Goal: Task Accomplishment & Management: Manage account settings

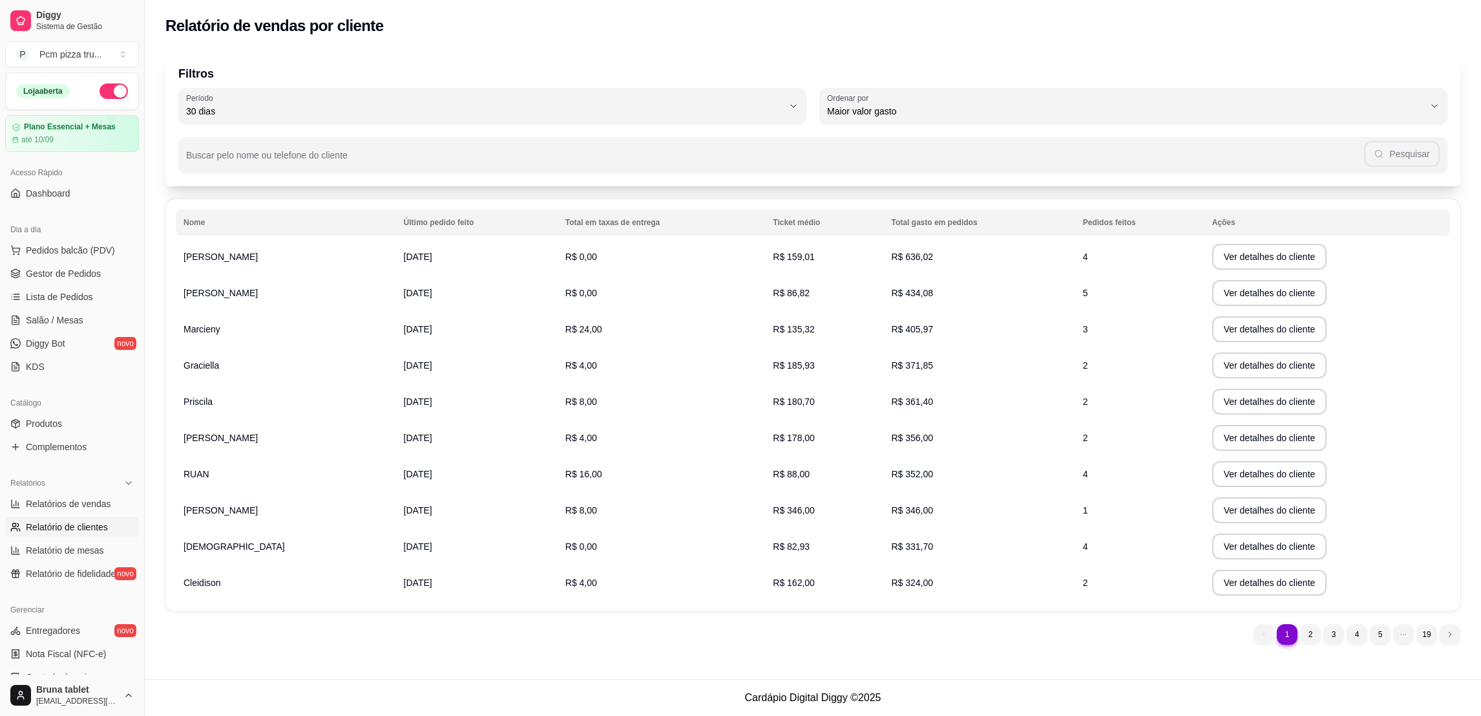
select select "30"
select select "HIGHEST_TOTAL_SPENT_WITH_ORDERS"
click at [95, 500] on span "Relatórios de vendas" at bounding box center [68, 503] width 85 height 13
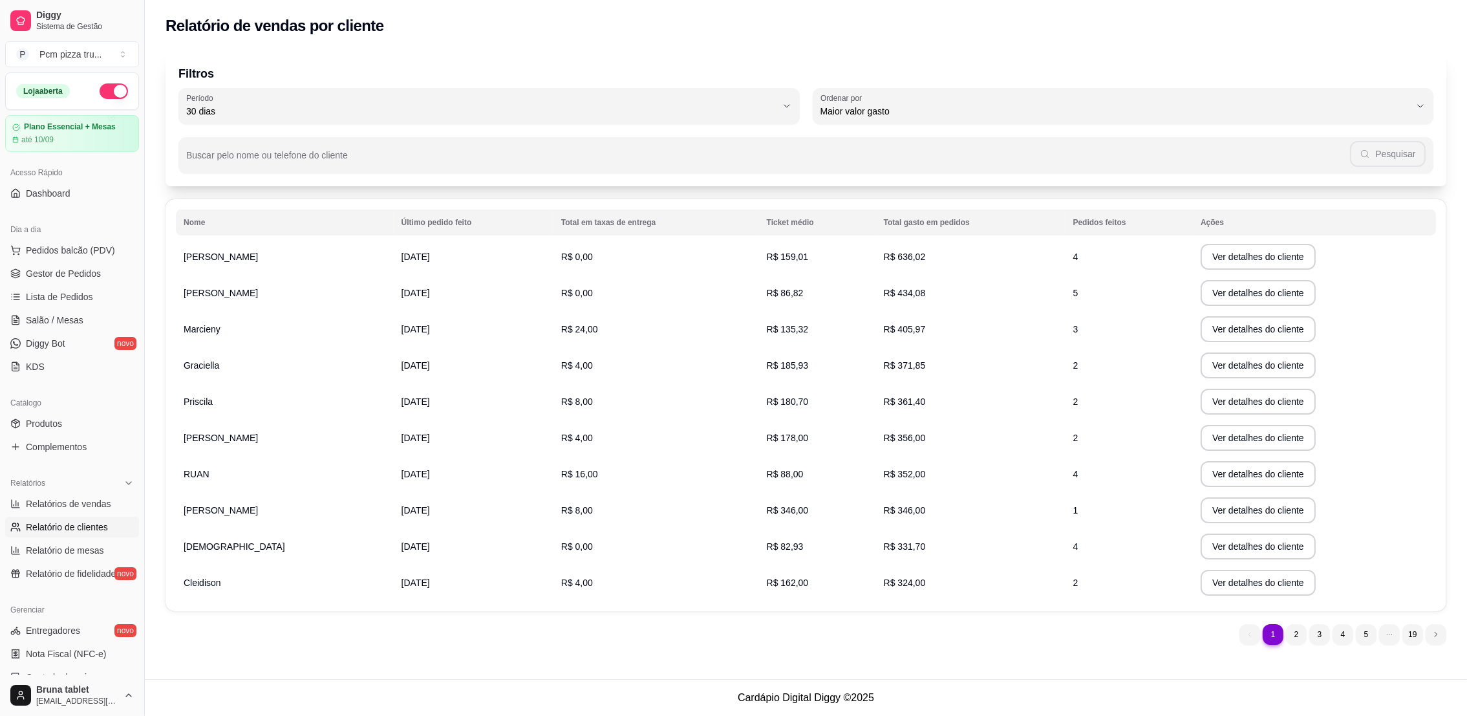
select select "ALL"
select select "0"
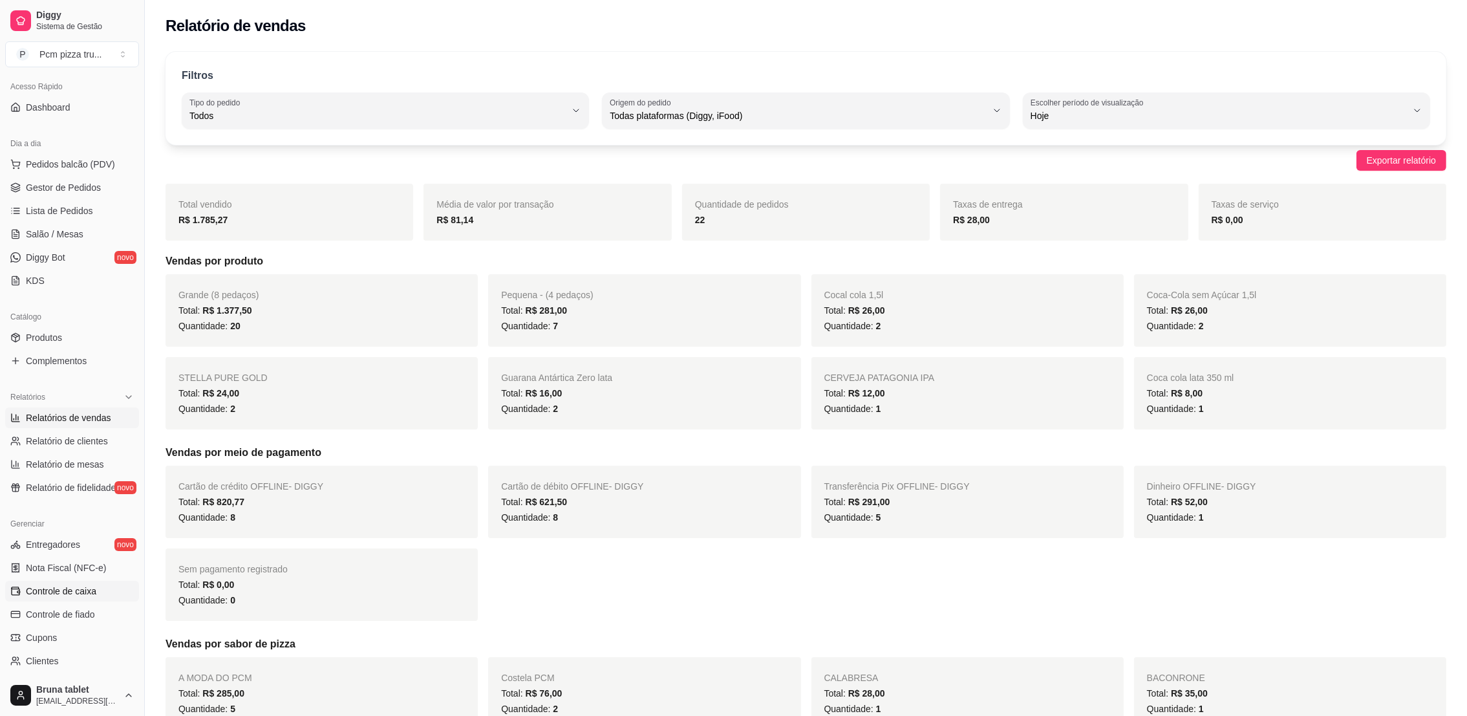
scroll to position [97, 0]
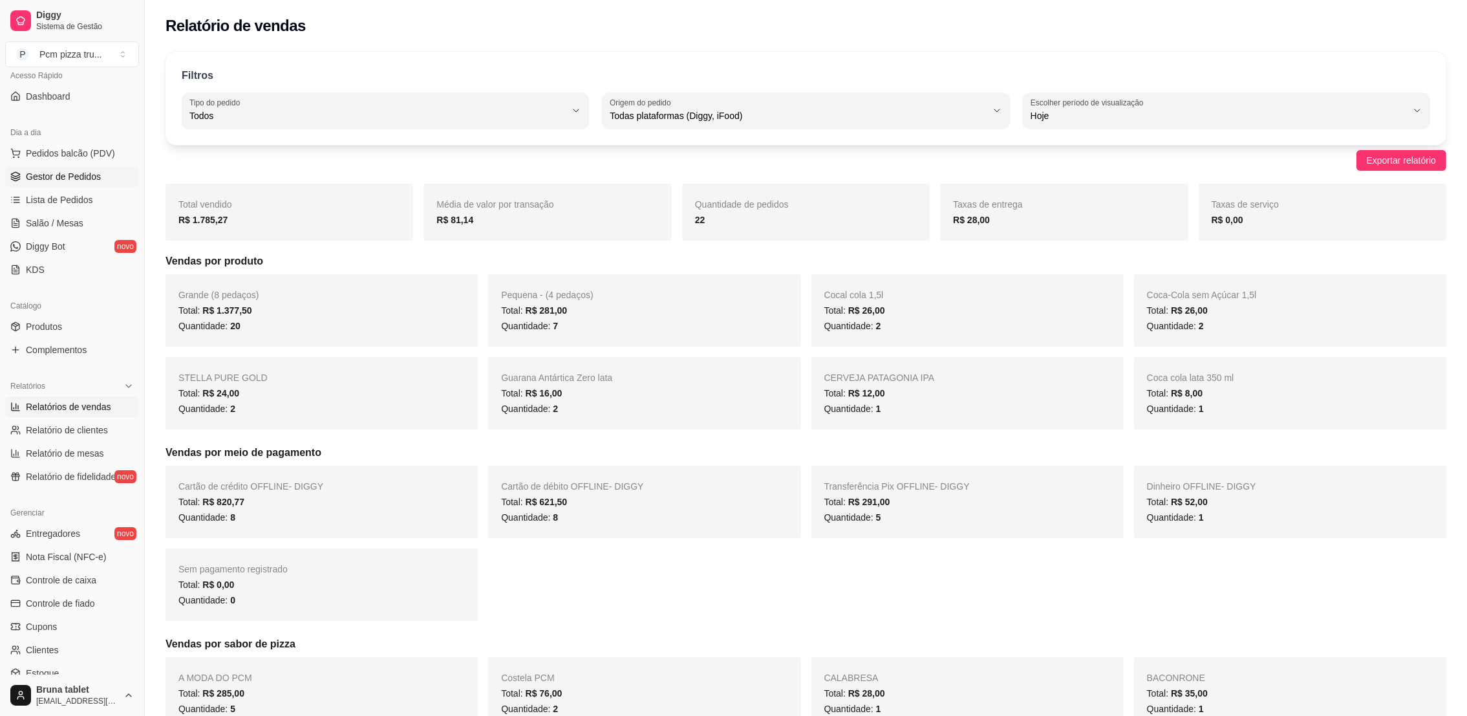
click at [80, 185] on link "Gestor de Pedidos" at bounding box center [72, 176] width 134 height 21
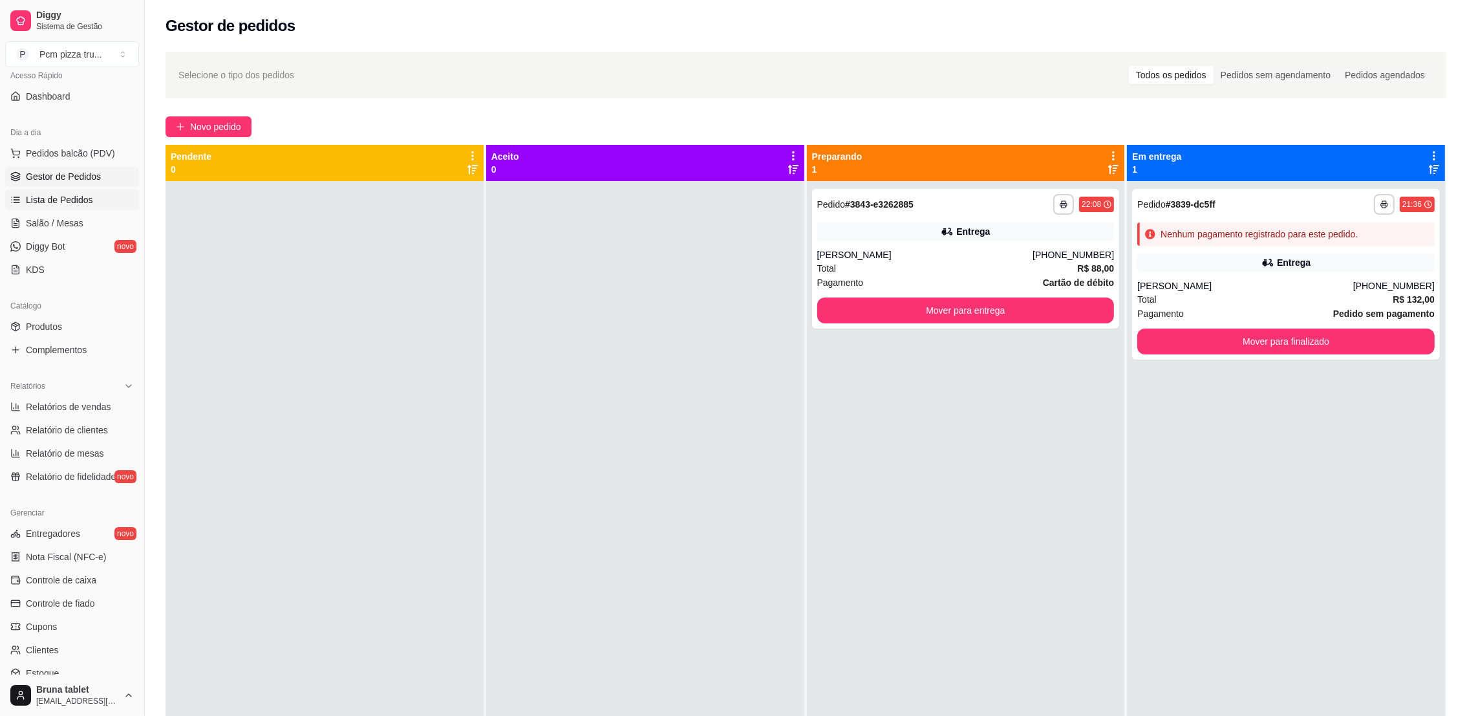
click at [82, 198] on span "Lista de Pedidos" at bounding box center [59, 199] width 67 height 13
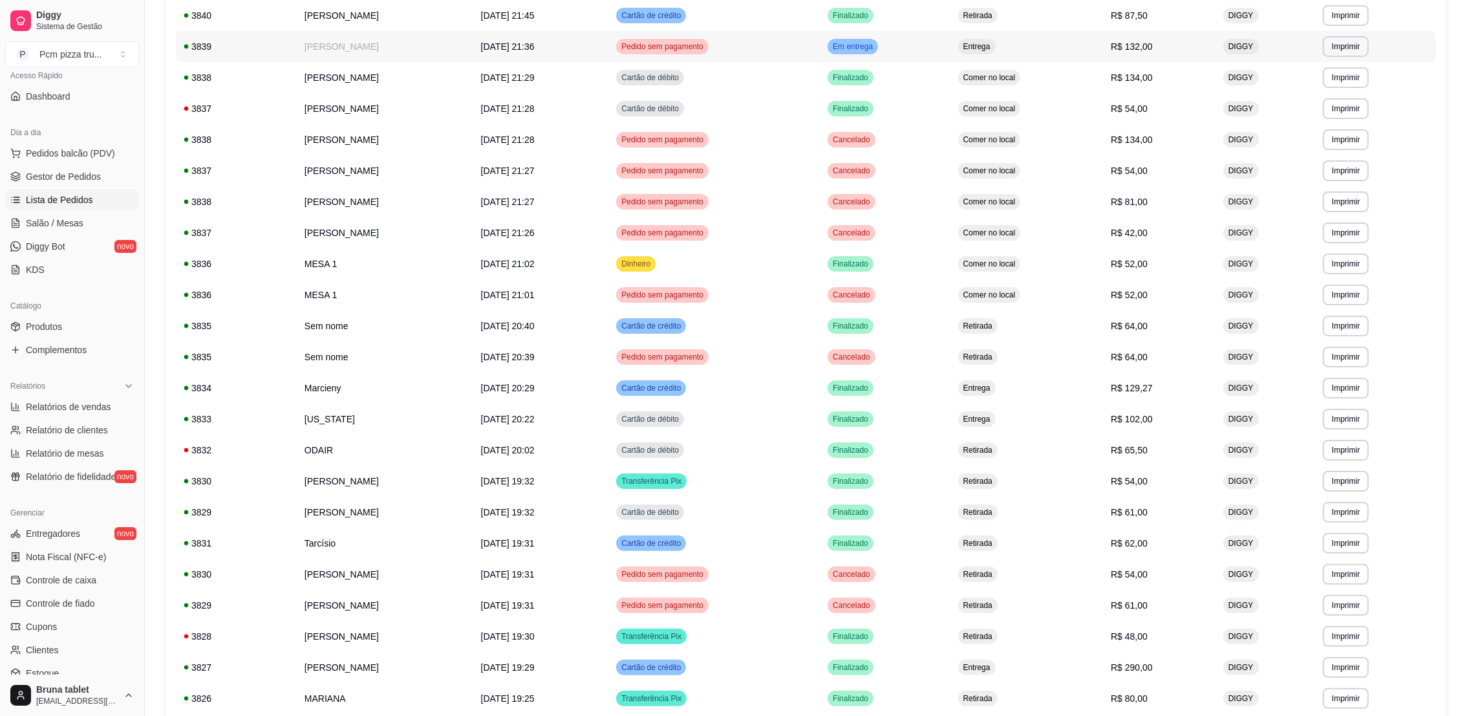
scroll to position [484, 0]
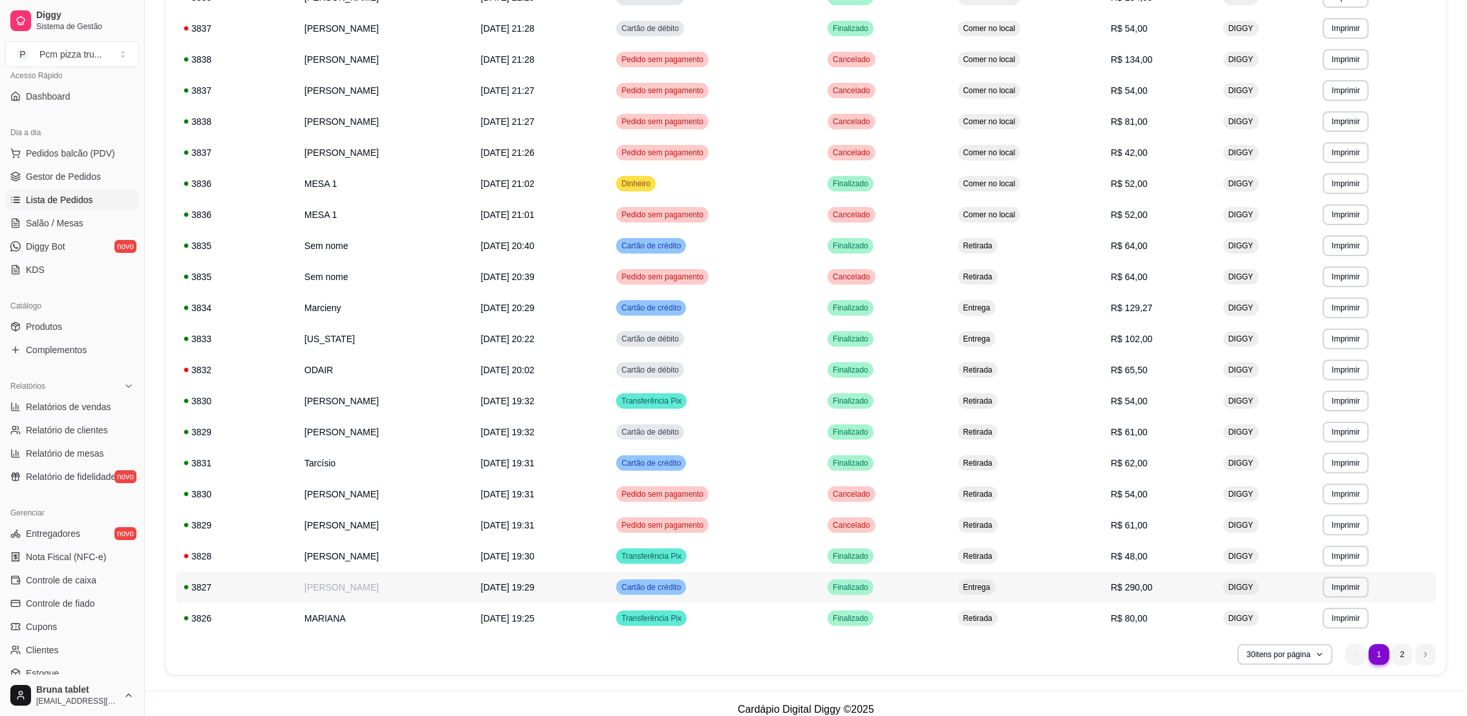
click at [1103, 587] on td "Entrega" at bounding box center [1026, 586] width 153 height 31
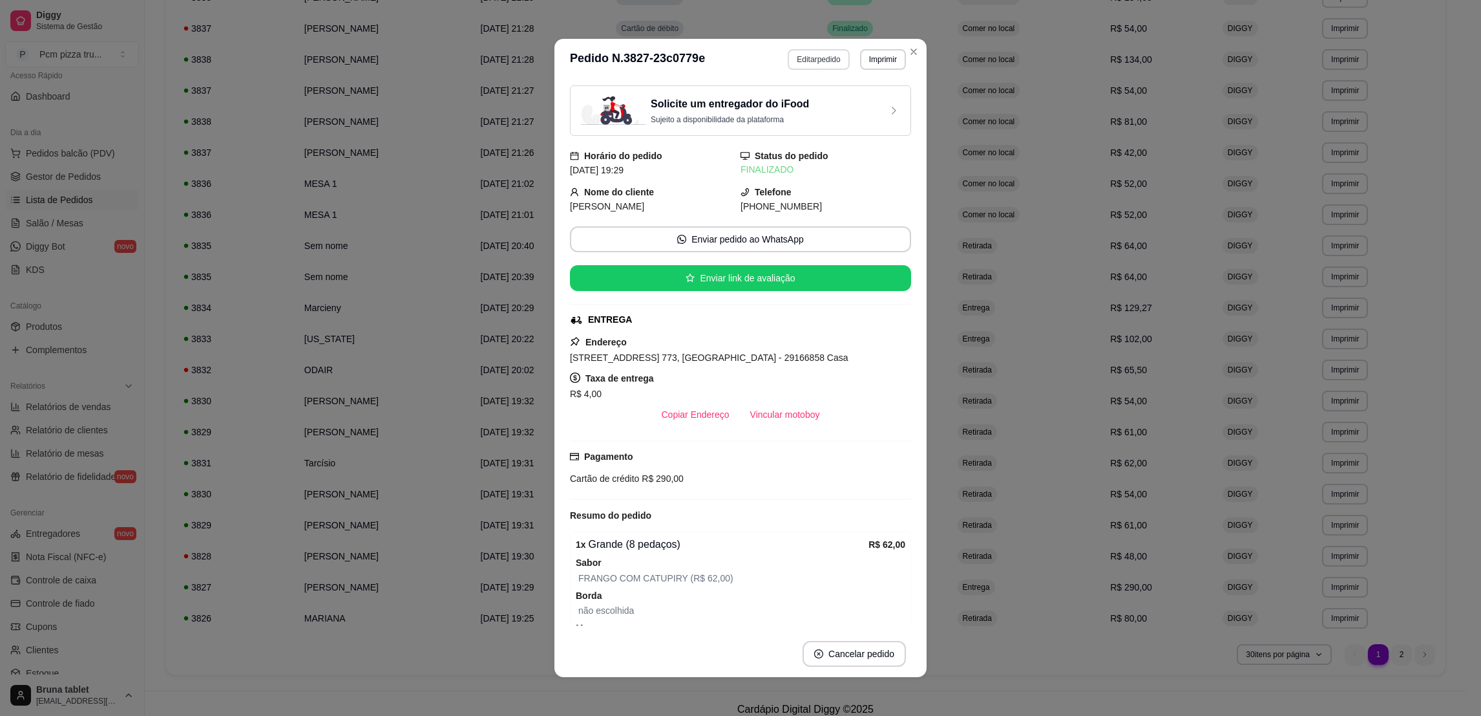
click at [819, 58] on button "Editar pedido" at bounding box center [818, 59] width 61 height 21
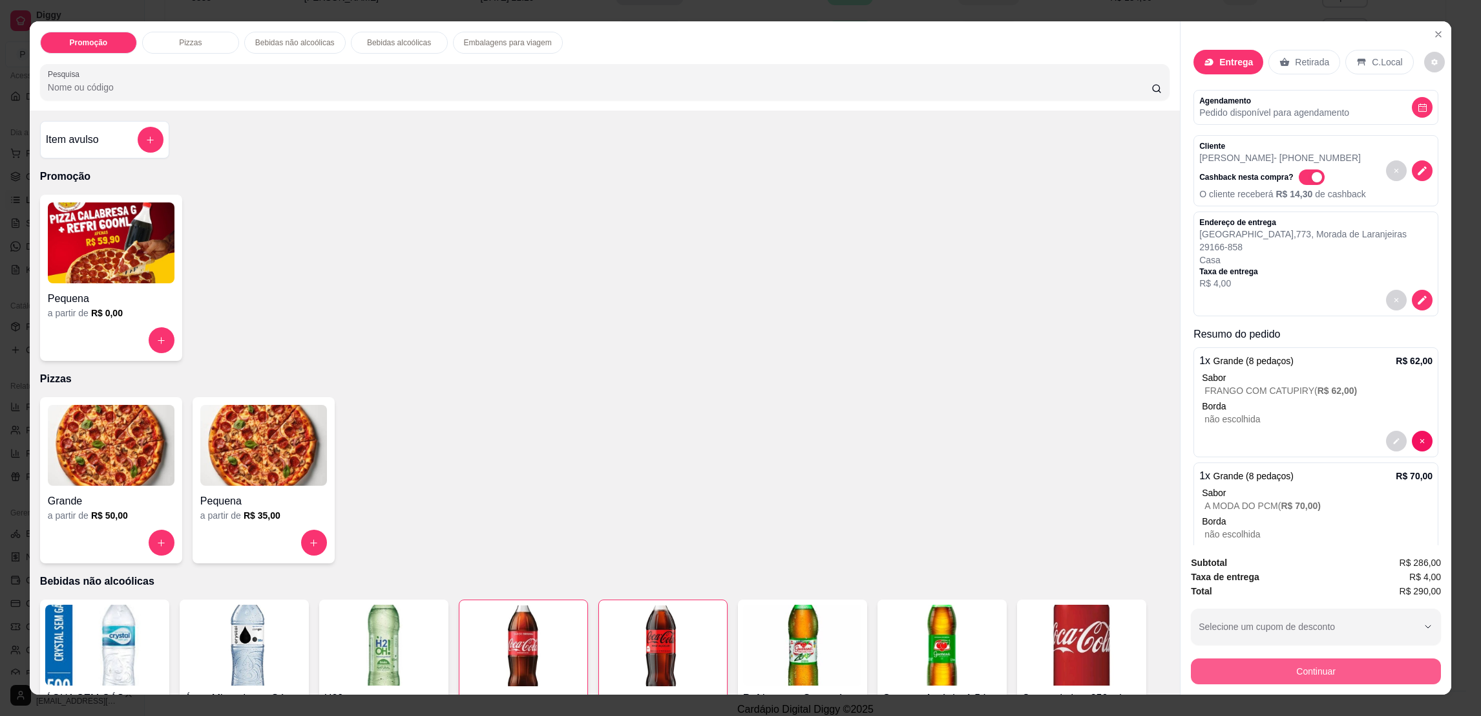
click at [1297, 677] on button "Continuar" at bounding box center [1316, 671] width 250 height 26
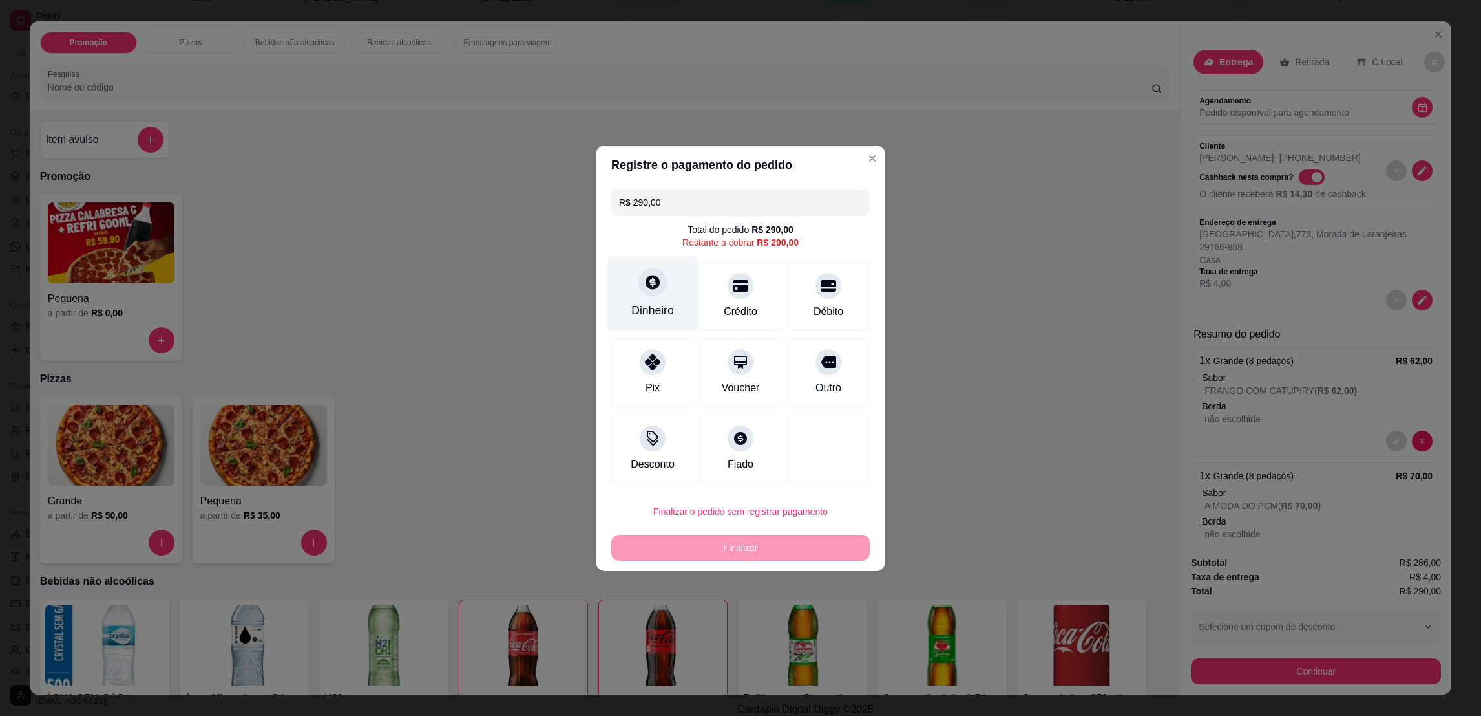
click at [637, 293] on div "Dinheiro" at bounding box center [653, 293] width 91 height 76
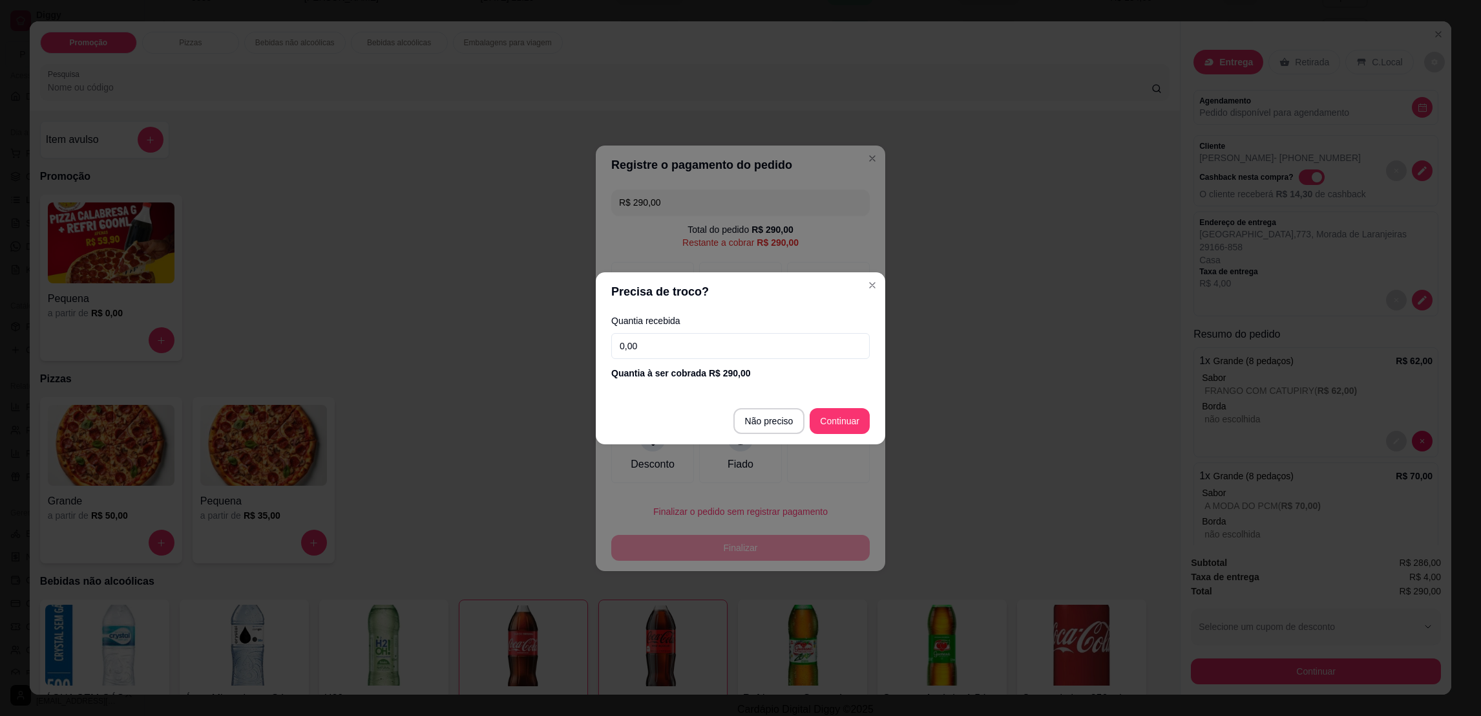
click at [708, 360] on div "Quantia recebida 0,00 Quantia à ser cobrada R$ 290,00" at bounding box center [741, 348] width 290 height 74
click at [701, 353] on input "0,00" at bounding box center [740, 346] width 259 height 26
type input "300,00"
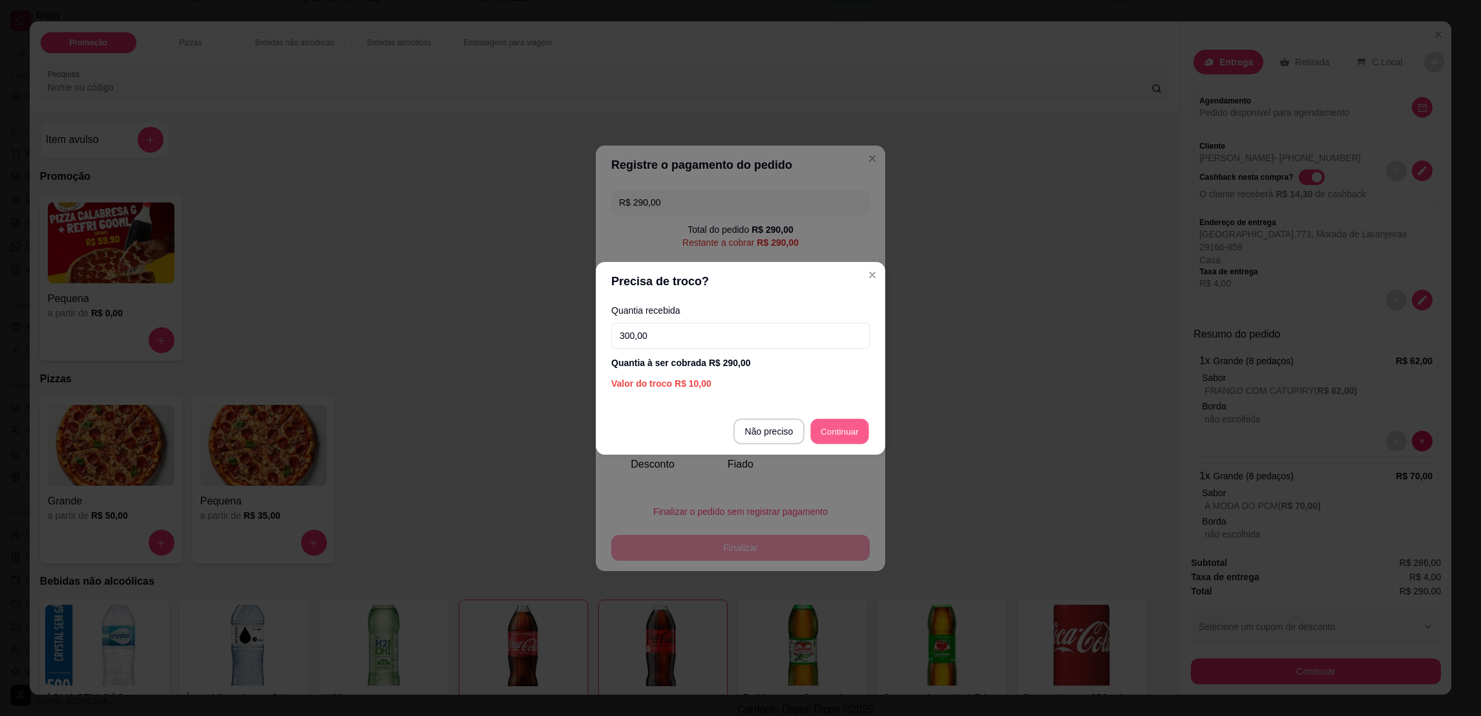
type input "R$ 0,00"
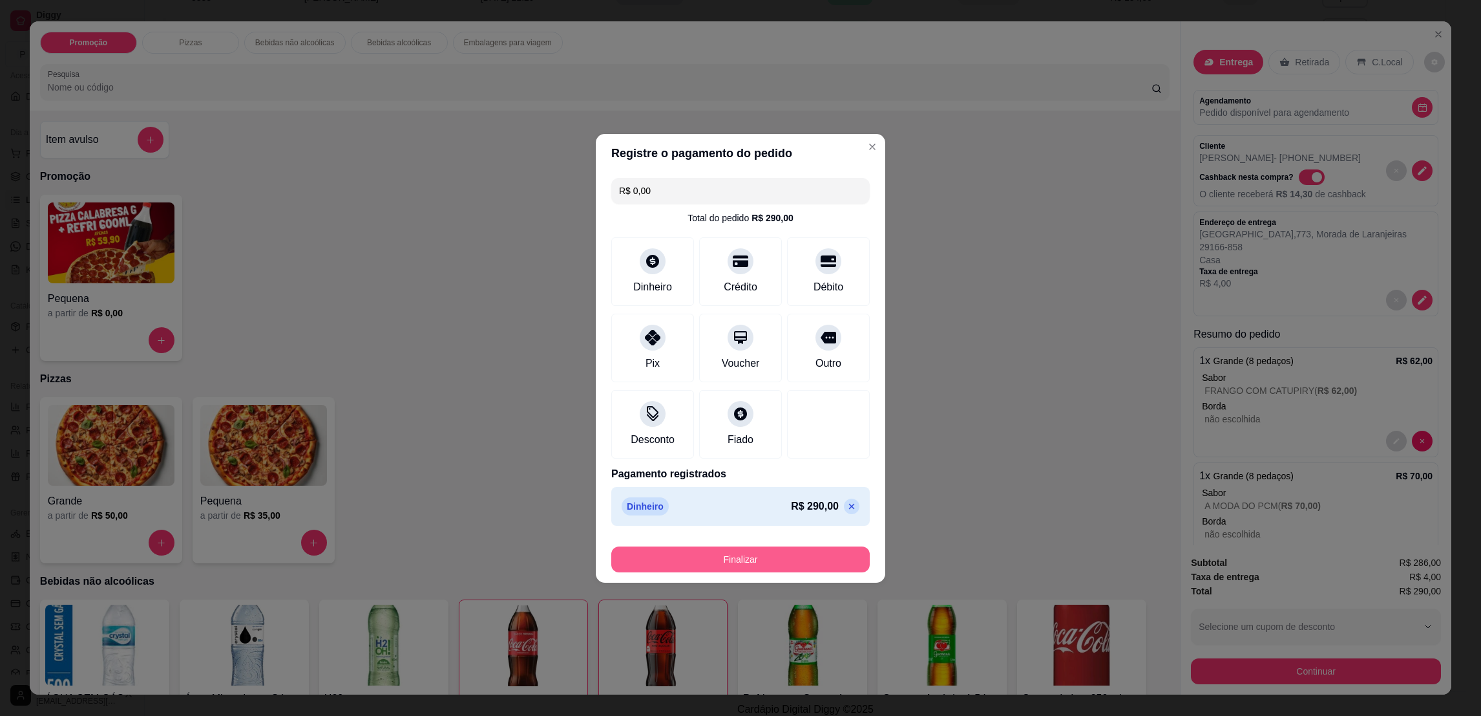
click at [800, 566] on button "Finalizar" at bounding box center [740, 559] width 259 height 26
type input "0"
type input "-R$ 290,00"
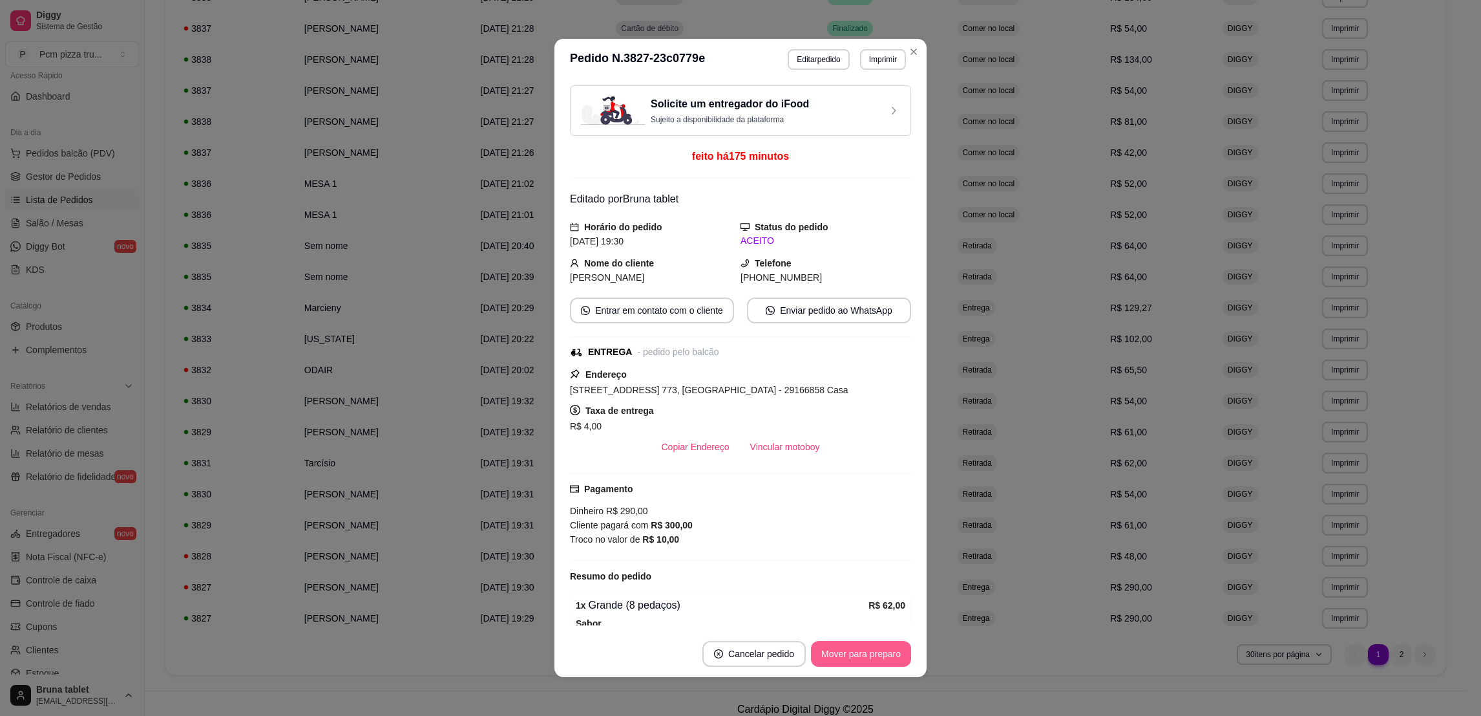
click at [864, 650] on button "Mover para preparo" at bounding box center [861, 654] width 100 height 26
click at [864, 650] on button "Mover para entrega" at bounding box center [862, 654] width 100 height 26
click at [865, 650] on button "Mover para finalizado" at bounding box center [857, 654] width 107 height 26
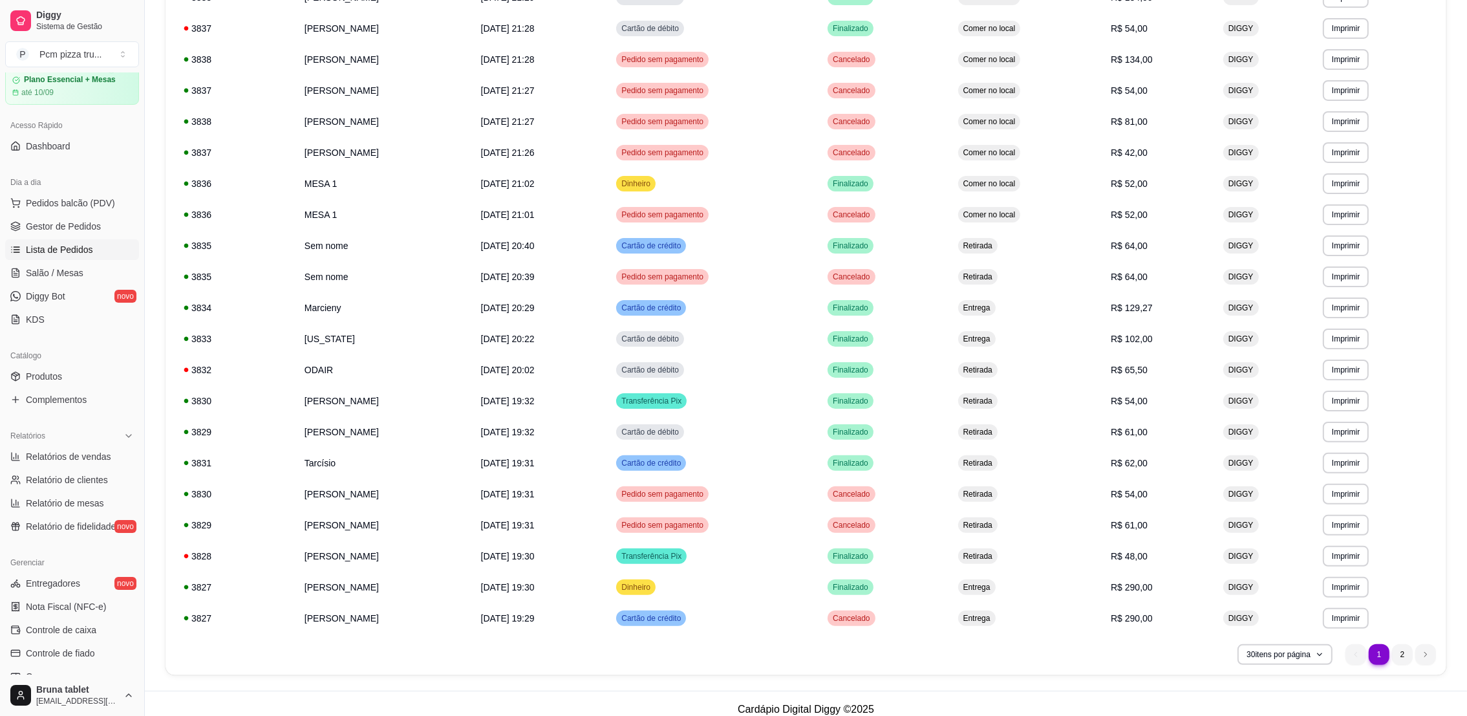
scroll to position [0, 0]
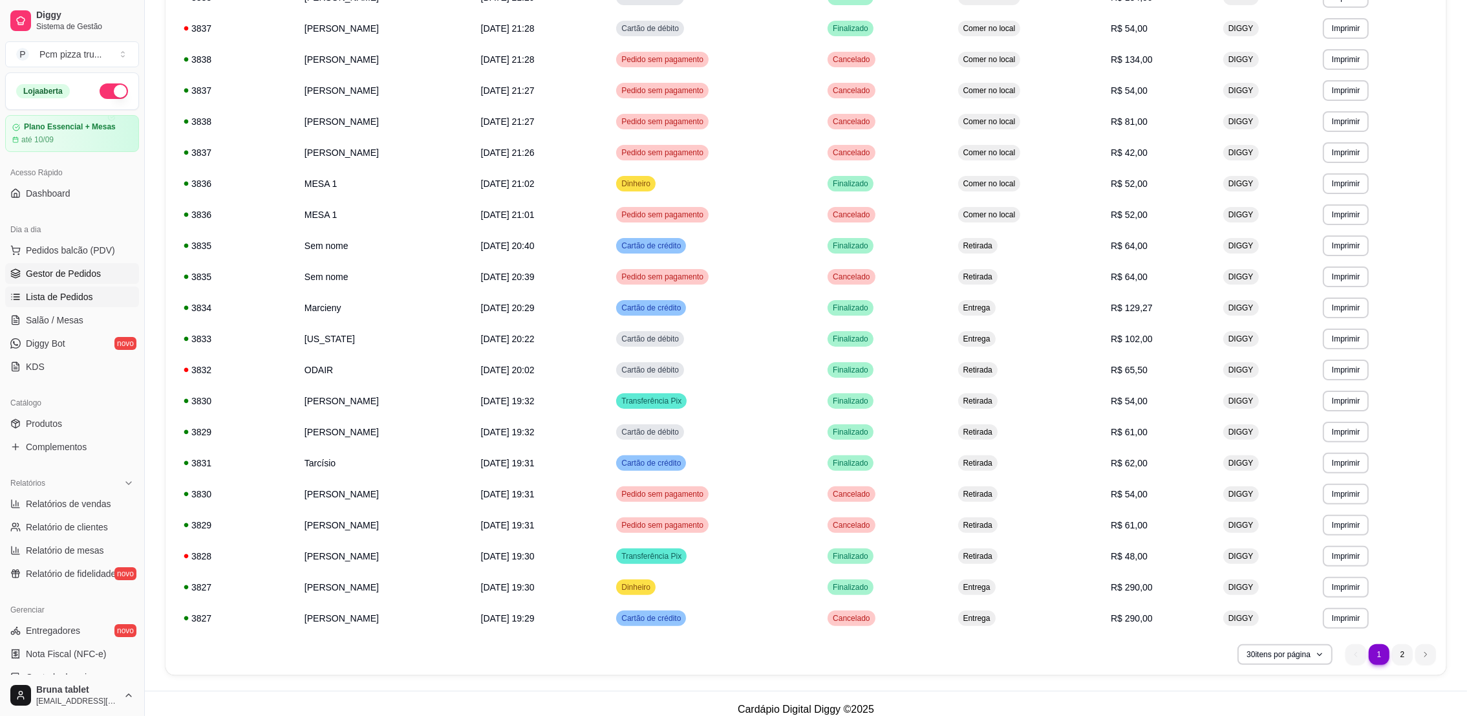
click at [90, 277] on span "Gestor de Pedidos" at bounding box center [63, 273] width 75 height 13
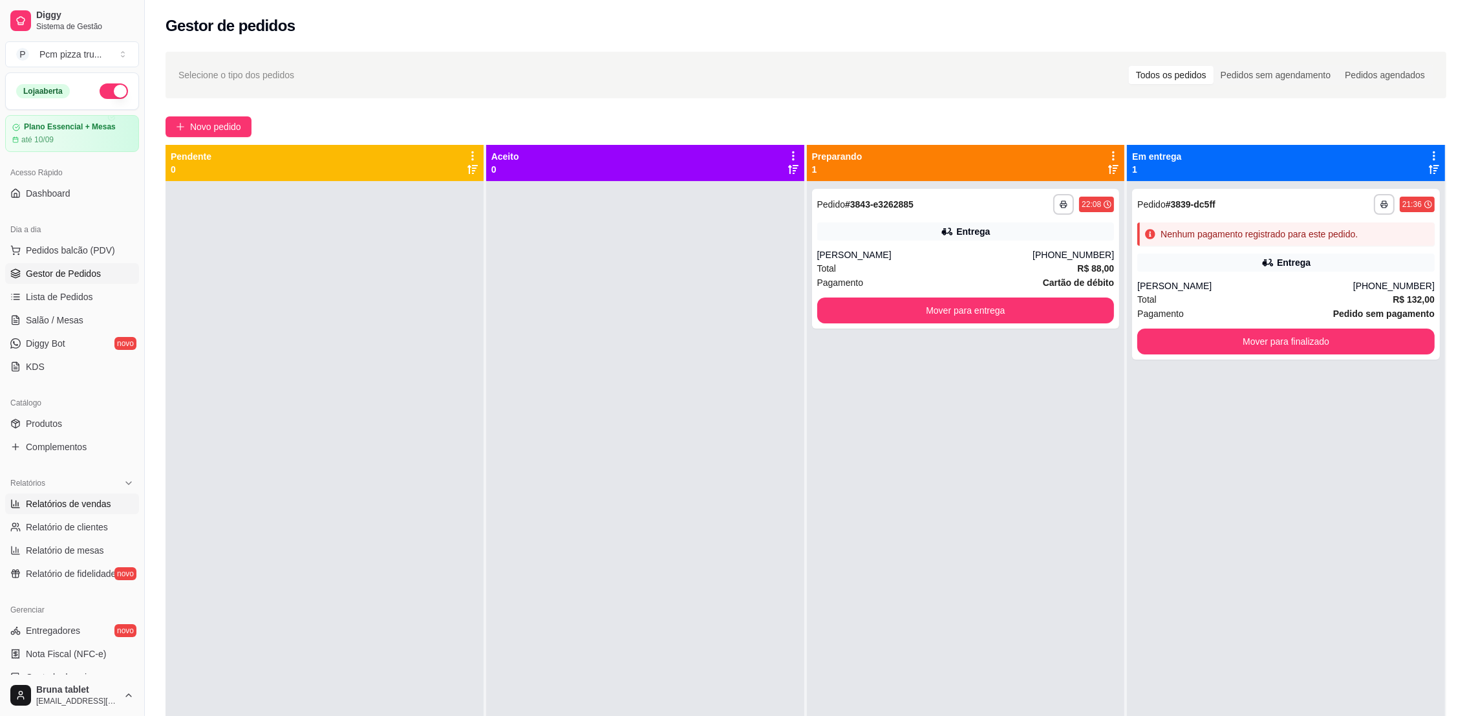
click at [87, 505] on span "Relatórios de vendas" at bounding box center [68, 503] width 85 height 13
select select "ALL"
select select "0"
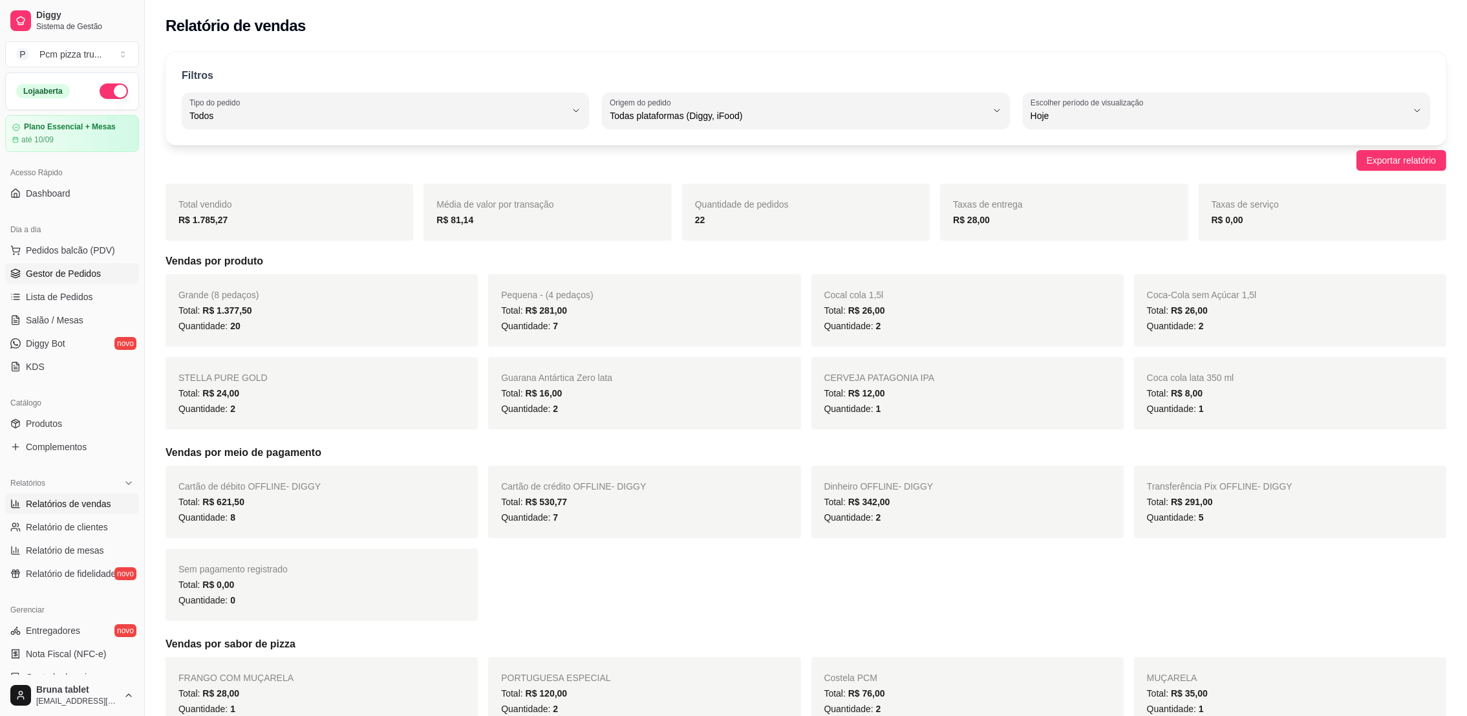
click at [68, 279] on span "Gestor de Pedidos" at bounding box center [63, 273] width 75 height 13
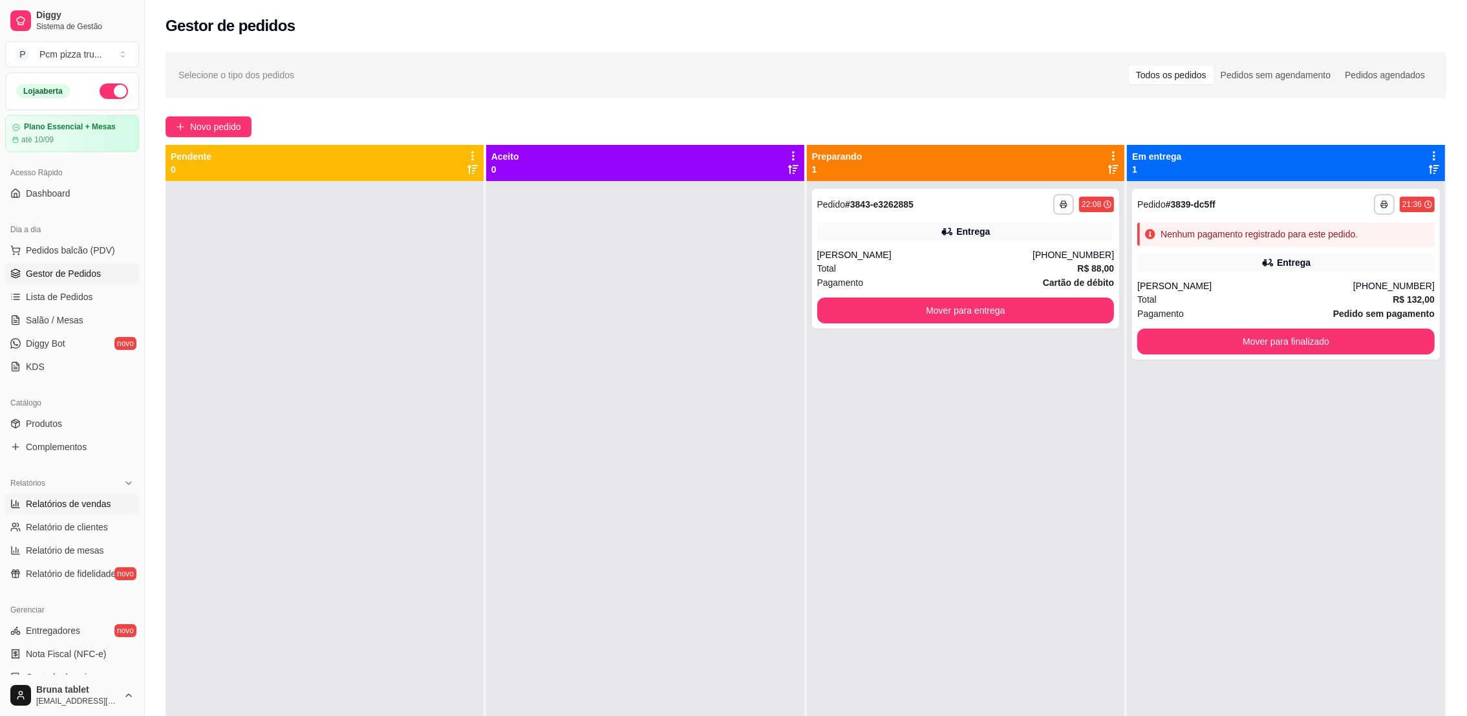
click at [70, 504] on span "Relatórios de vendas" at bounding box center [68, 503] width 85 height 13
select select "ALL"
select select "0"
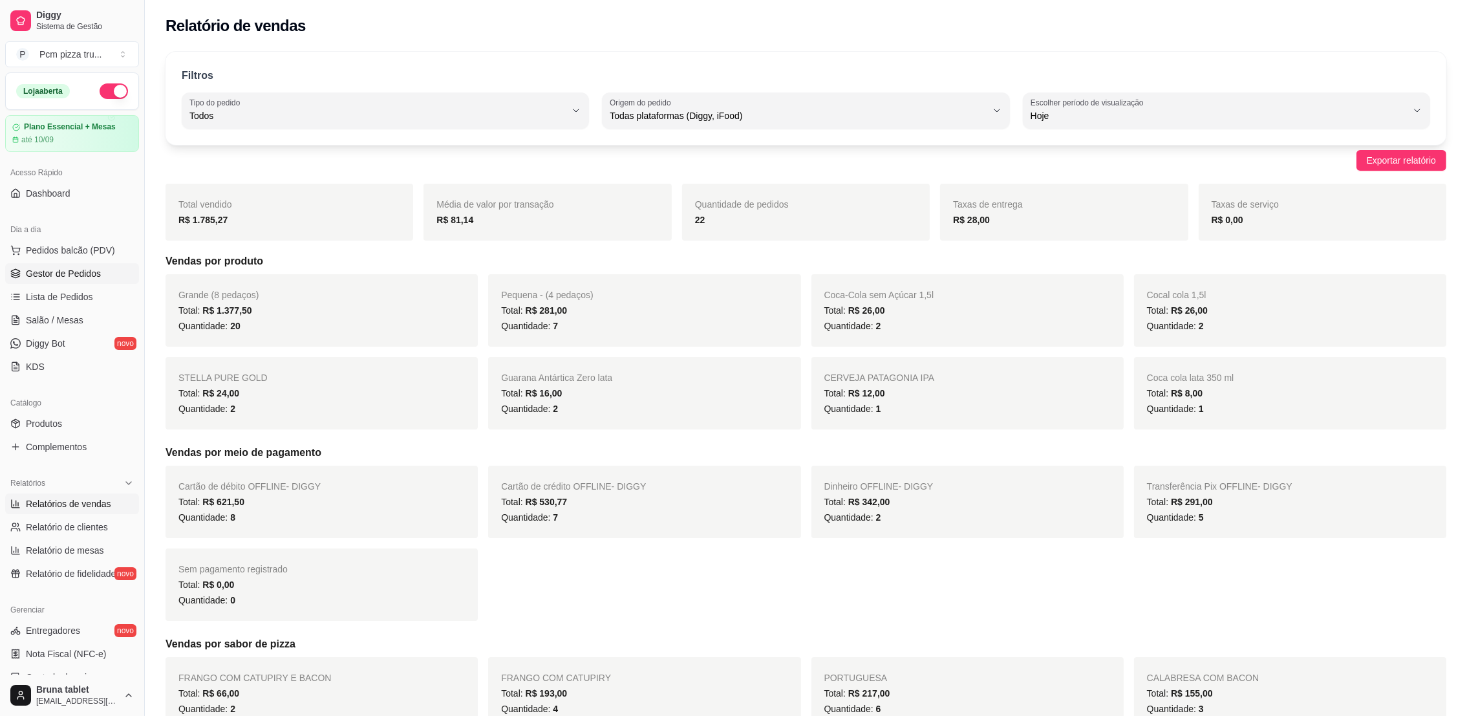
click at [12, 279] on icon at bounding box center [15, 273] width 10 height 10
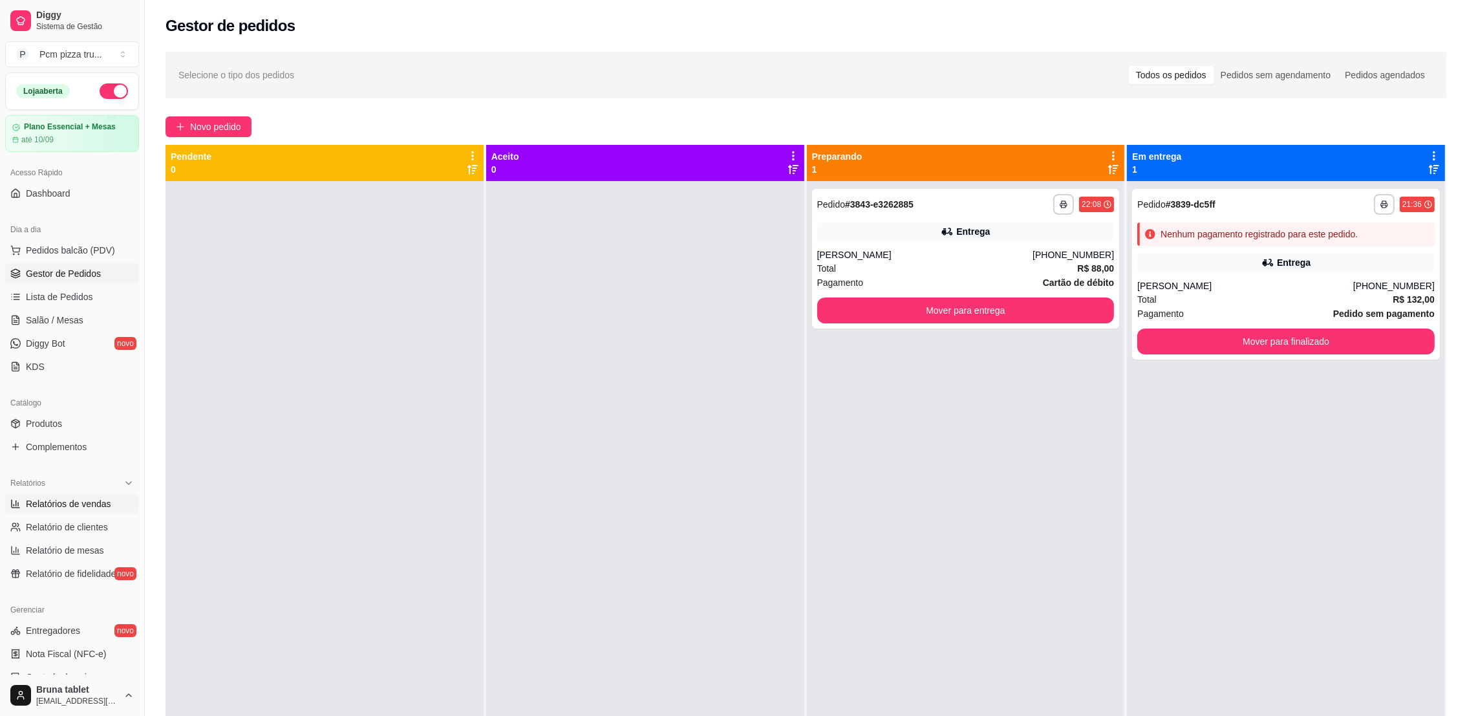
click at [47, 509] on span "Relatórios de vendas" at bounding box center [68, 503] width 85 height 13
select select "ALL"
select select "0"
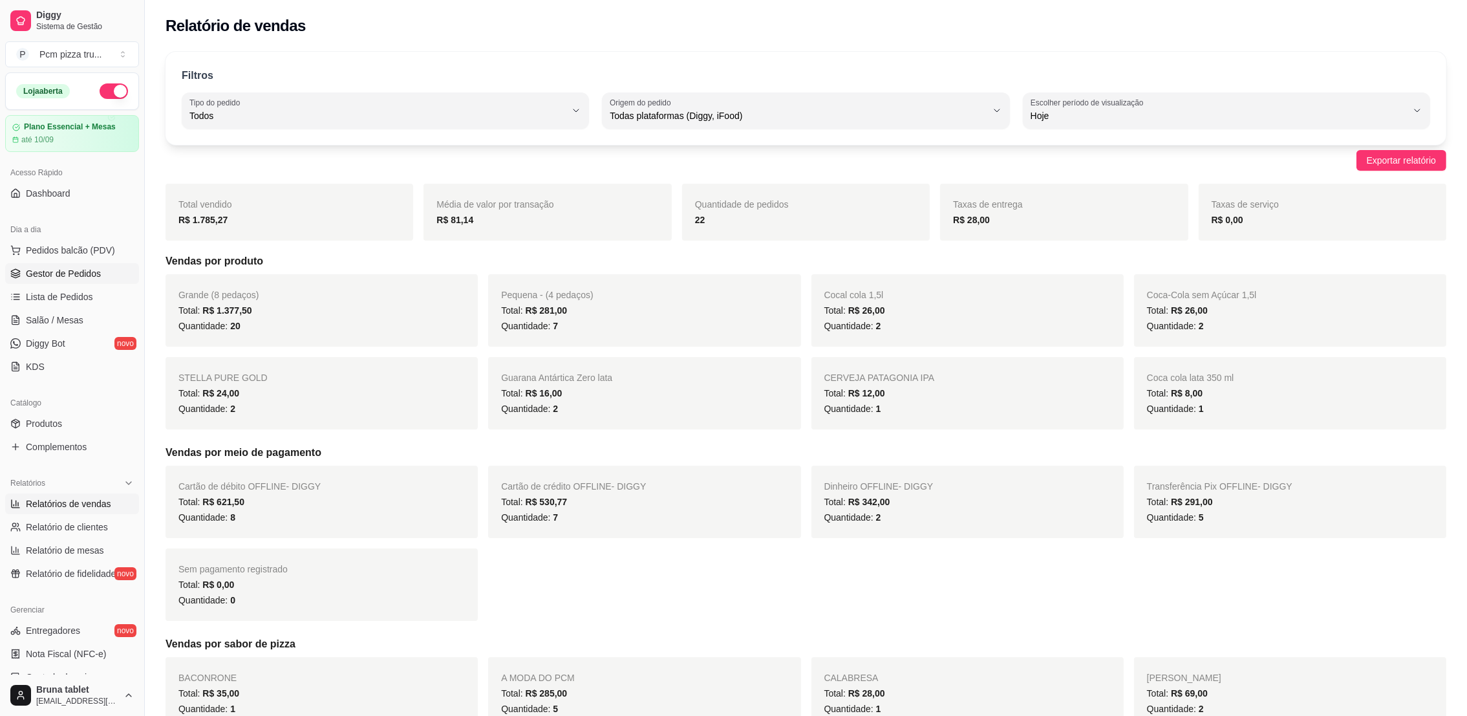
click at [69, 267] on span "Gestor de Pedidos" at bounding box center [63, 273] width 75 height 13
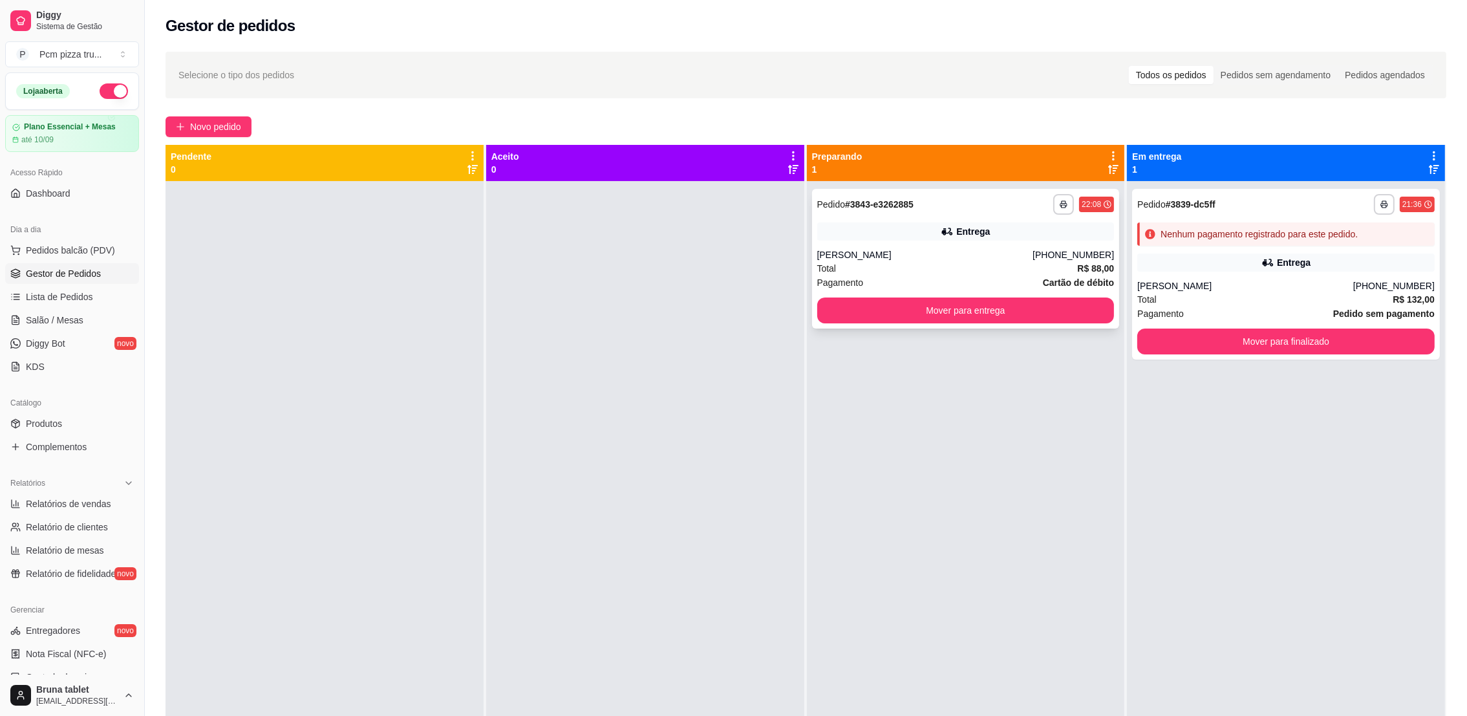
click at [909, 233] on div "Entrega" at bounding box center [965, 231] width 297 height 18
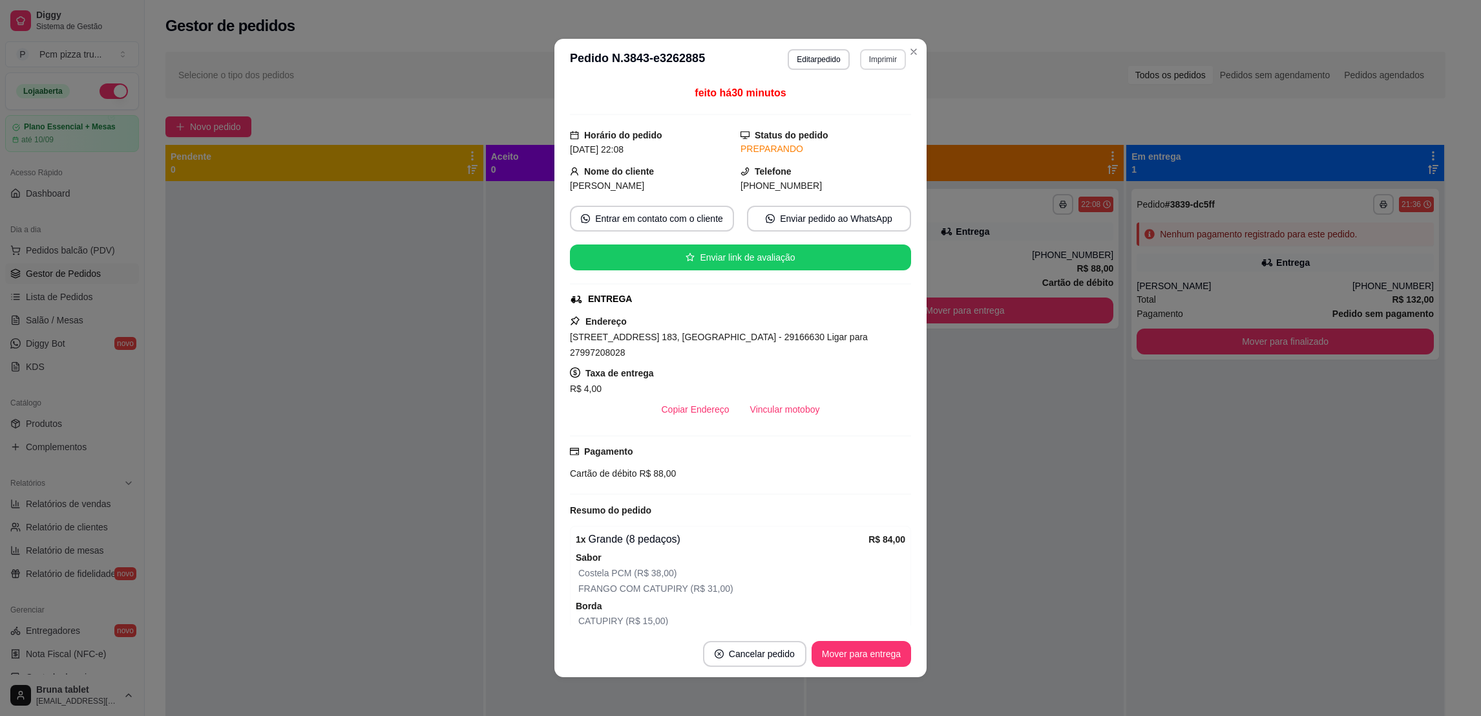
click at [872, 50] on button "Imprimir" at bounding box center [883, 59] width 46 height 21
click at [843, 137] on button "IMPRESSORA" at bounding box center [853, 131] width 90 height 20
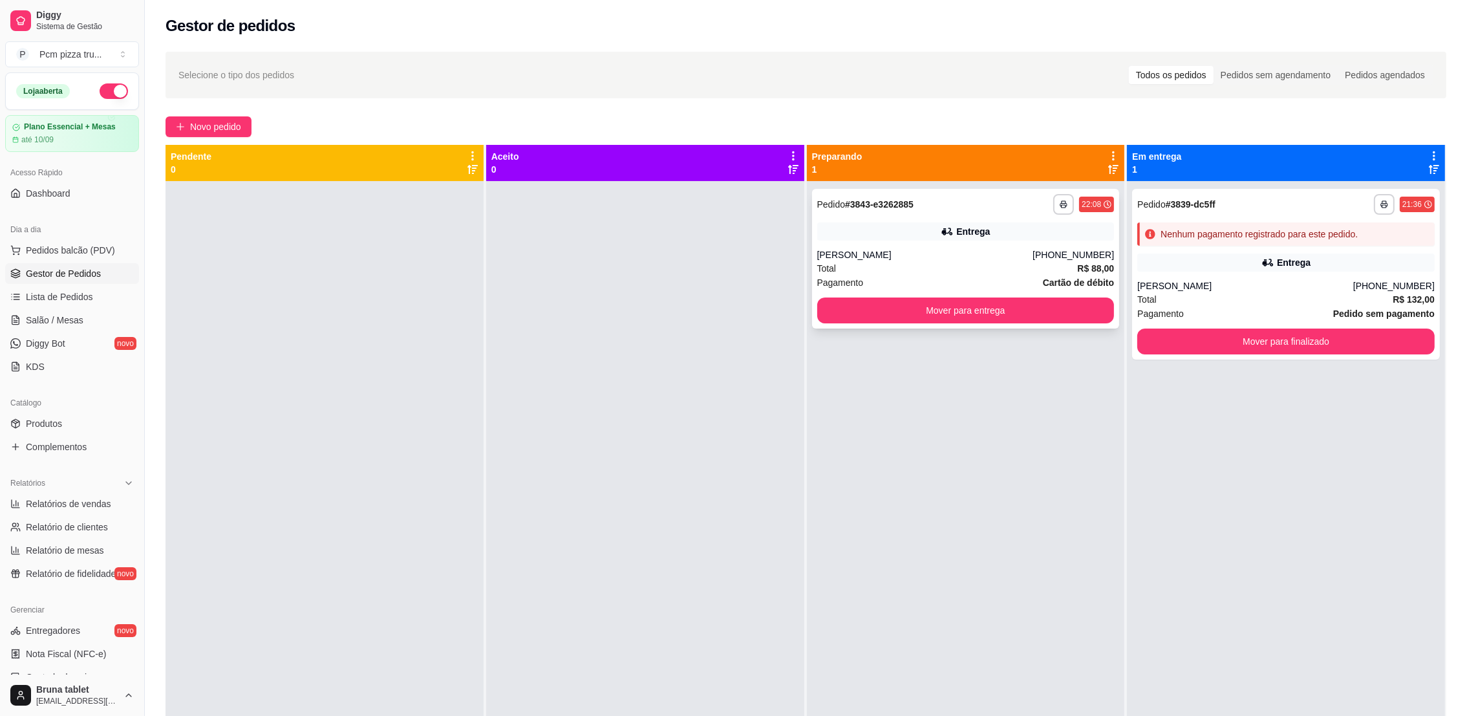
click at [928, 299] on button "Mover para entrega" at bounding box center [965, 310] width 297 height 26
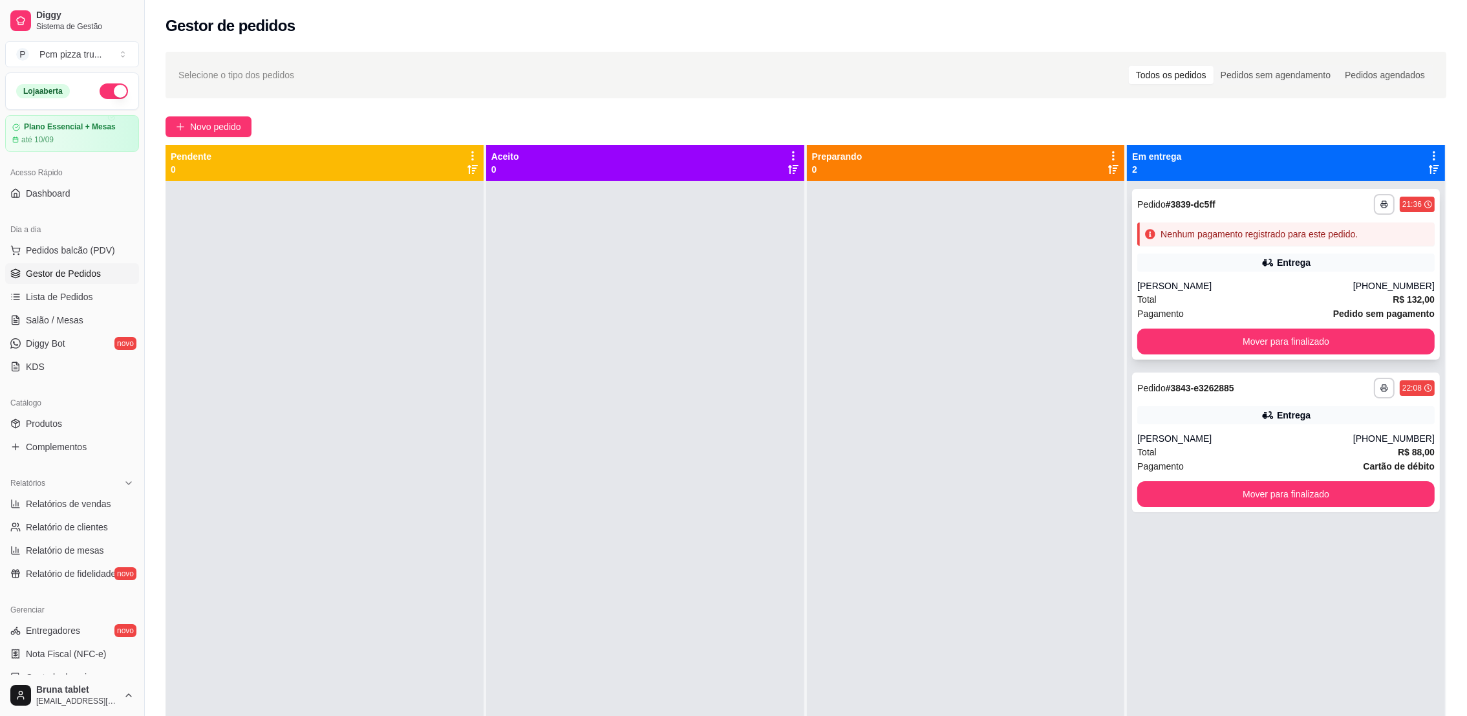
click at [1335, 281] on div "[PERSON_NAME]" at bounding box center [1245, 285] width 216 height 13
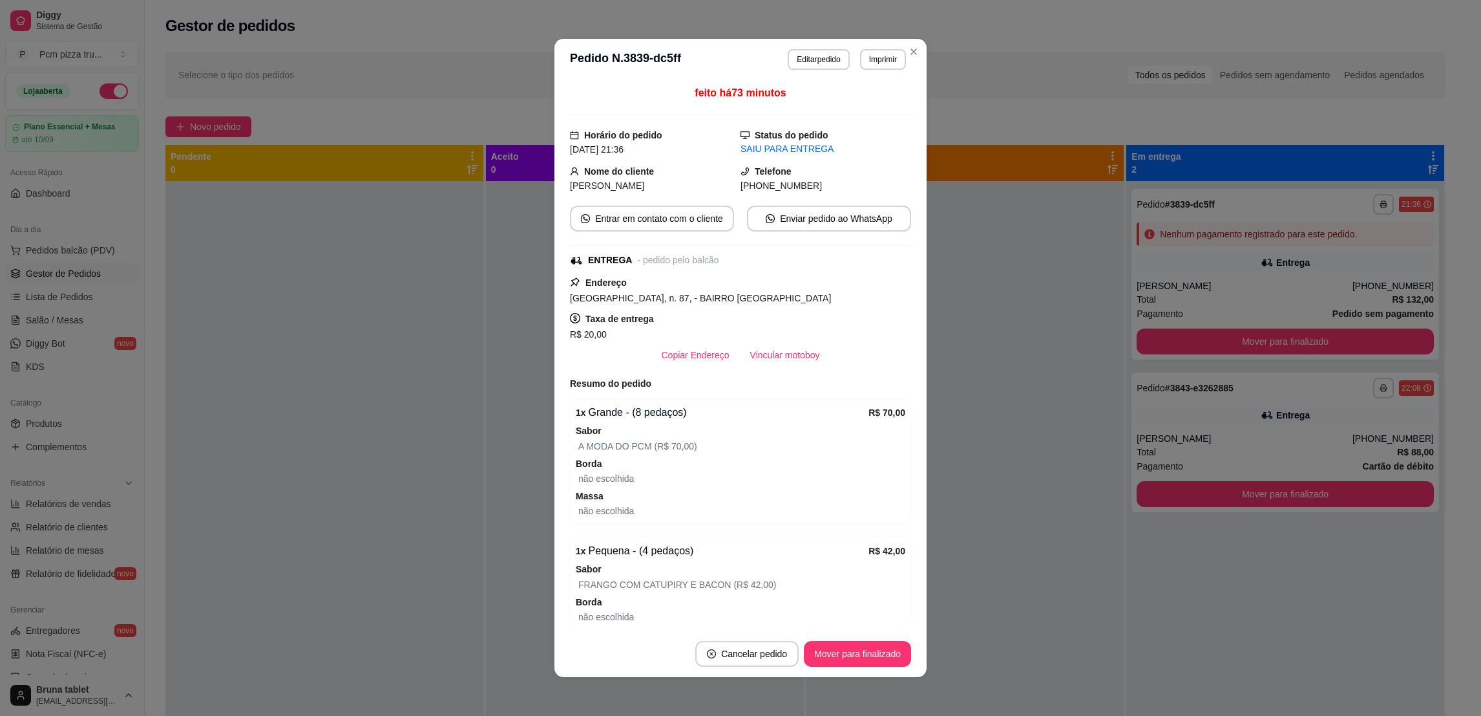
scroll to position [147, 0]
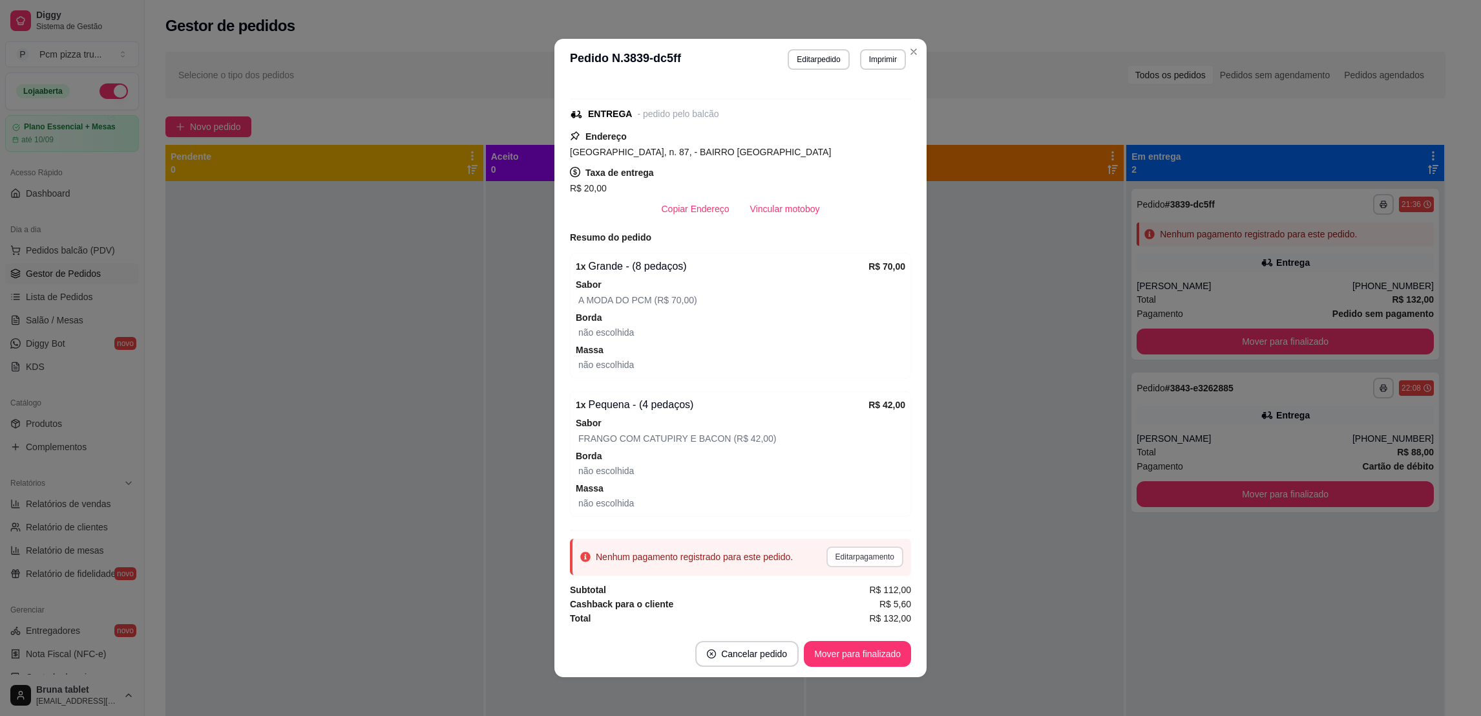
click at [841, 562] on button "Editar pagamento" at bounding box center [865, 556] width 77 height 21
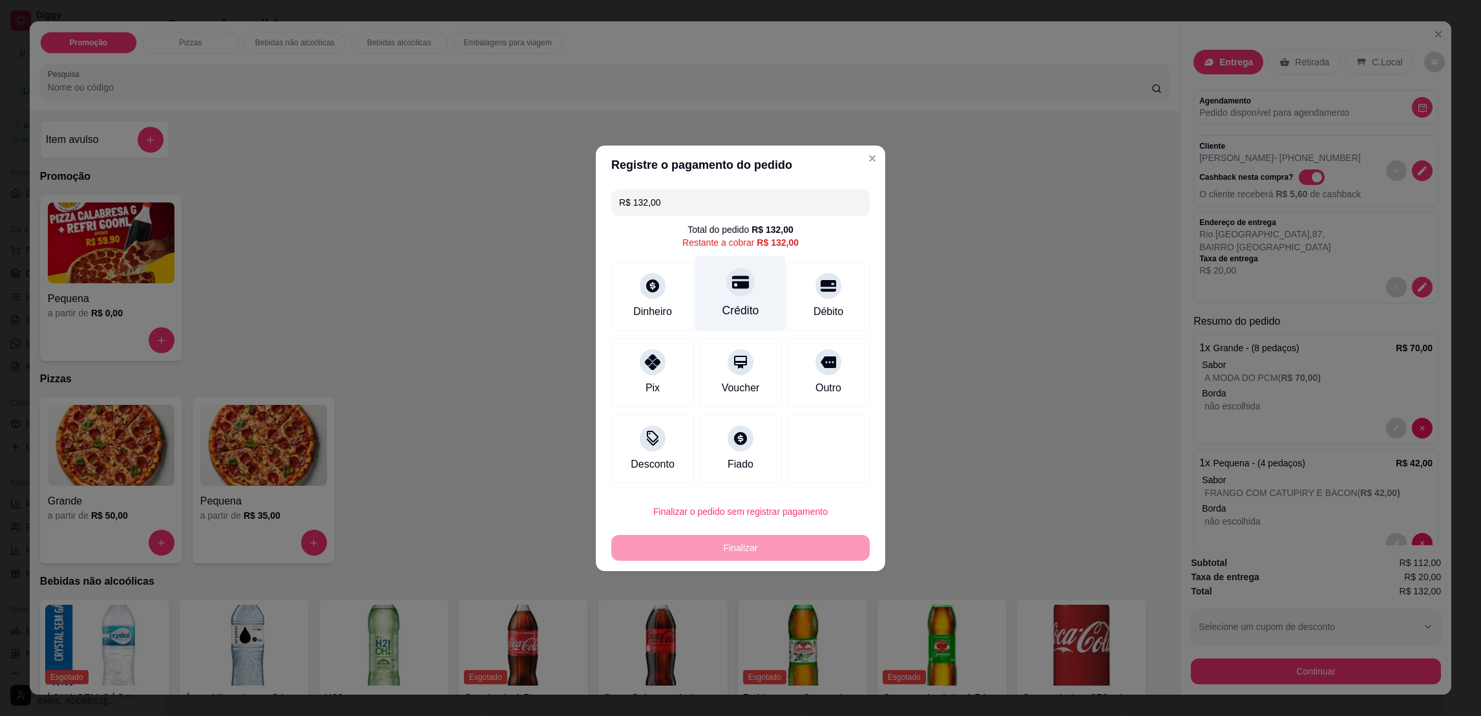
click at [732, 282] on icon at bounding box center [740, 281] width 17 height 13
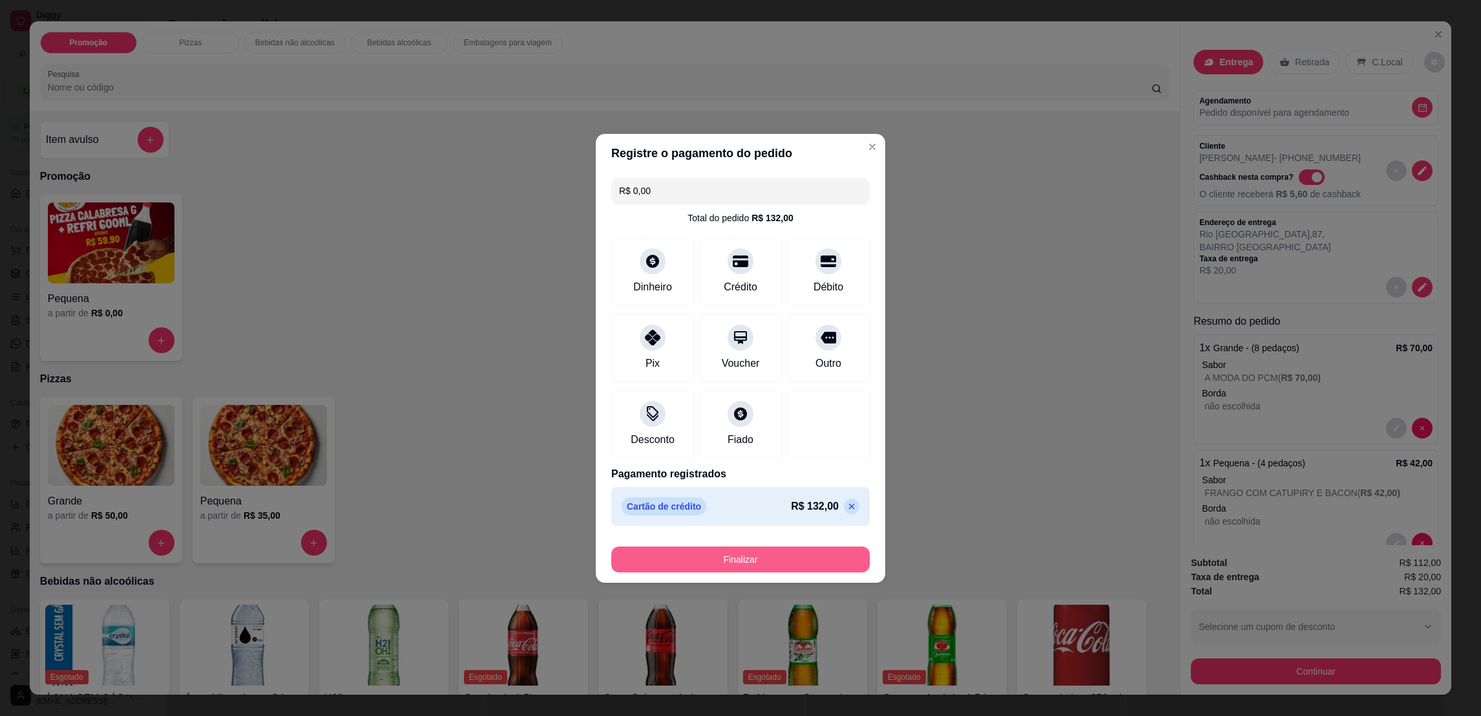
click at [756, 552] on button "Finalizar" at bounding box center [740, 559] width 259 height 26
type input "-R$ 132,00"
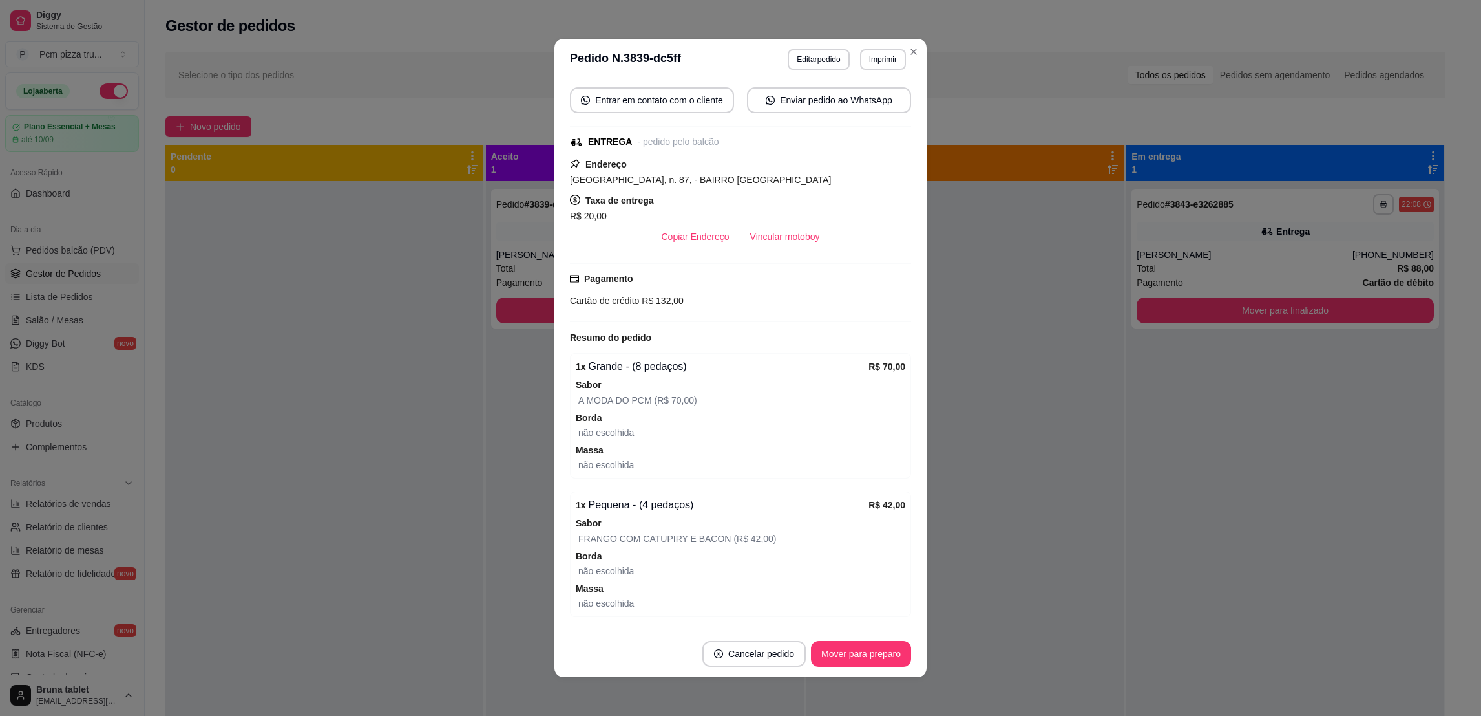
scroll to position [176, 0]
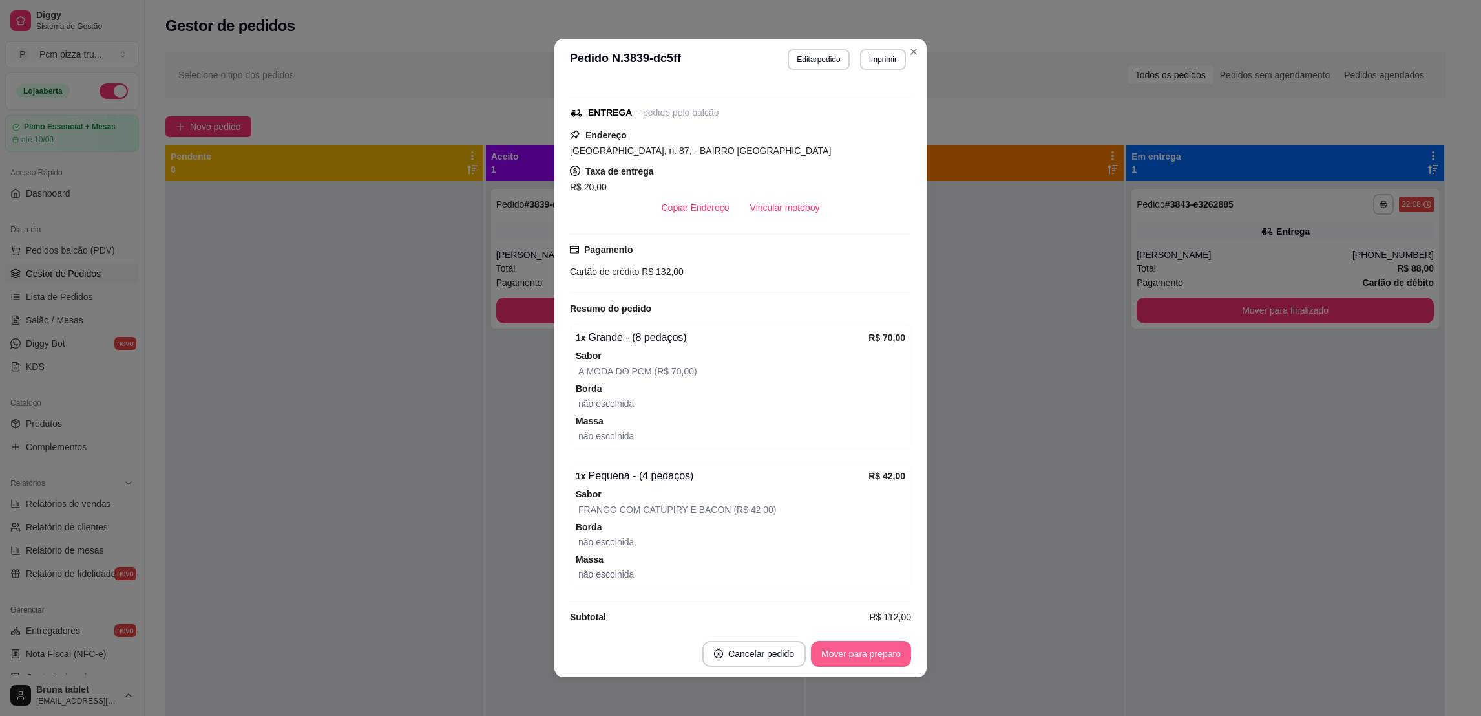
click at [866, 662] on button "Mover para preparo" at bounding box center [861, 654] width 100 height 26
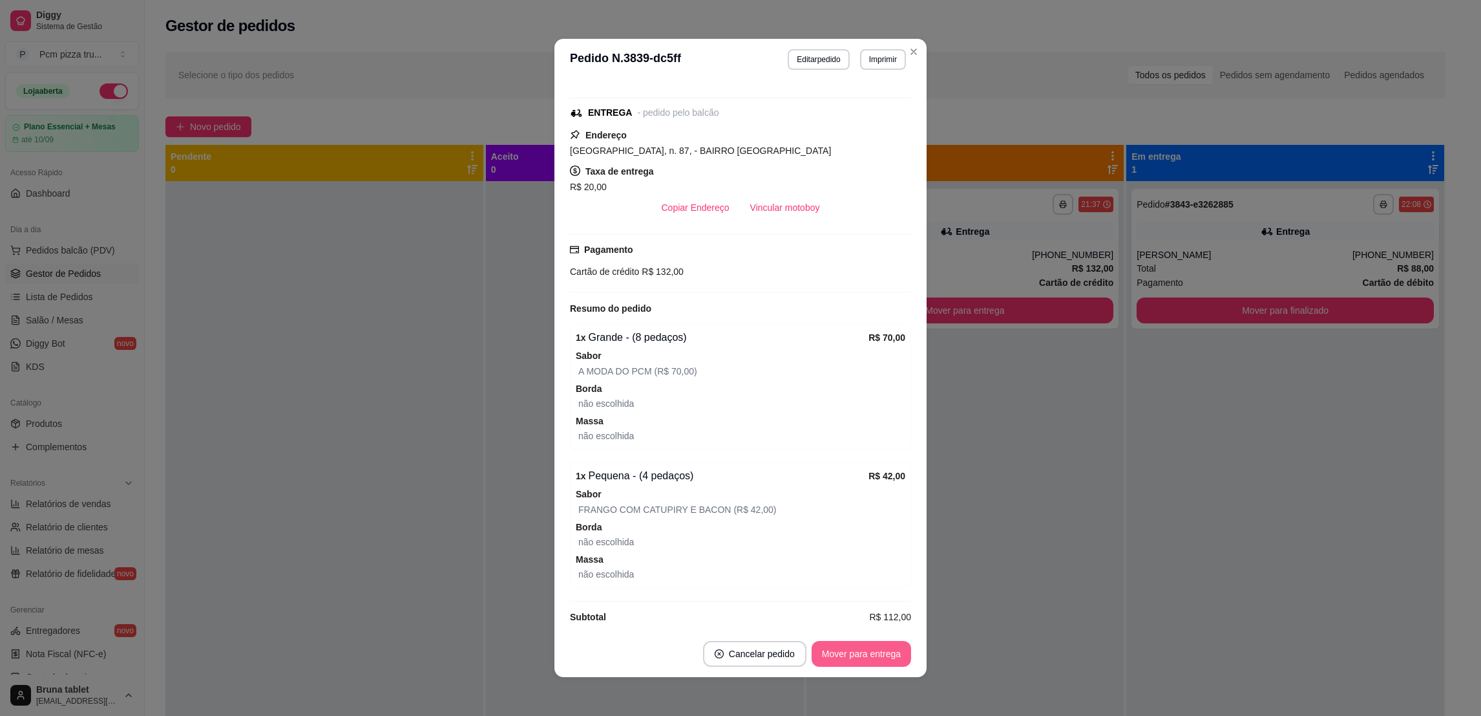
click at [866, 662] on button "Mover para entrega" at bounding box center [862, 654] width 100 height 26
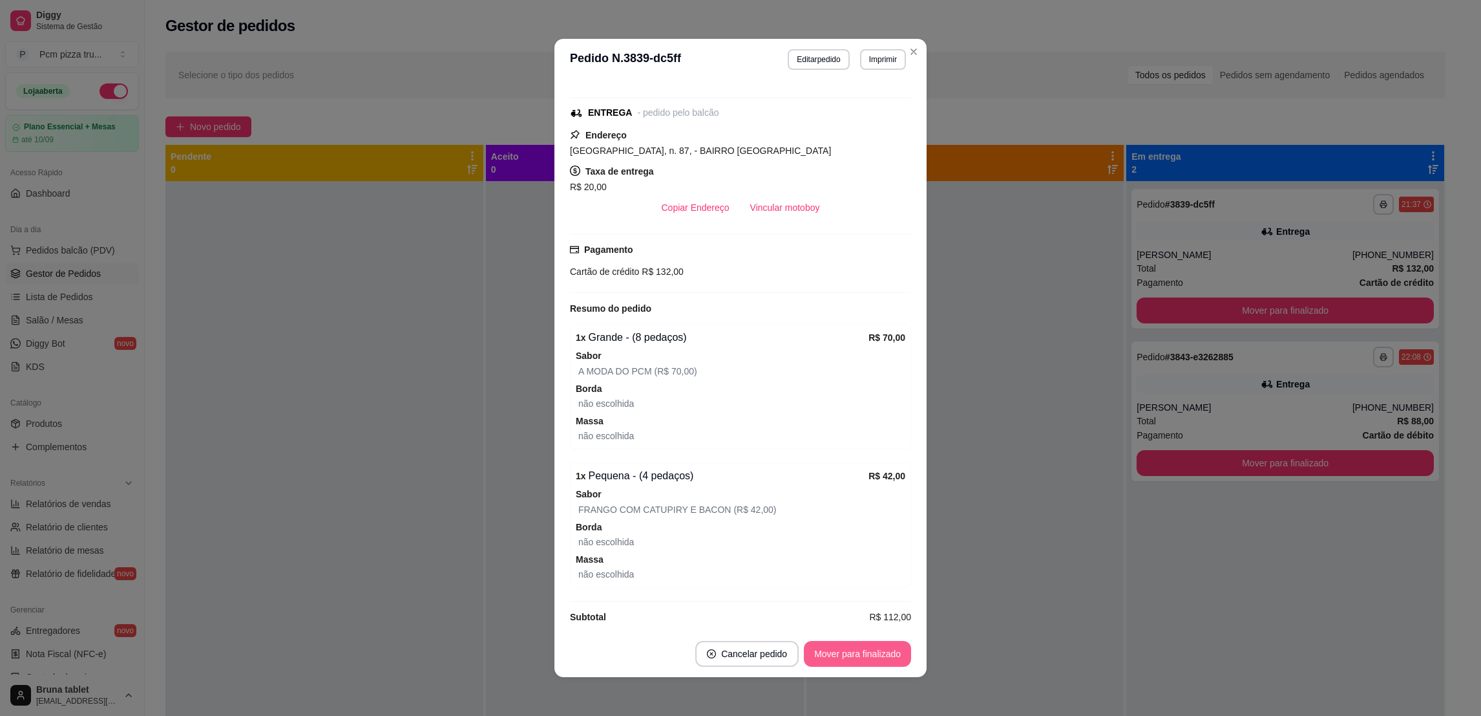
click at [866, 662] on button "Mover para finalizado" at bounding box center [857, 654] width 107 height 26
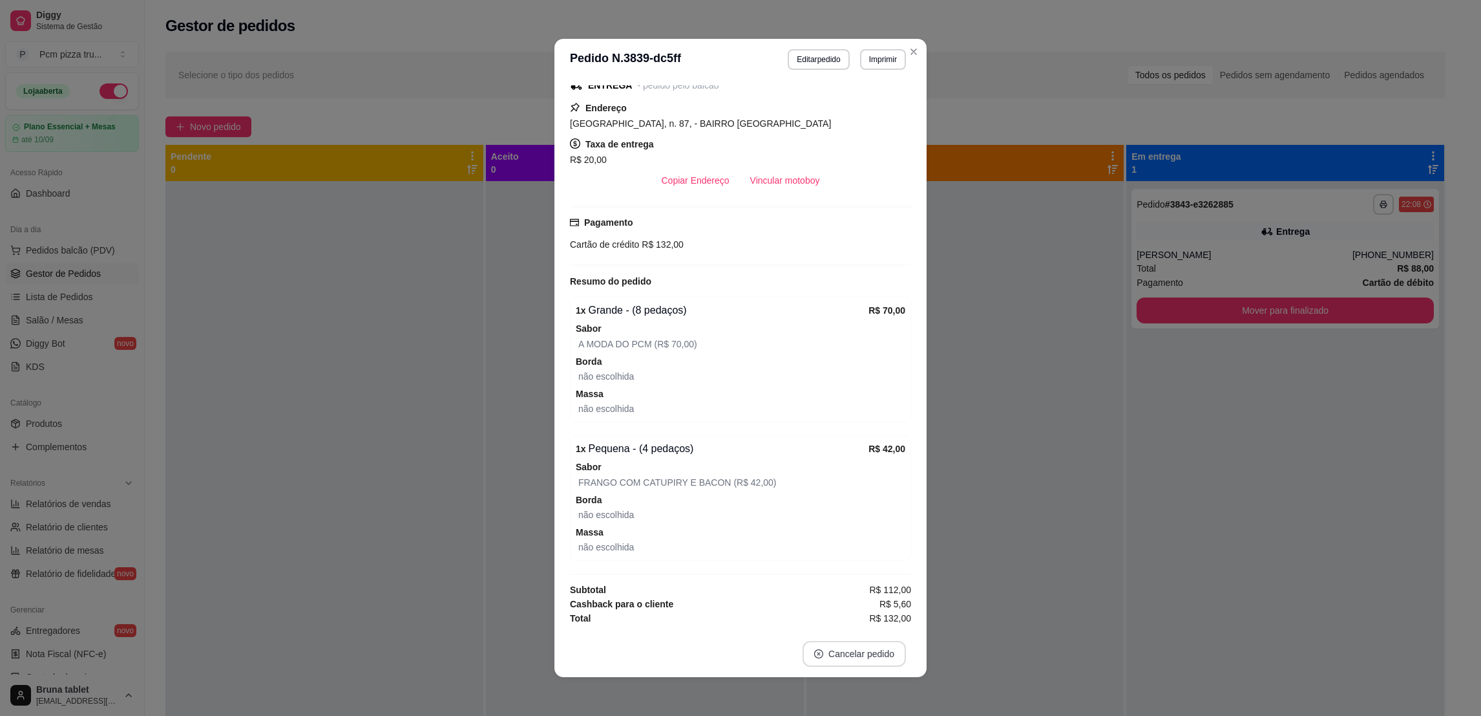
scroll to position [133, 0]
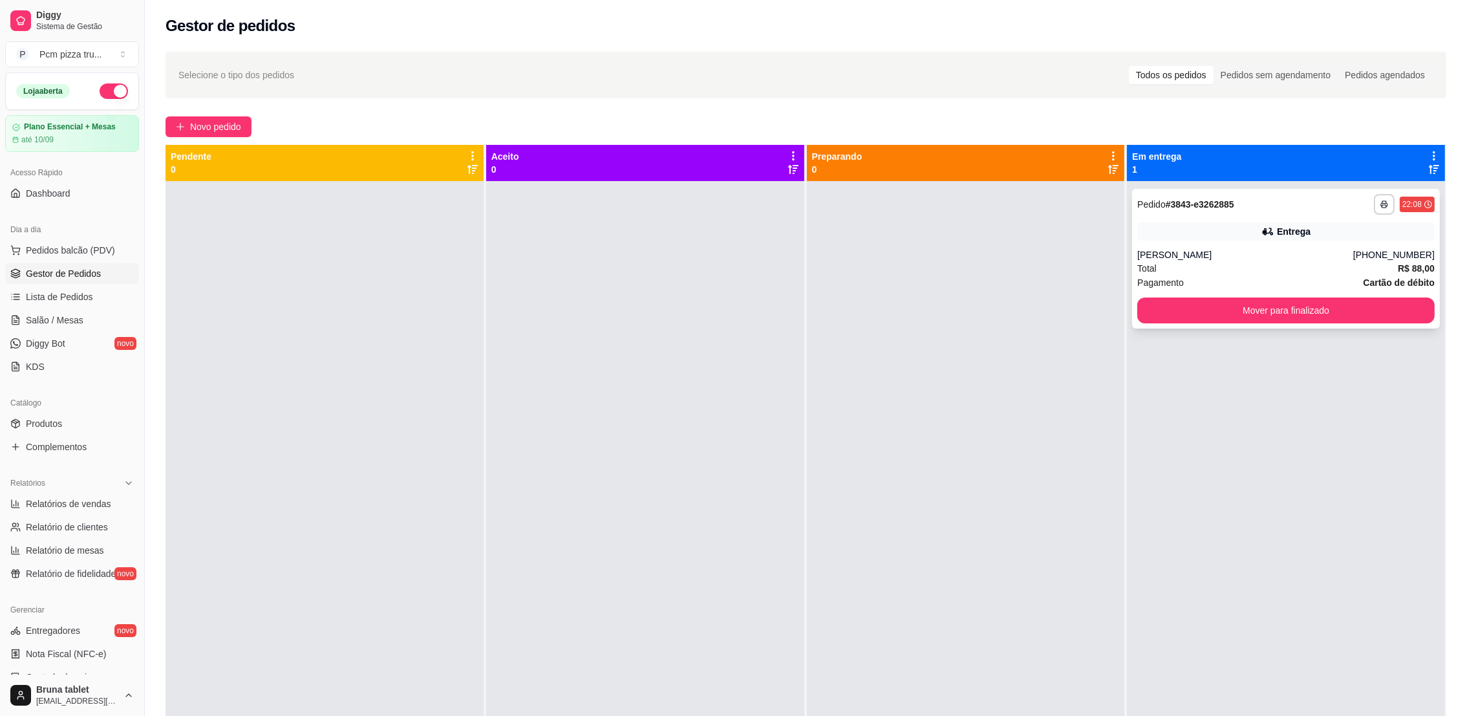
click at [1178, 226] on div "Entrega" at bounding box center [1285, 231] width 297 height 18
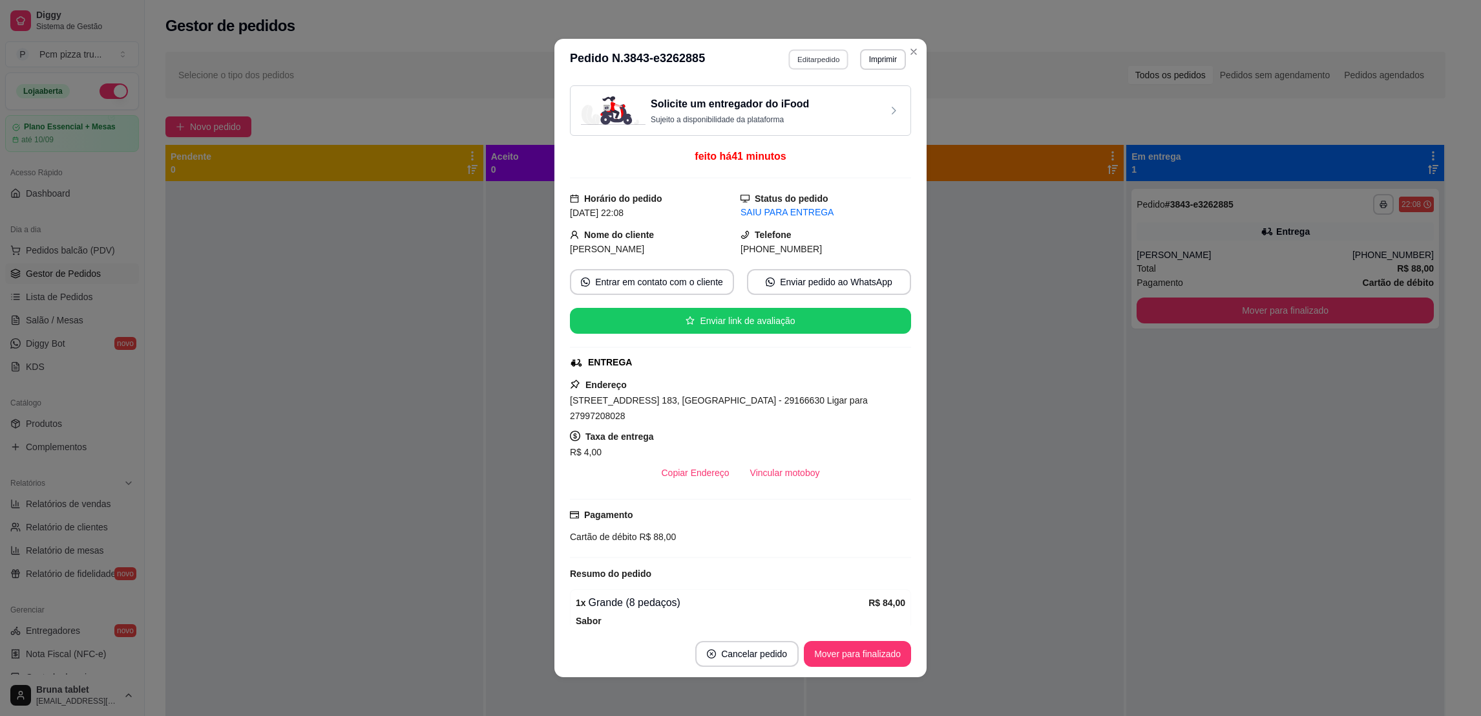
click at [832, 53] on button "Editar pedido" at bounding box center [819, 59] width 60 height 20
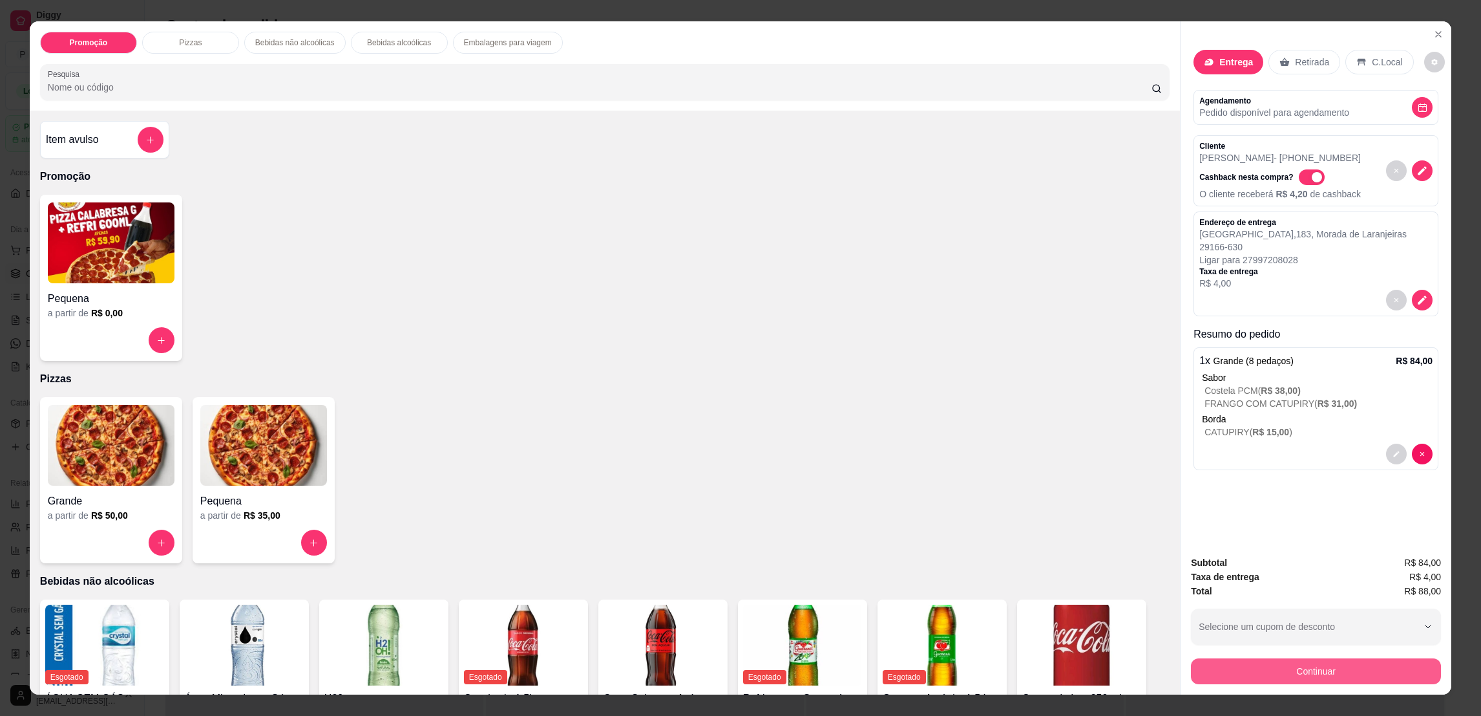
click at [1366, 668] on button "Continuar" at bounding box center [1316, 671] width 250 height 26
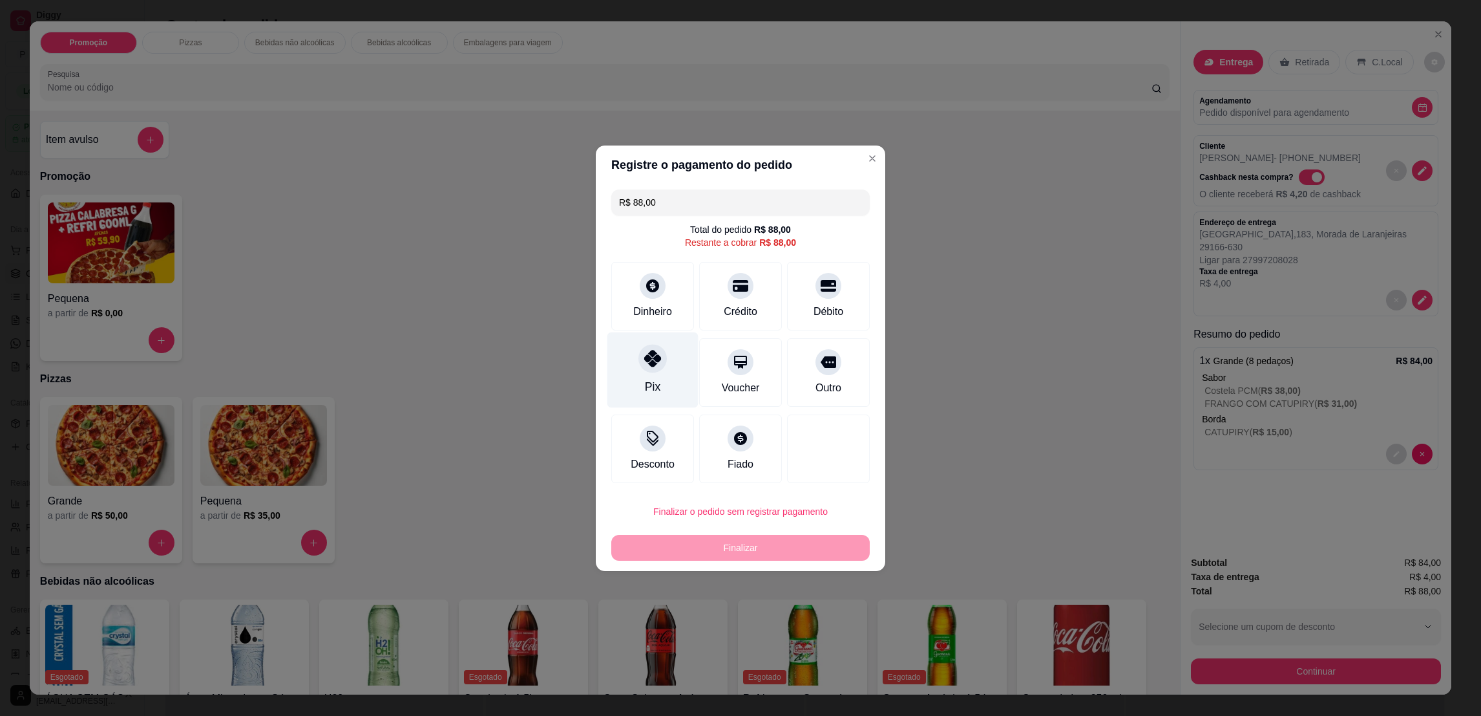
click at [654, 352] on icon at bounding box center [652, 358] width 17 height 17
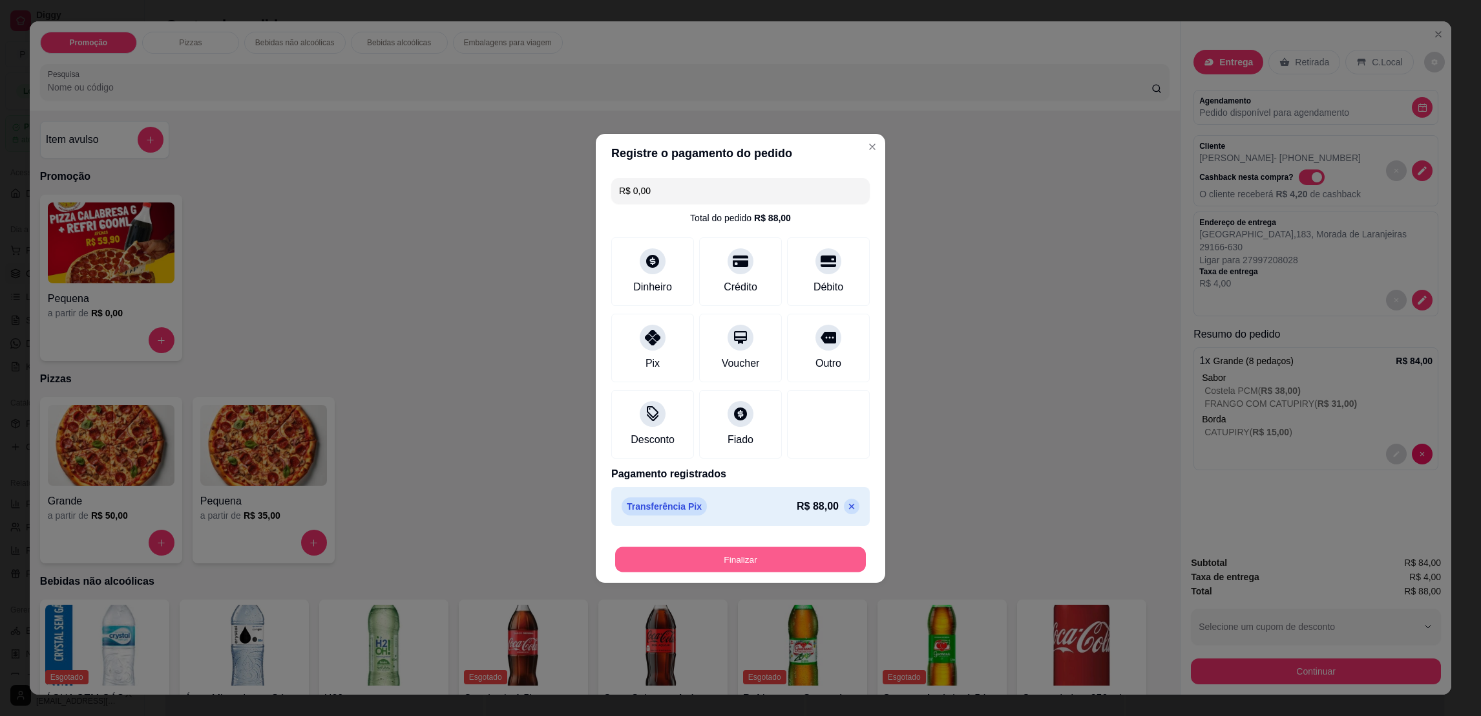
click at [765, 566] on button "Finalizar" at bounding box center [740, 558] width 251 height 25
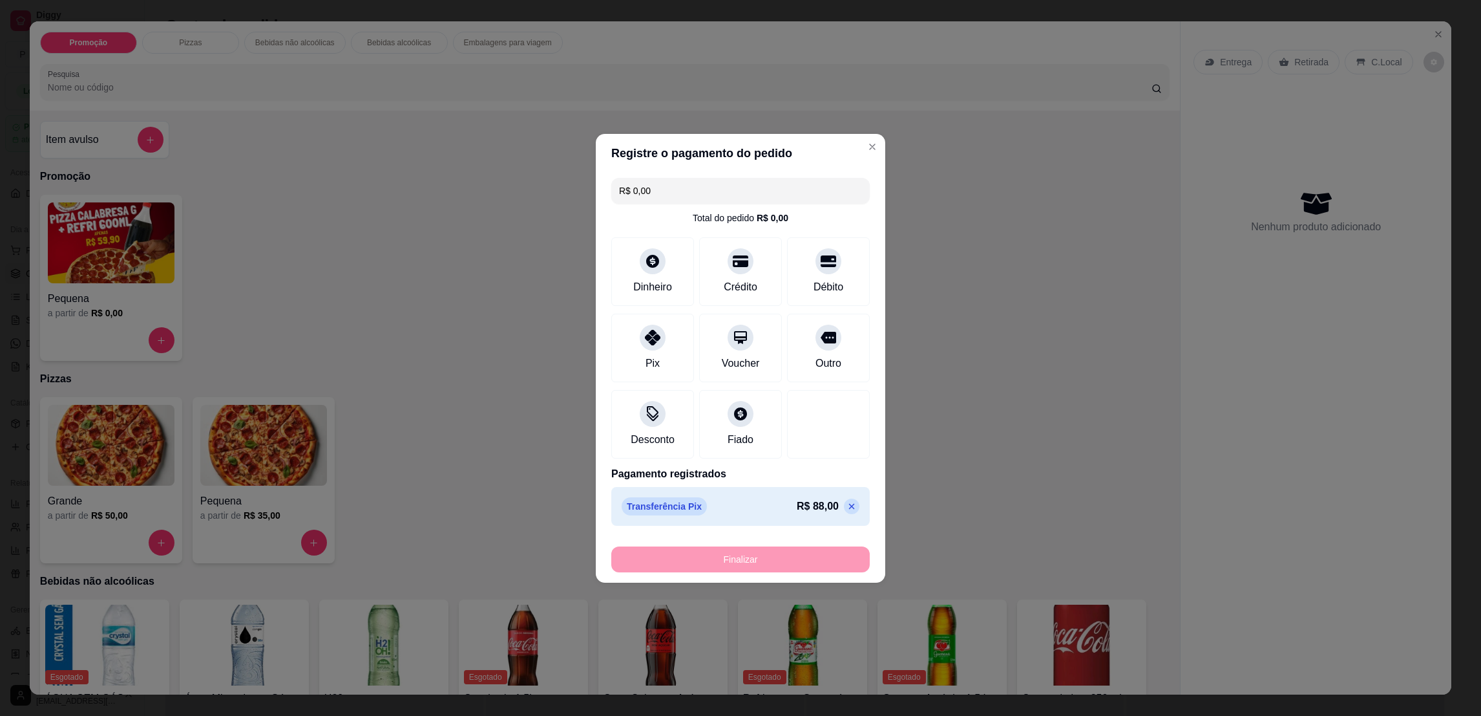
type input "-R$ 88,00"
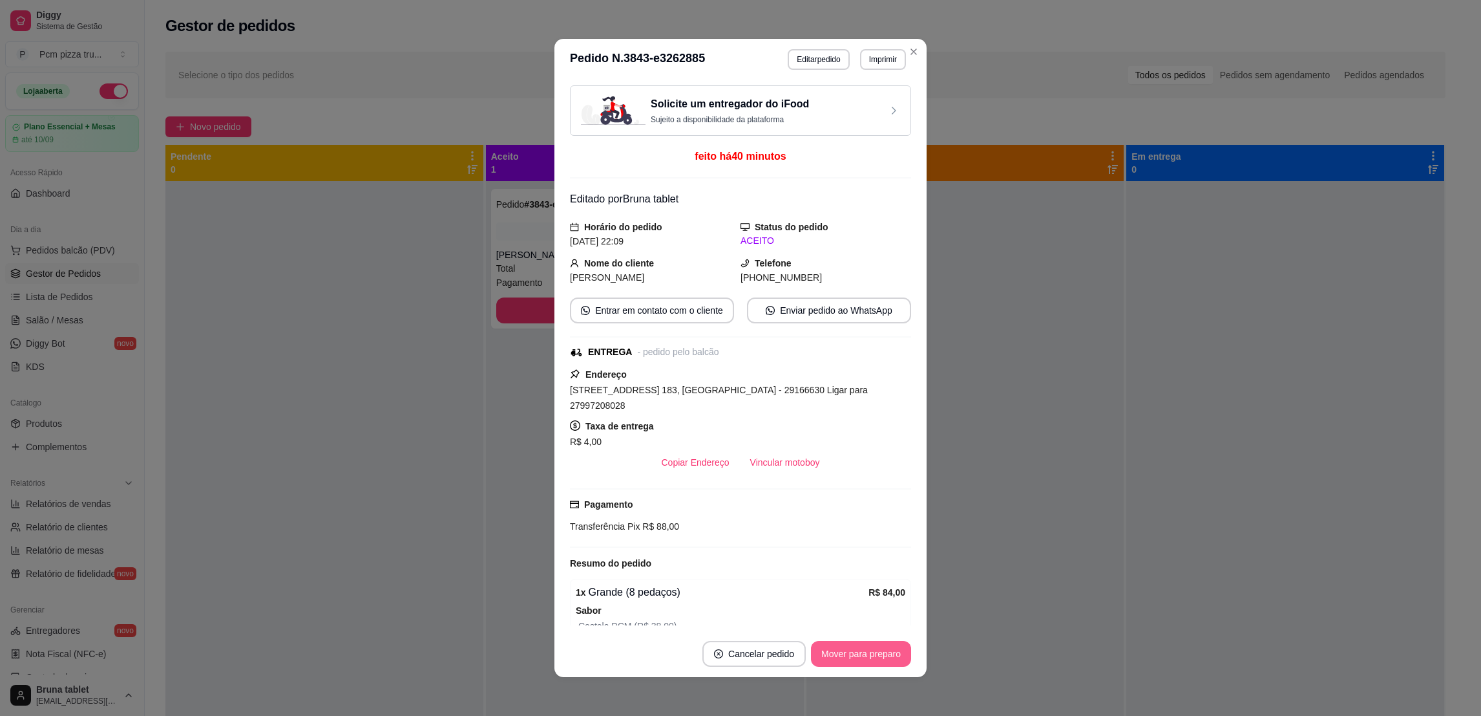
click at [875, 657] on button "Mover para preparo" at bounding box center [861, 654] width 100 height 26
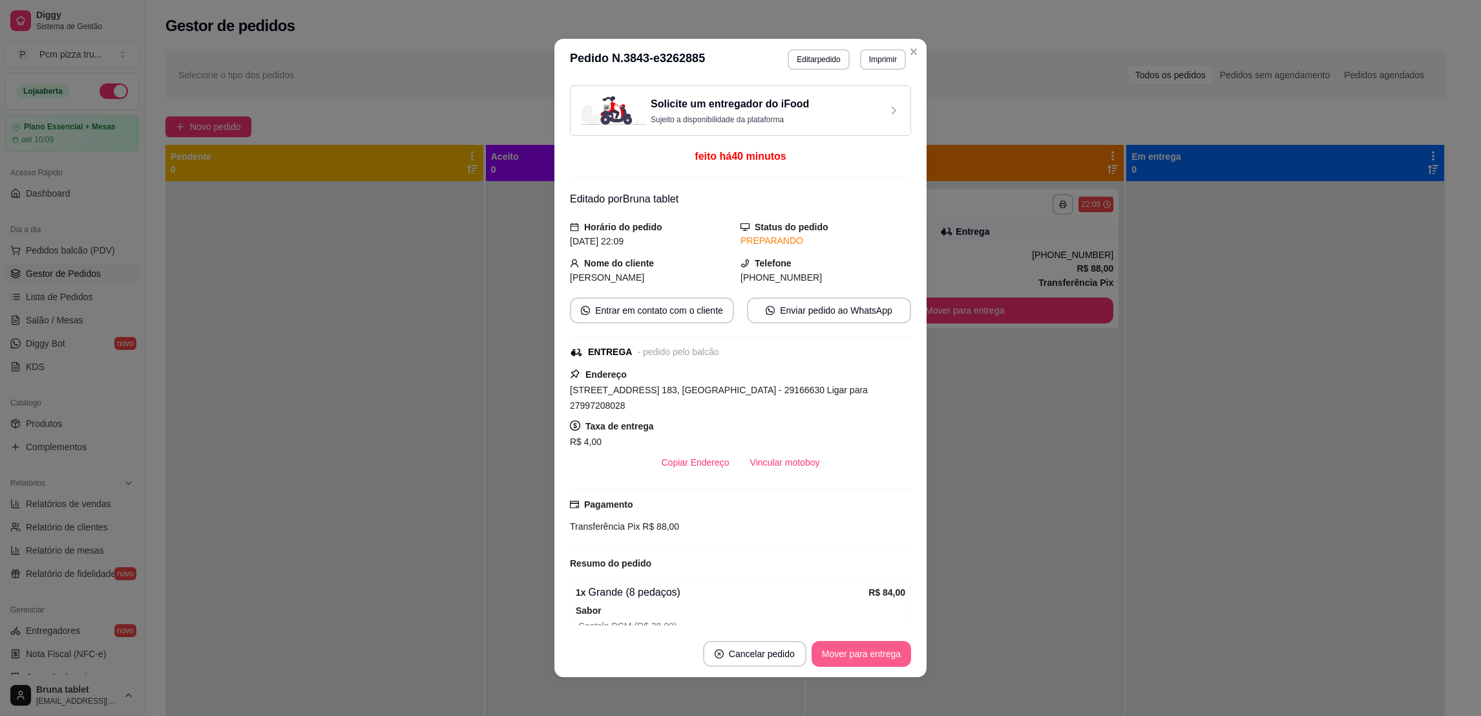
click at [875, 657] on button "Mover para entrega" at bounding box center [862, 654] width 100 height 26
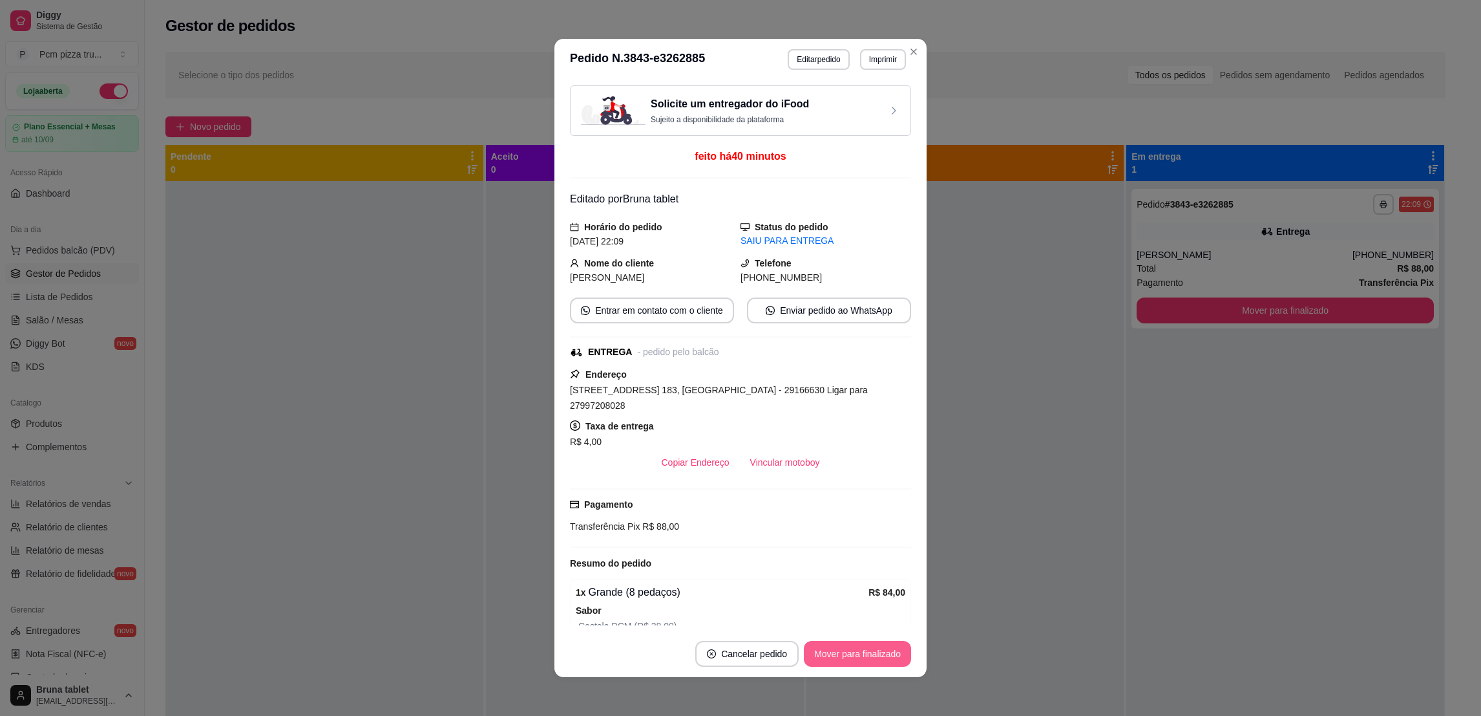
click at [875, 657] on button "Mover para finalizado" at bounding box center [857, 654] width 107 height 26
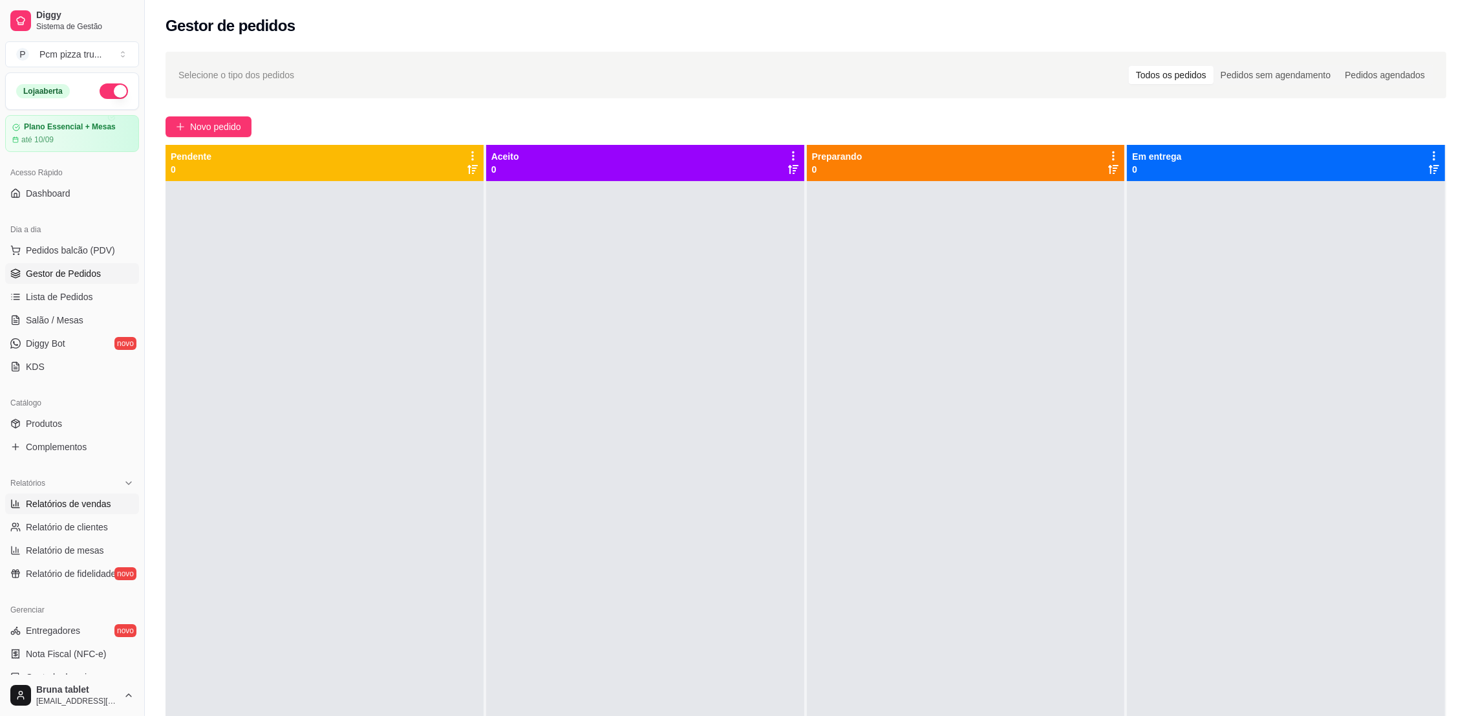
click at [80, 498] on span "Relatórios de vendas" at bounding box center [68, 503] width 85 height 13
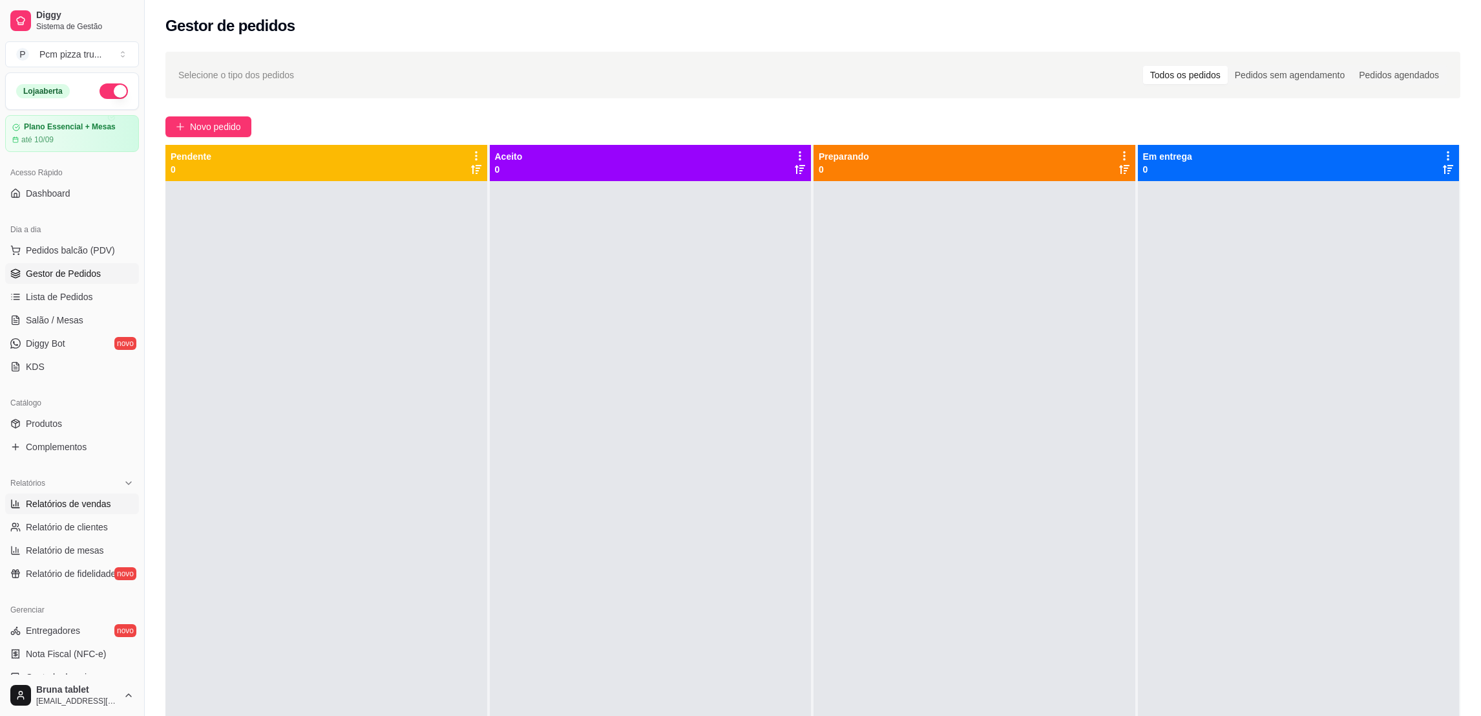
select select "ALL"
select select "0"
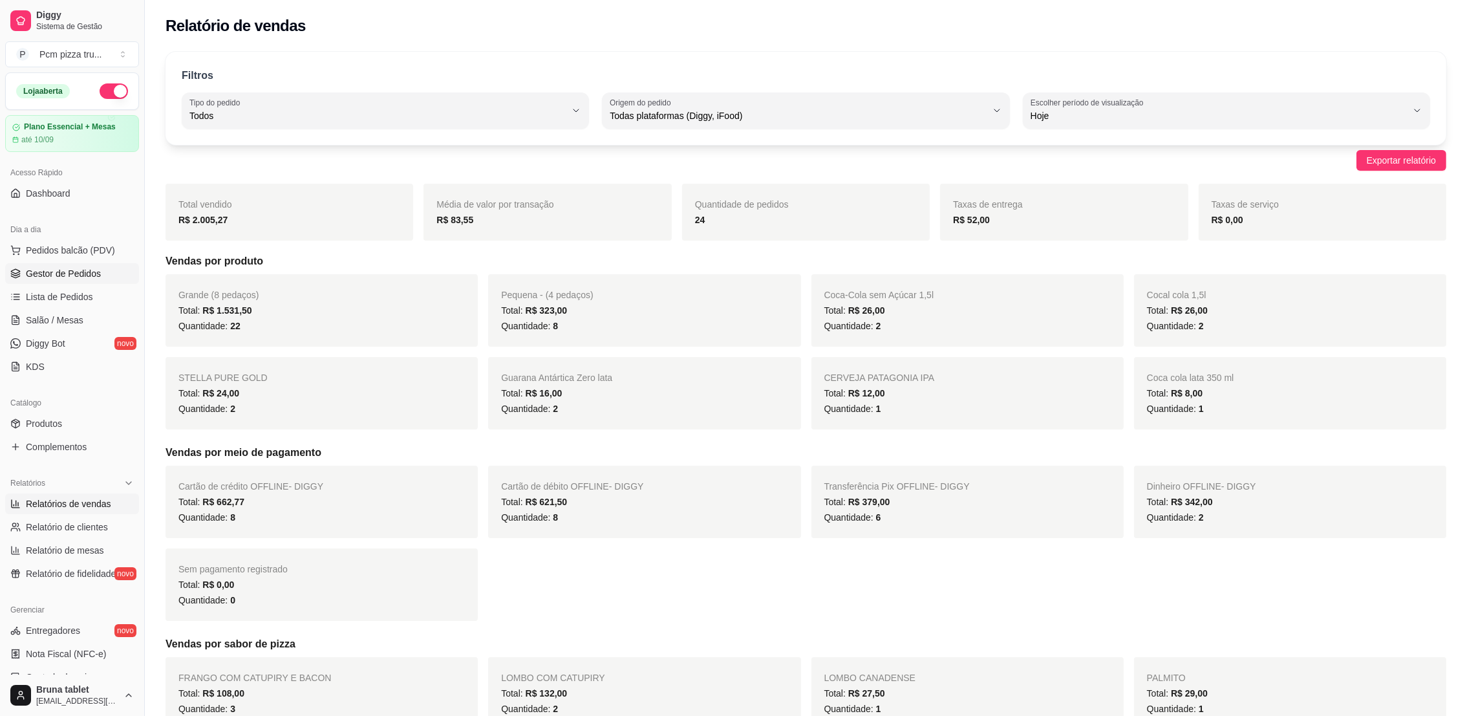
click at [27, 278] on span "Gestor de Pedidos" at bounding box center [63, 273] width 75 height 13
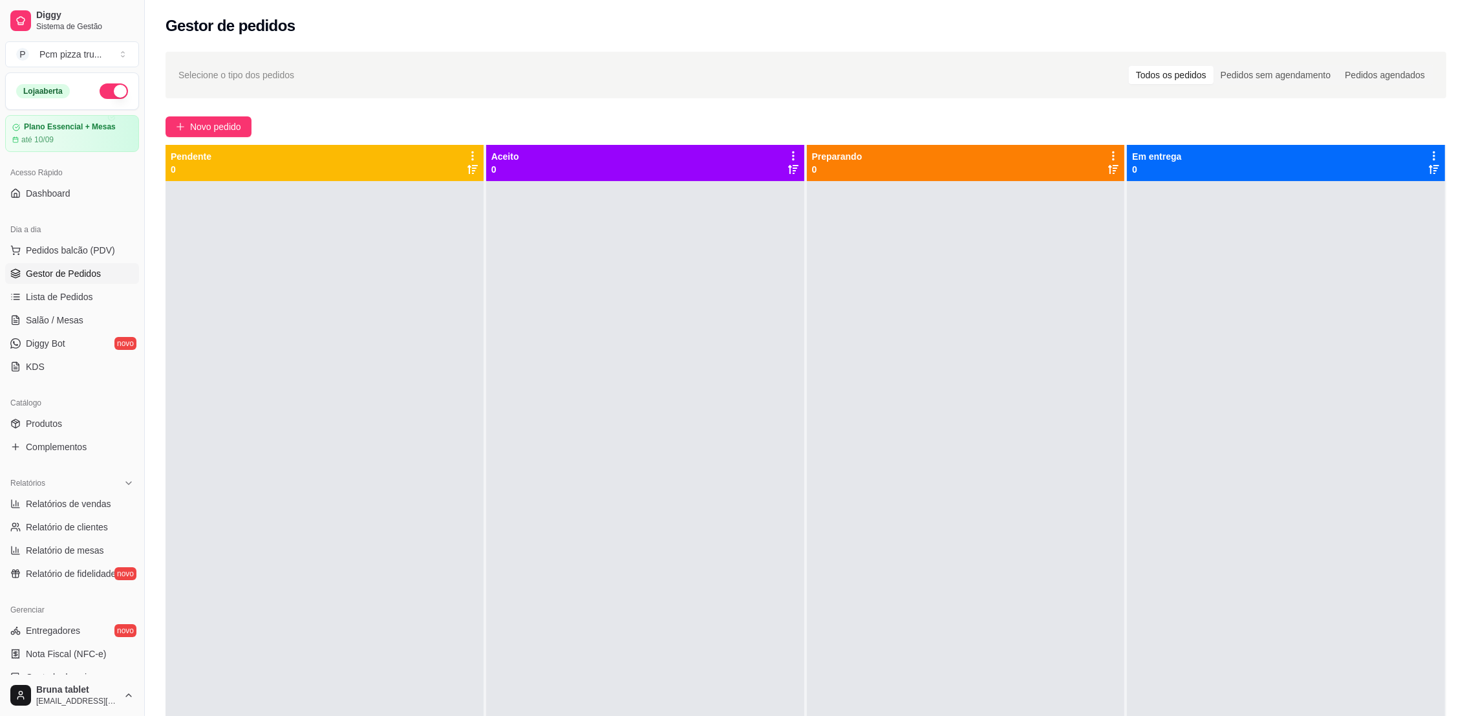
click at [105, 94] on button "button" at bounding box center [114, 91] width 28 height 16
click at [103, 89] on button "button" at bounding box center [114, 91] width 28 height 16
click at [207, 133] on span "Novo pedido" at bounding box center [215, 127] width 51 height 14
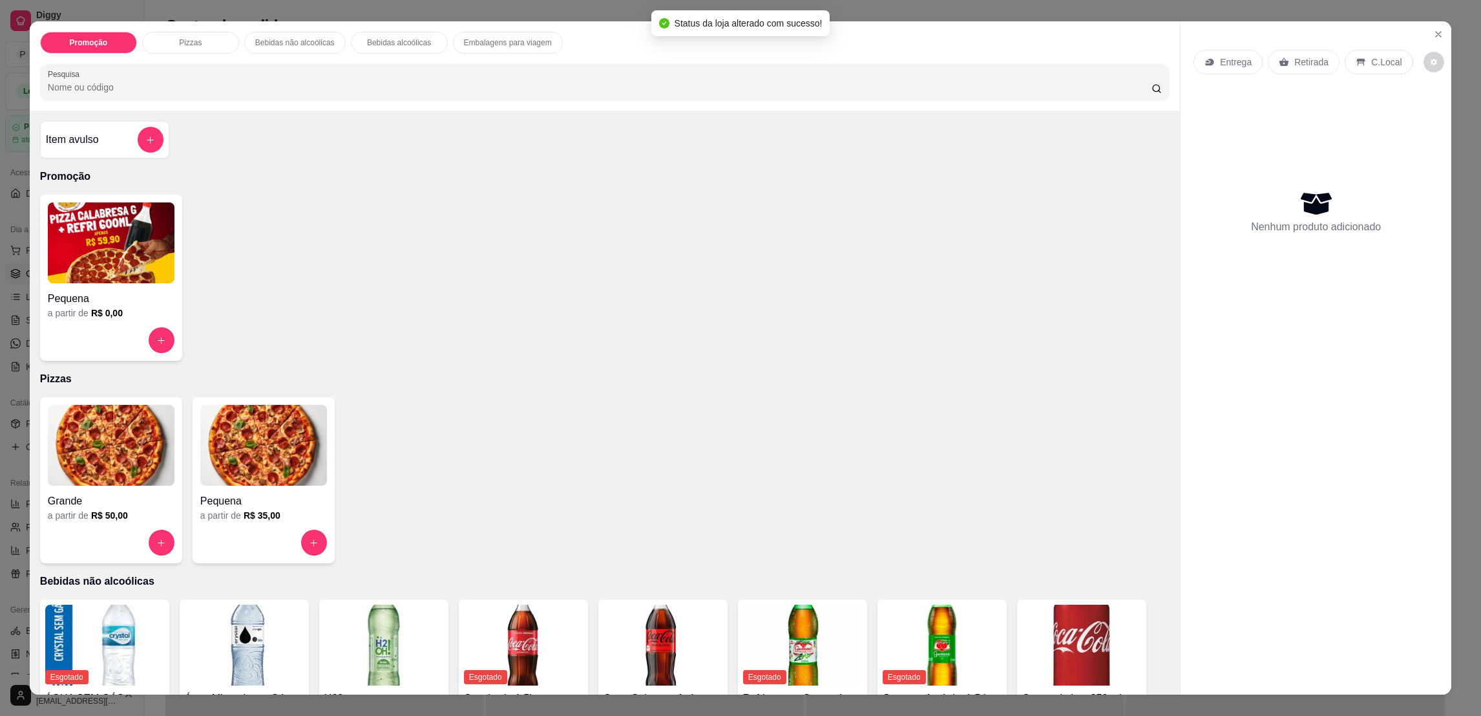
click at [123, 422] on img at bounding box center [111, 445] width 127 height 81
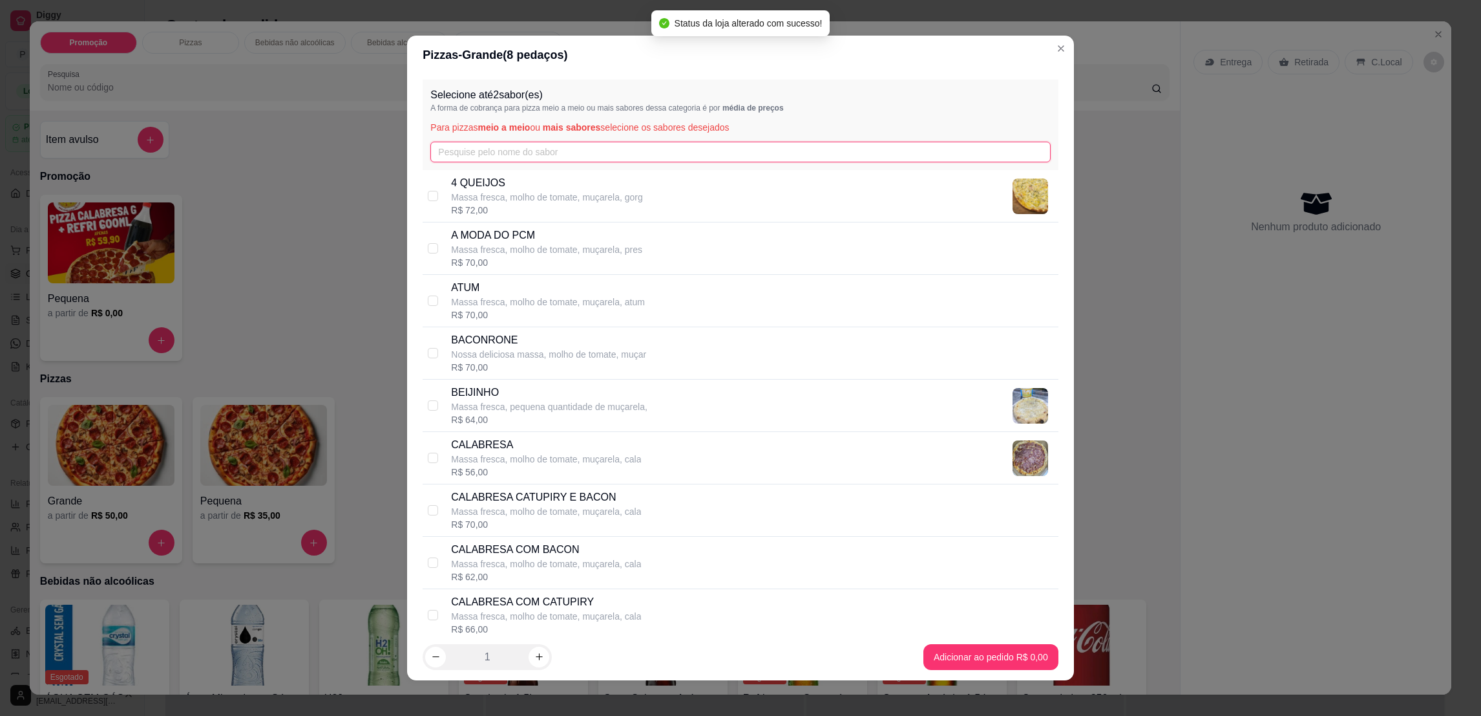
click at [502, 142] on input "text" at bounding box center [740, 152] width 620 height 21
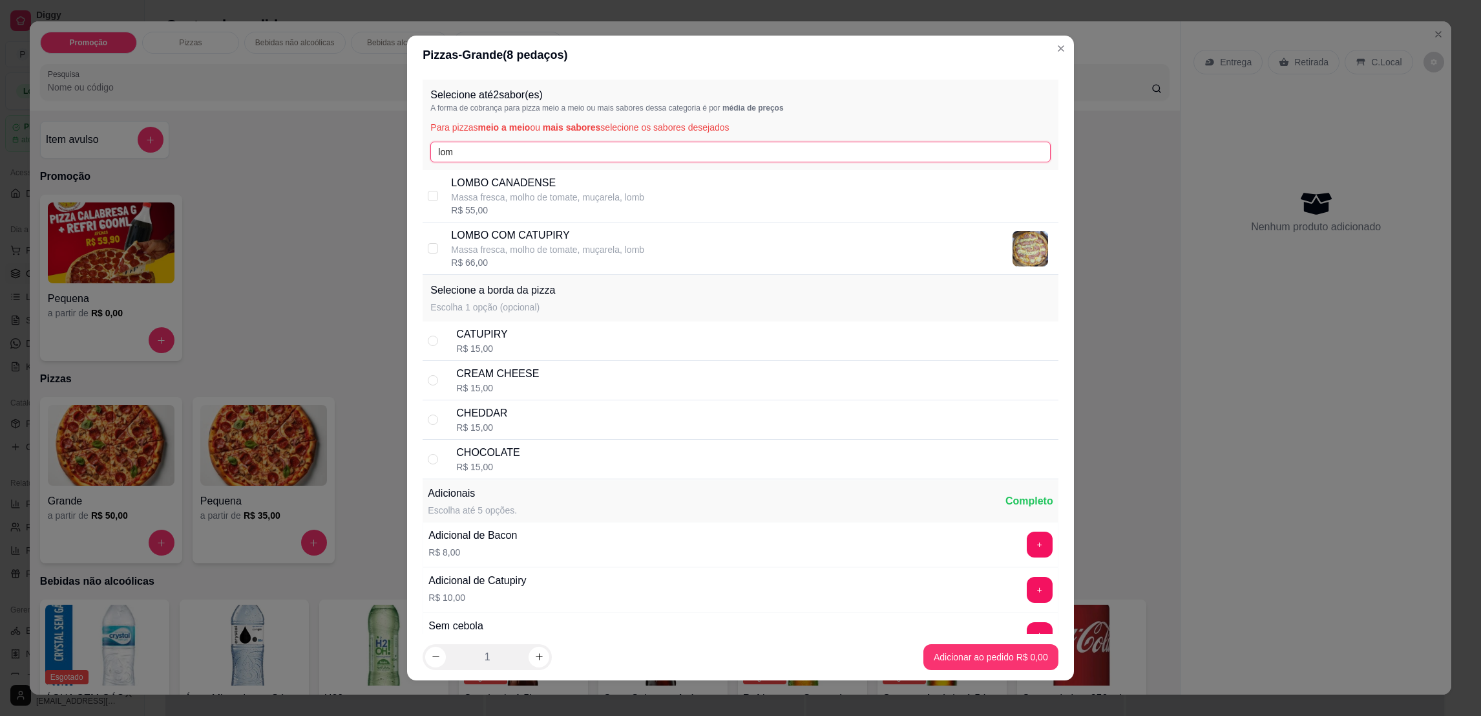
type input "lom"
click at [596, 247] on p "Massa fresca, molho de tomate, muçarela, lomb" at bounding box center [547, 249] width 193 height 13
checkbox input "true"
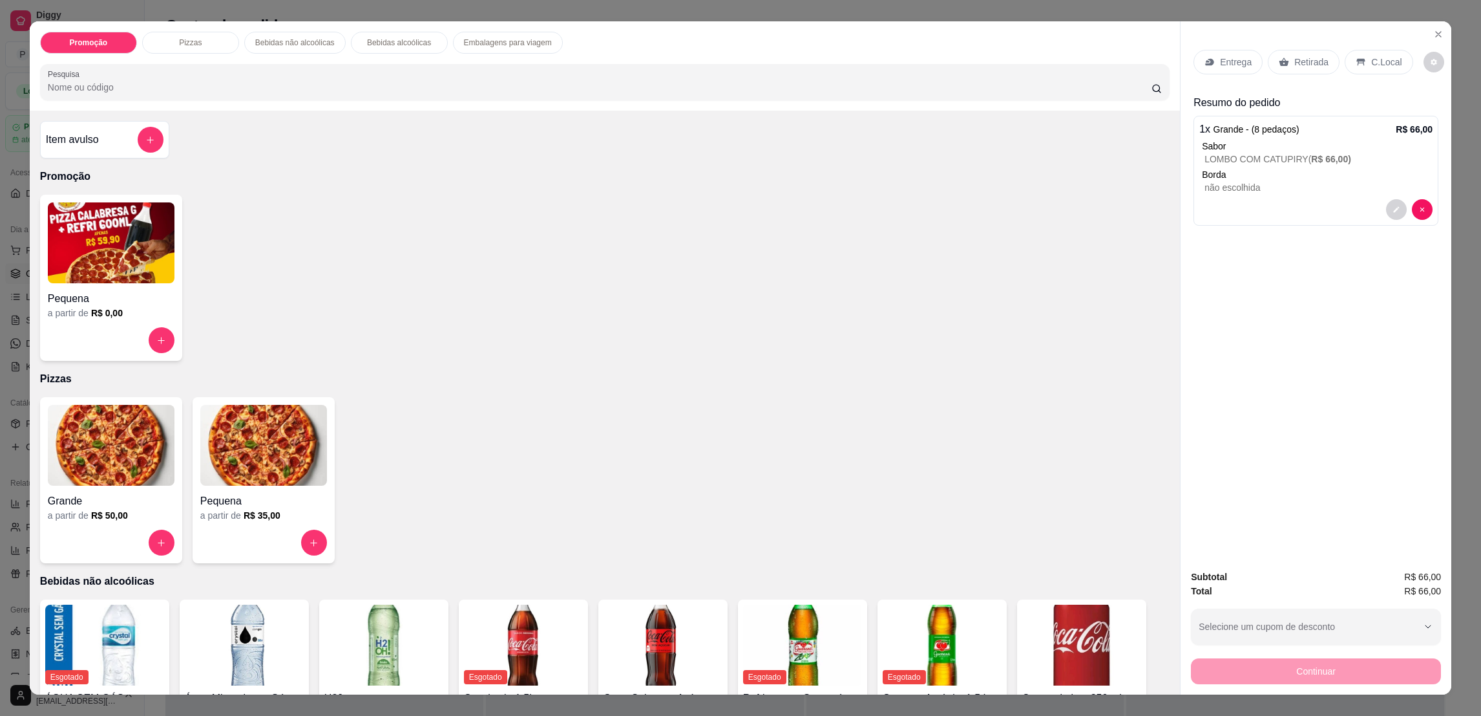
click at [1295, 62] on p "Retirada" at bounding box center [1312, 62] width 34 height 13
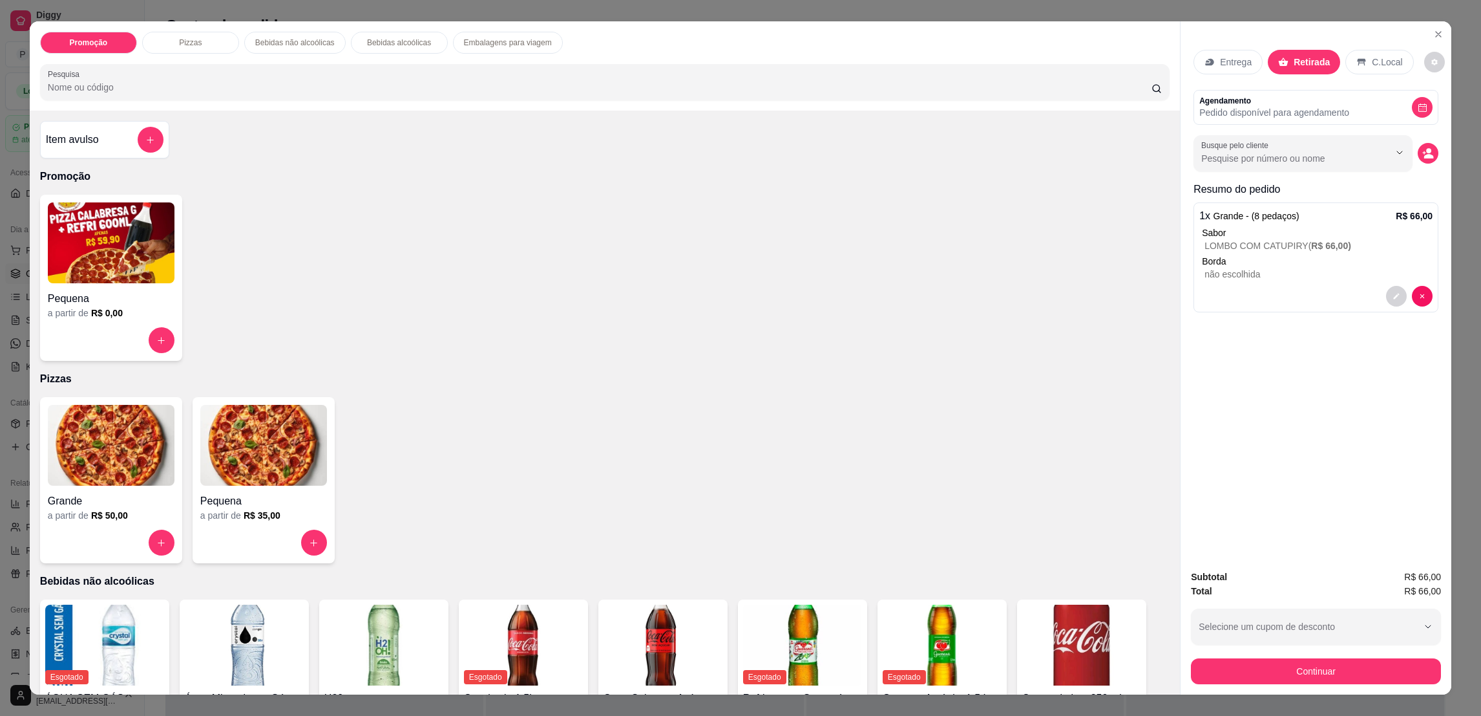
click at [1297, 679] on button "Continuar" at bounding box center [1316, 671] width 250 height 26
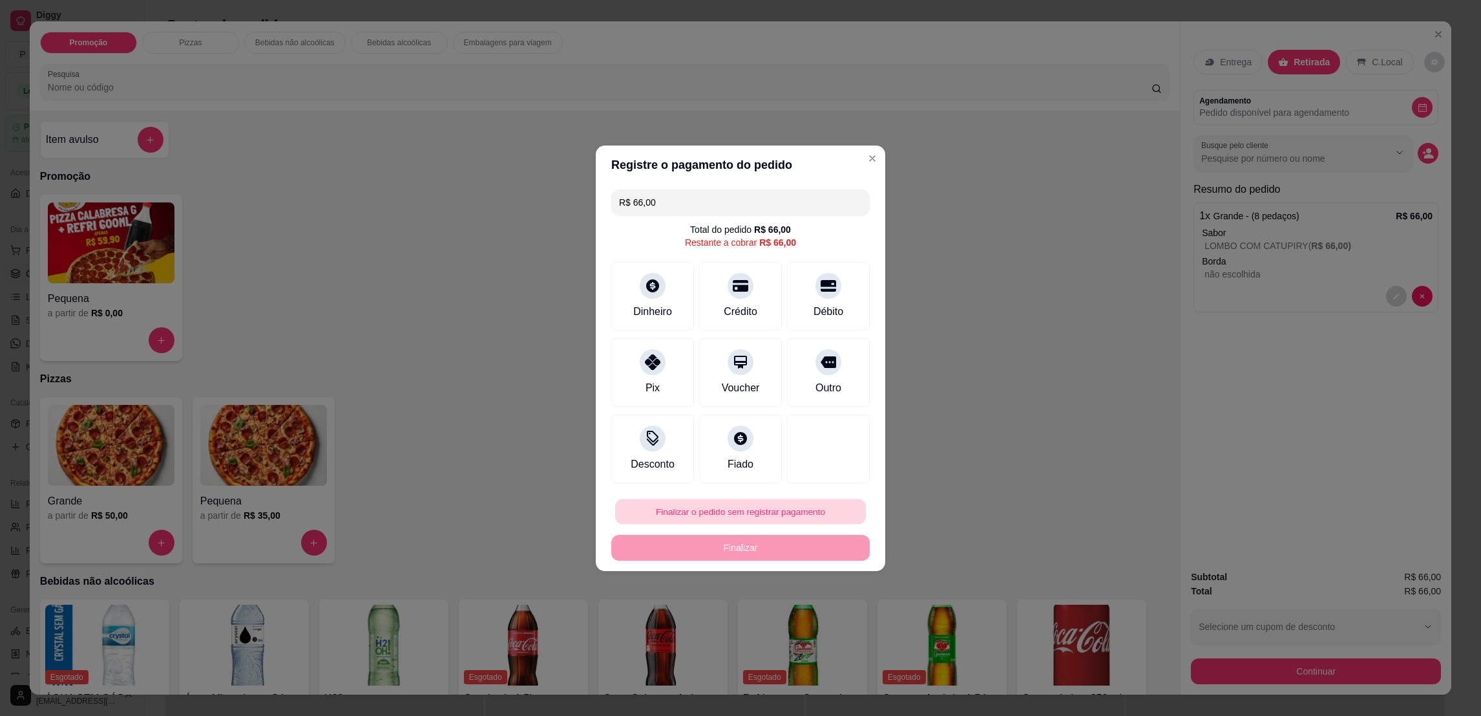
click at [769, 508] on button "Finalizar o pedido sem registrar pagamento" at bounding box center [740, 510] width 251 height 25
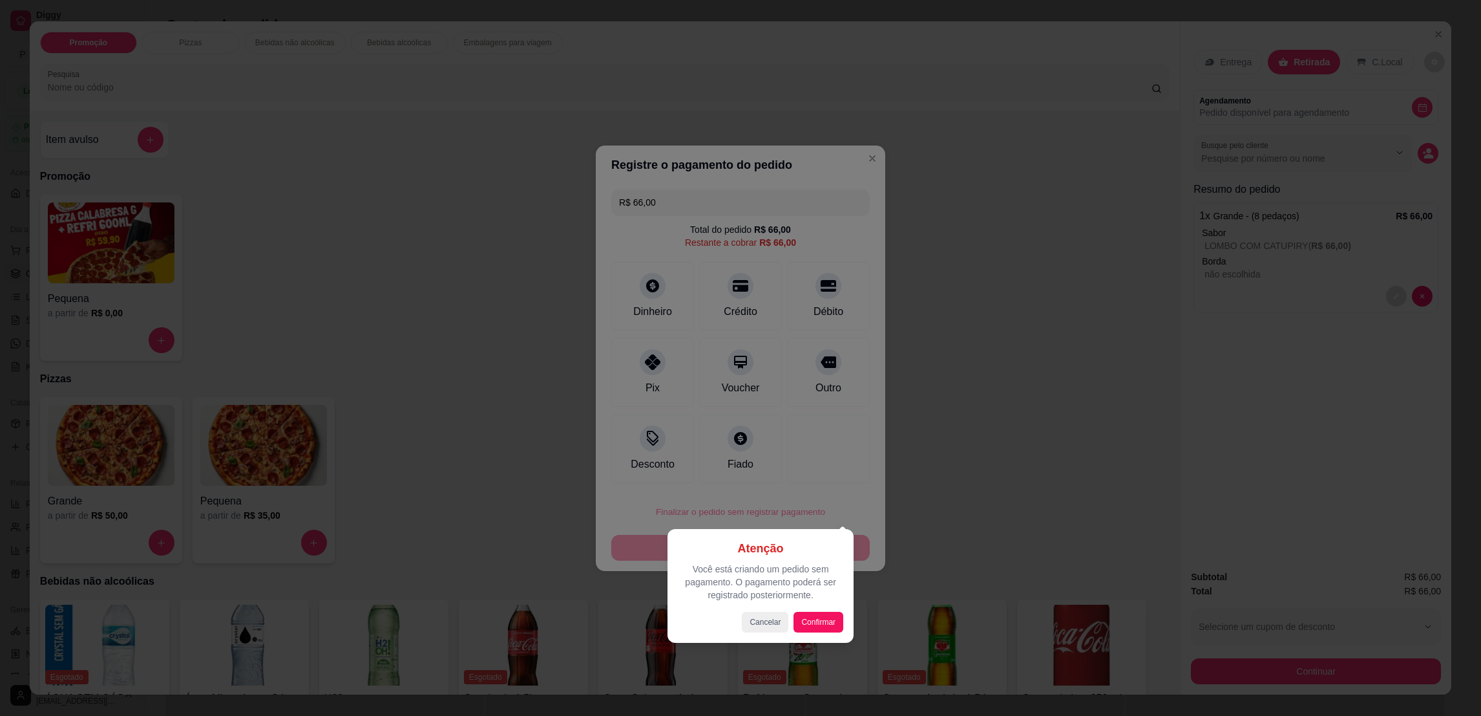
click at [822, 632] on div "Atenção Você está criando um pedido sem pagamento. O pagamento poderá ser regis…" at bounding box center [761, 586] width 186 height 114
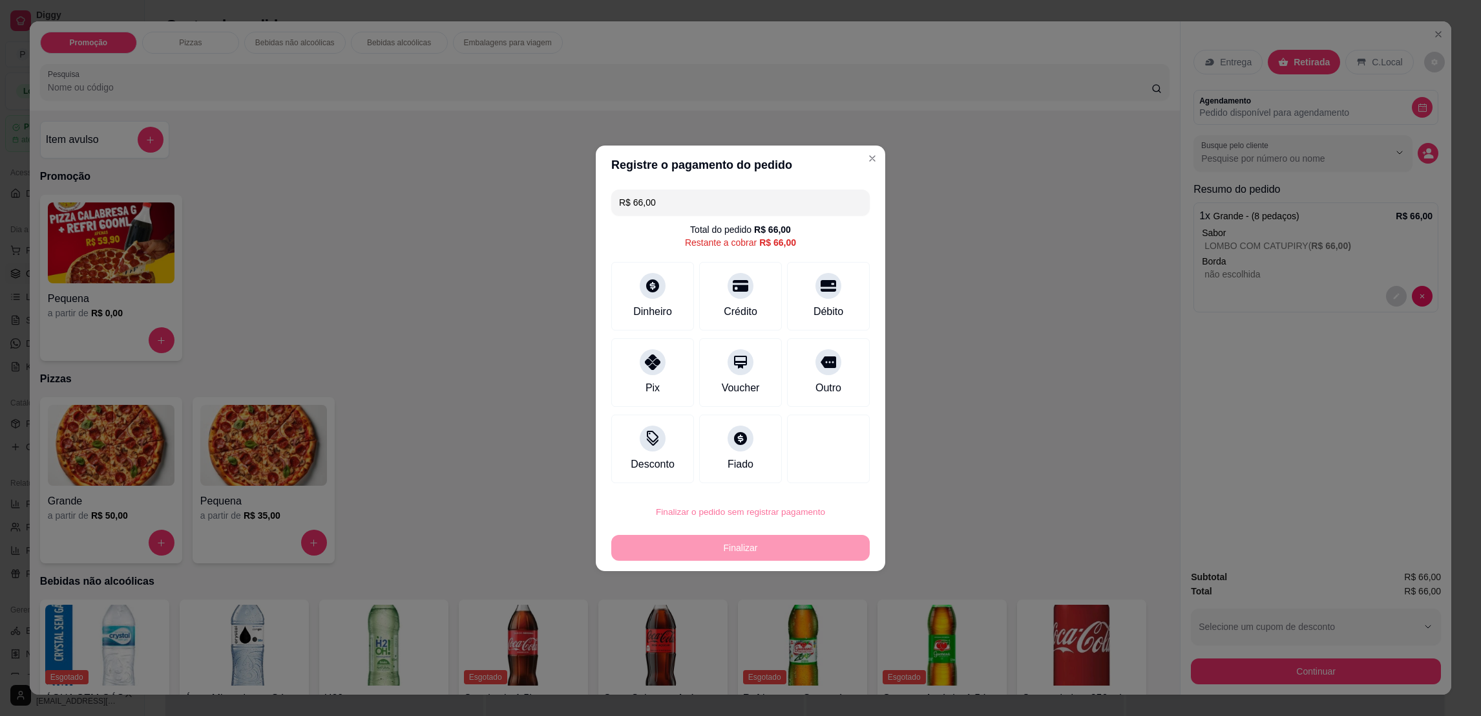
click at [827, 618] on button "Confirmar" at bounding box center [820, 617] width 46 height 19
type input "R$ 0,00"
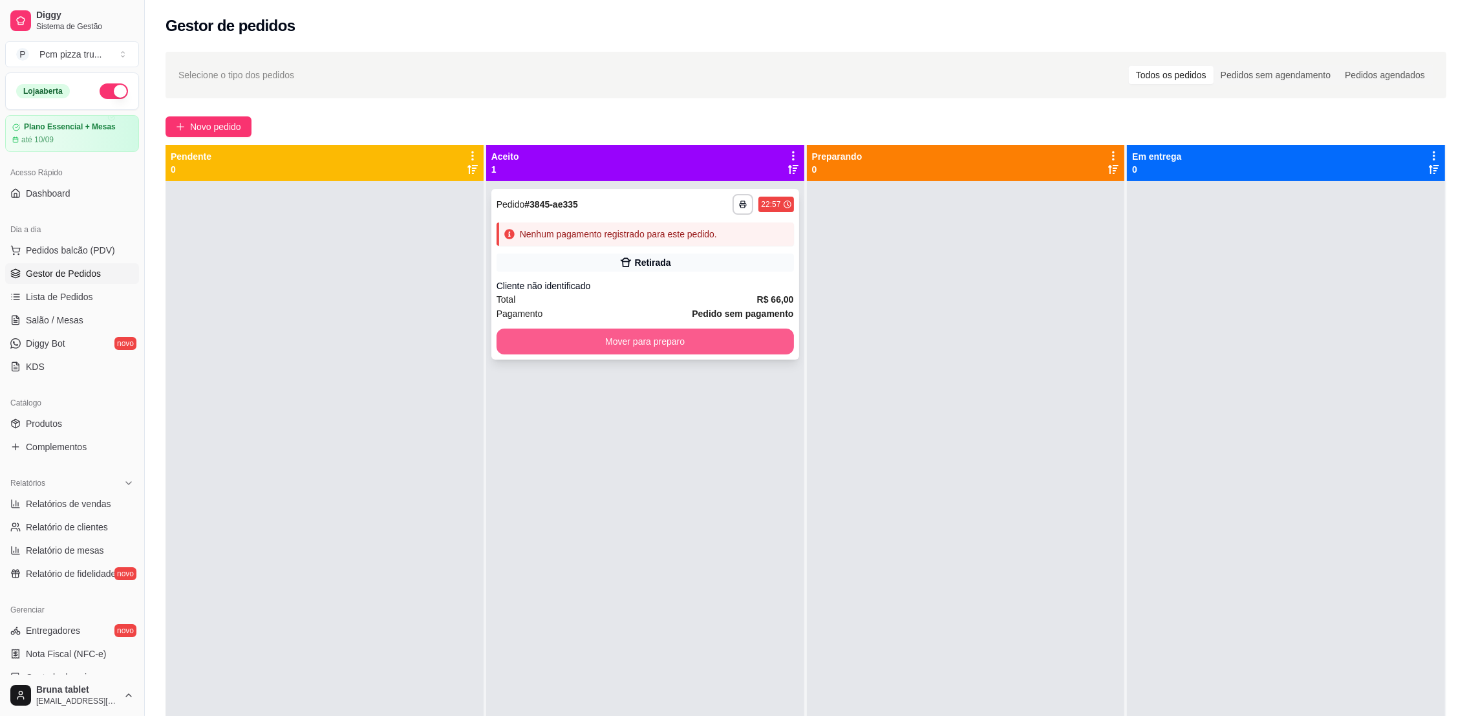
click at [655, 338] on button "Mover para preparo" at bounding box center [644, 341] width 297 height 26
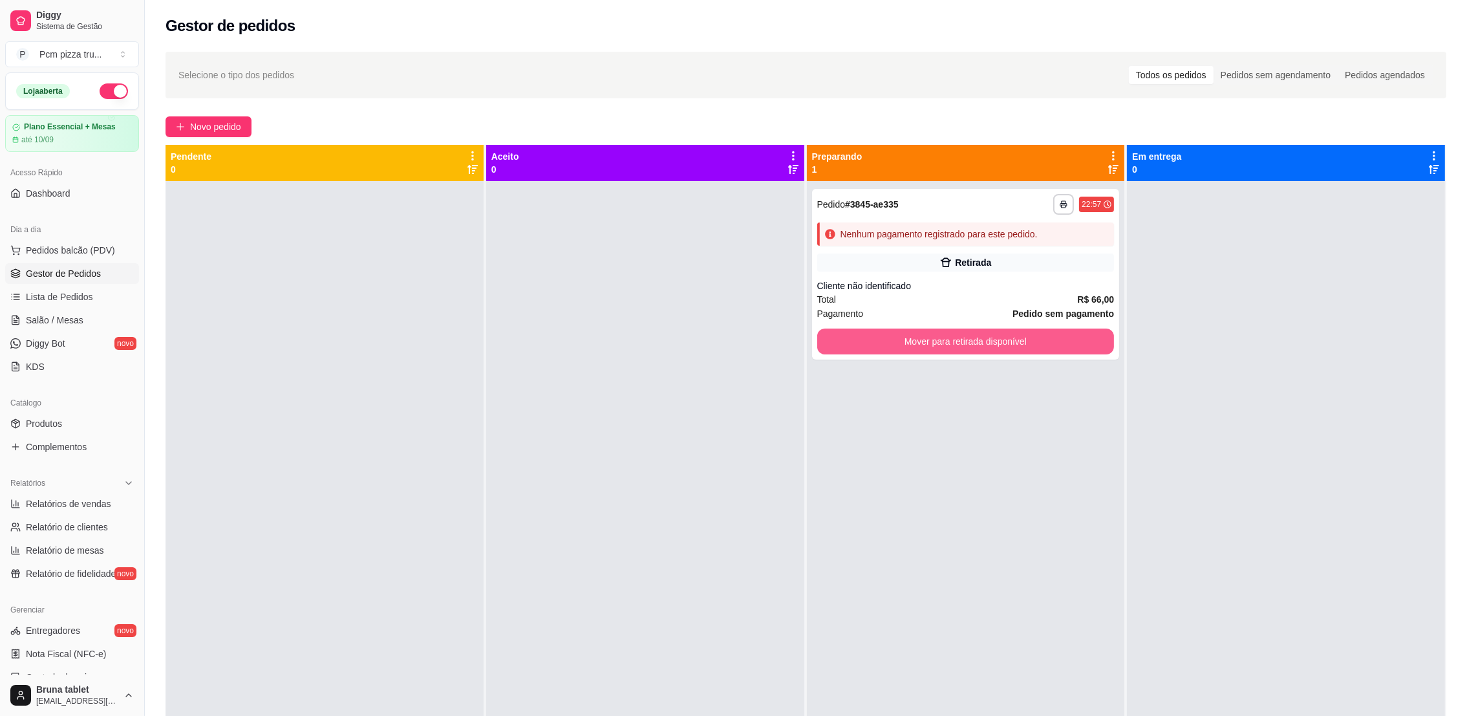
click at [834, 345] on button "Mover para retirada disponível" at bounding box center [965, 341] width 297 height 26
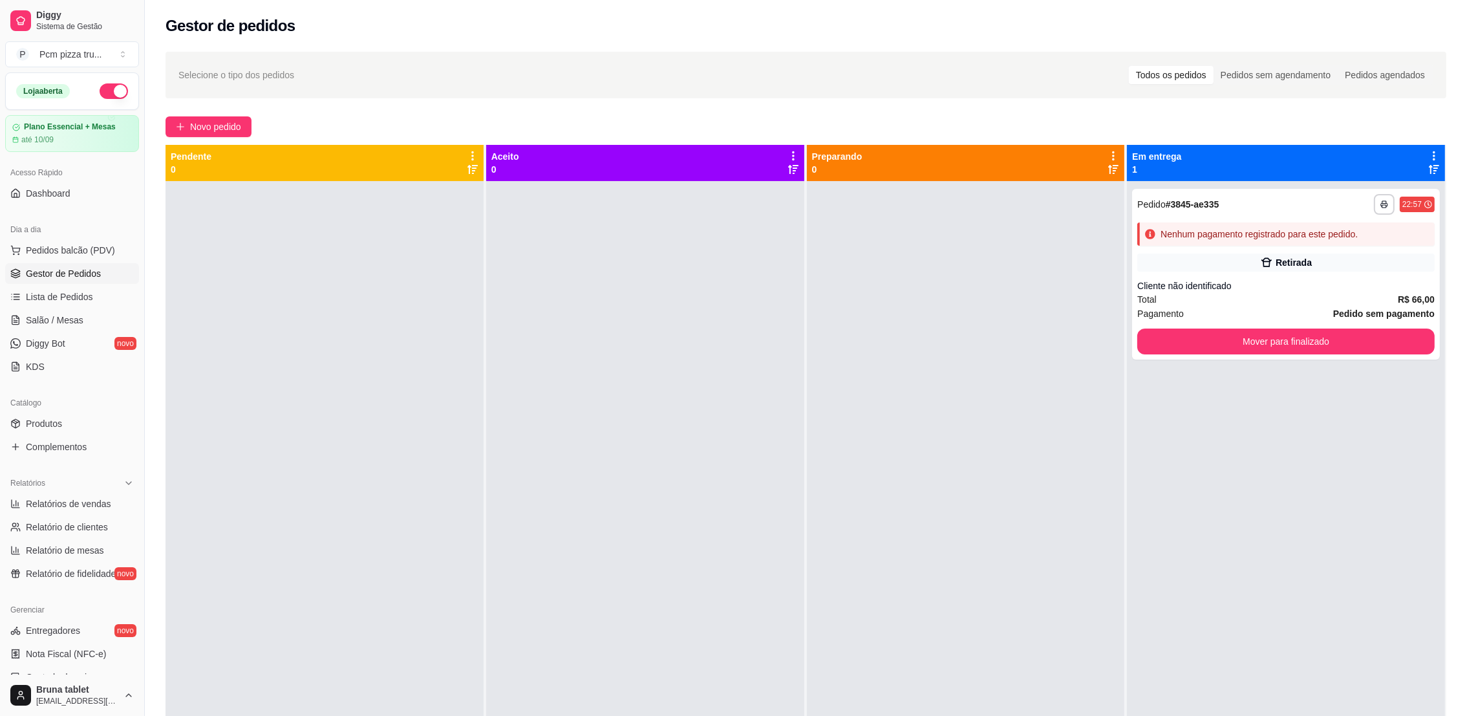
click at [646, 322] on div at bounding box center [645, 539] width 318 height 716
click at [1225, 259] on div "Retirada" at bounding box center [1285, 262] width 297 height 18
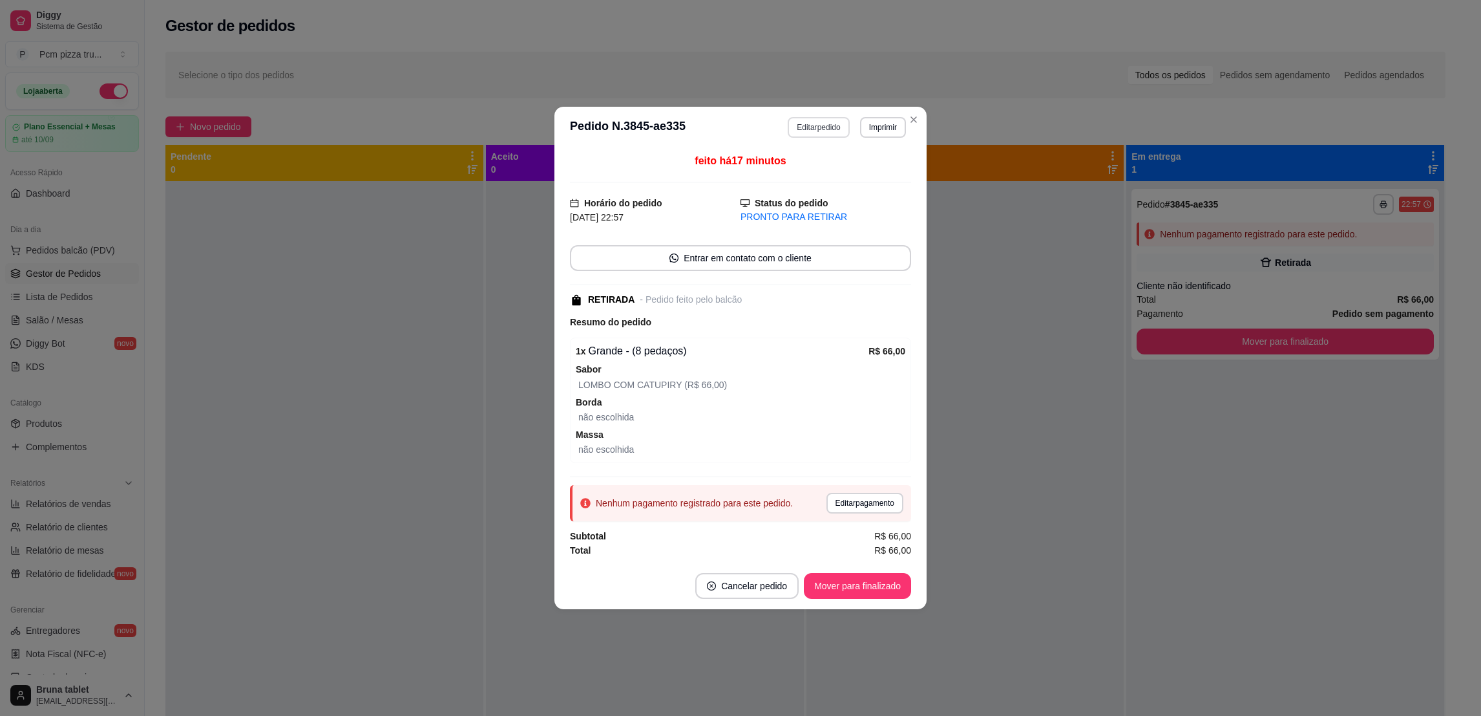
click at [806, 133] on button "Editar pedido" at bounding box center [818, 127] width 61 height 21
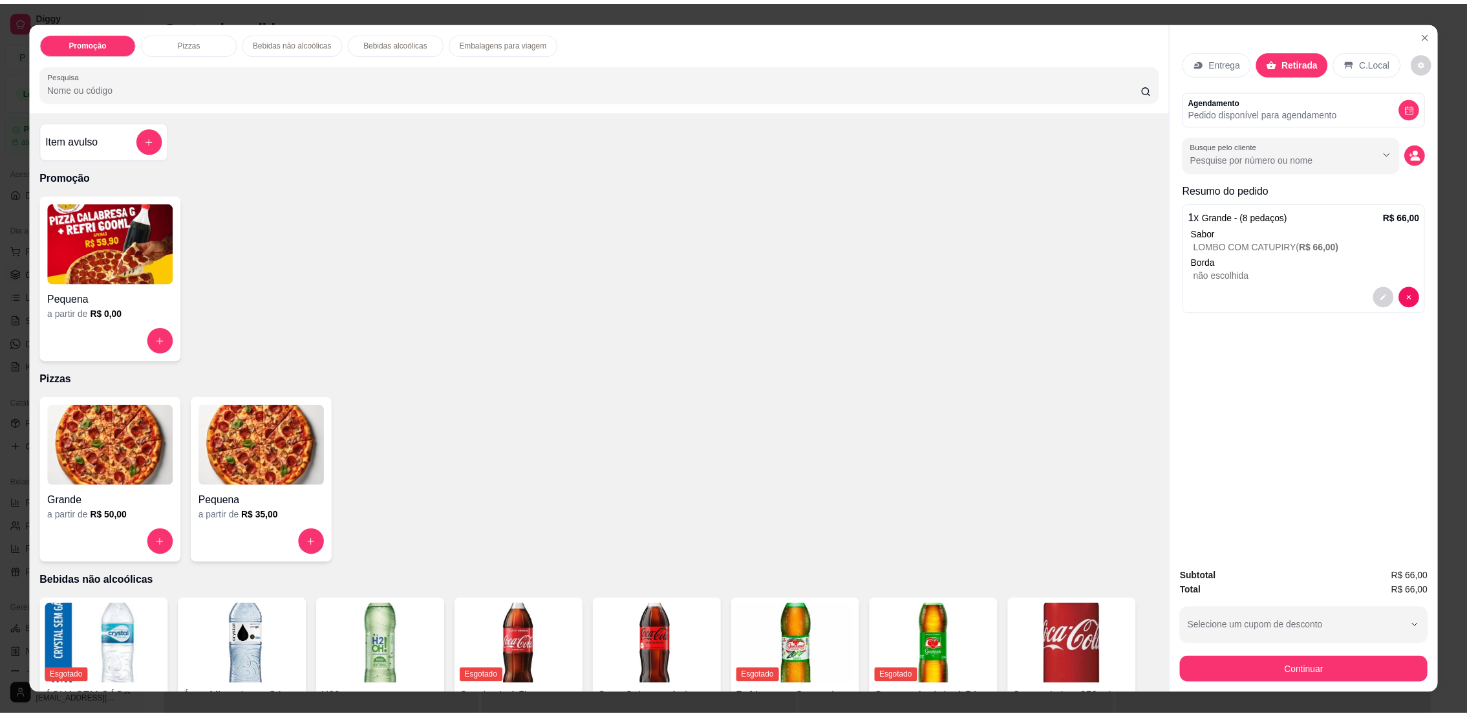
scroll to position [97, 0]
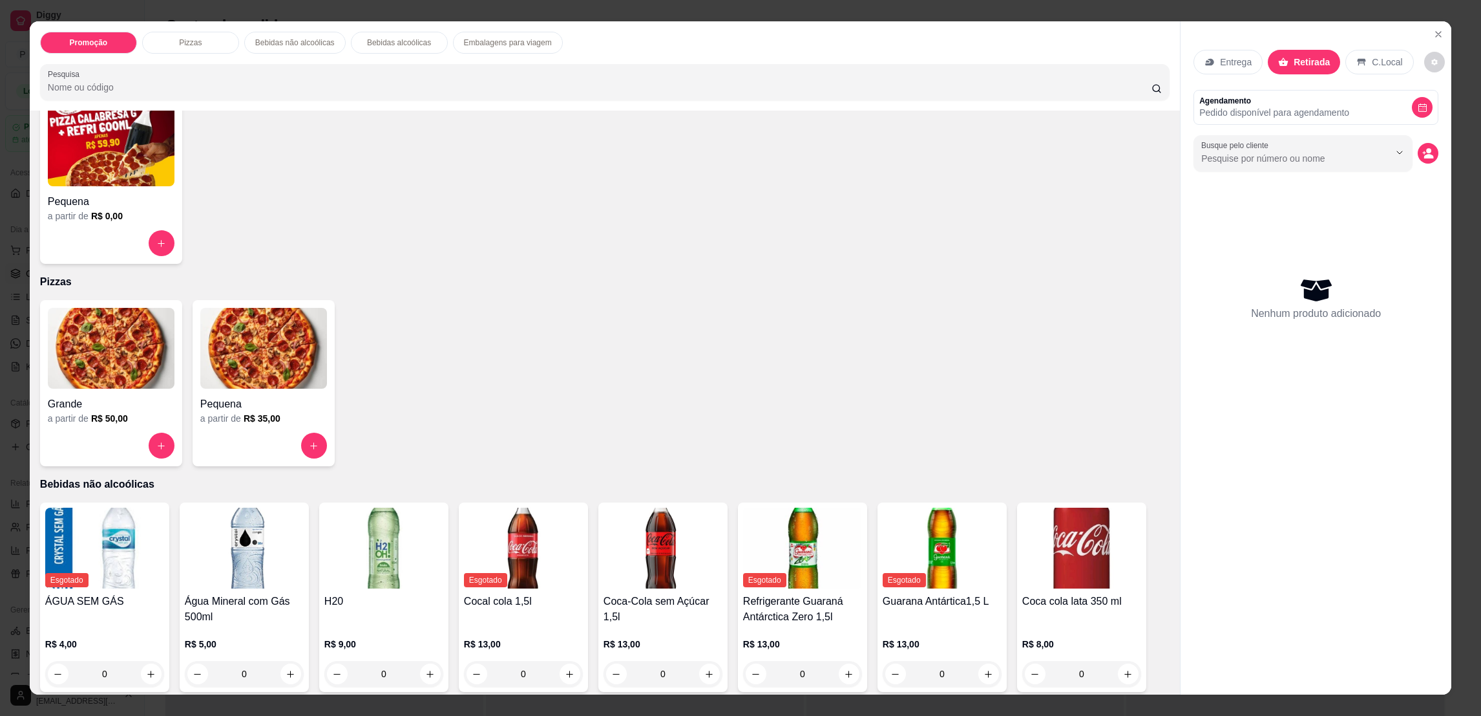
click at [87, 339] on img at bounding box center [111, 348] width 127 height 81
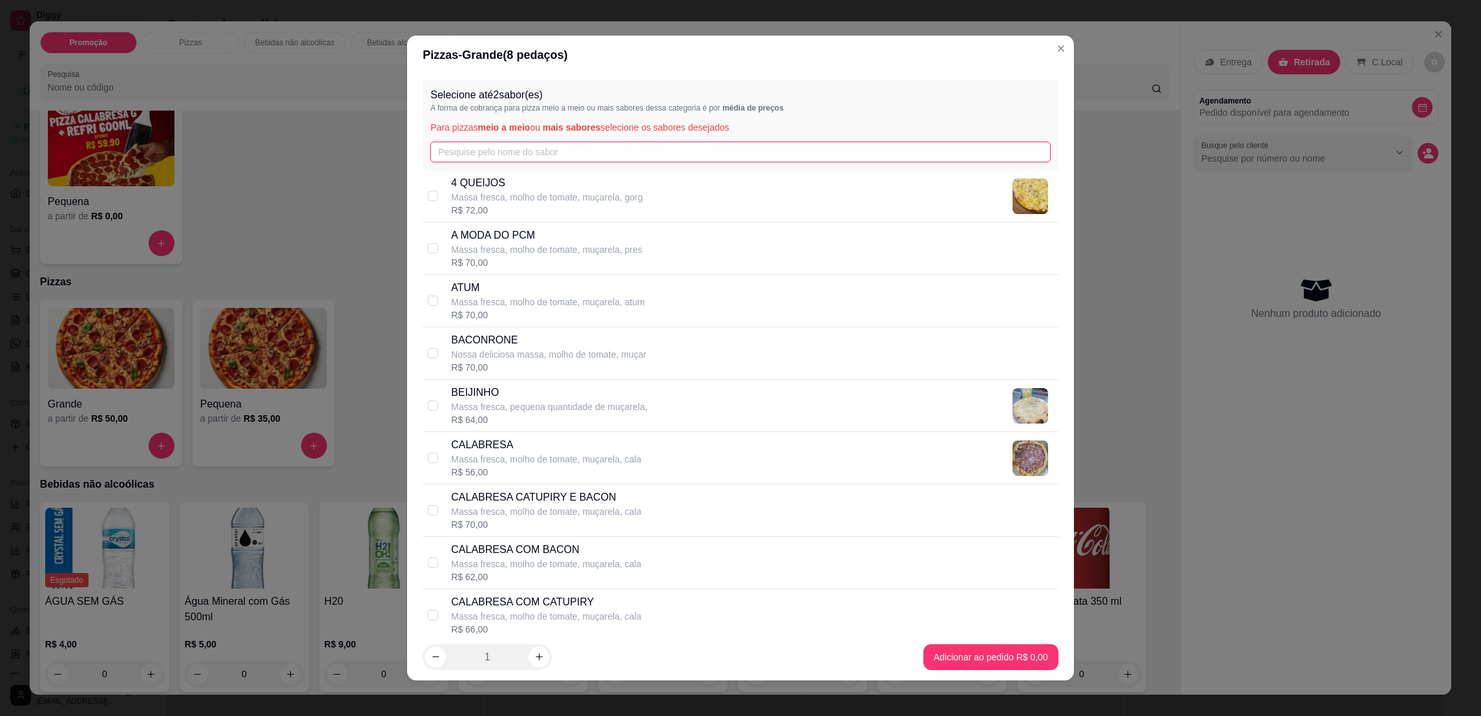
click at [444, 143] on input "text" at bounding box center [740, 152] width 620 height 21
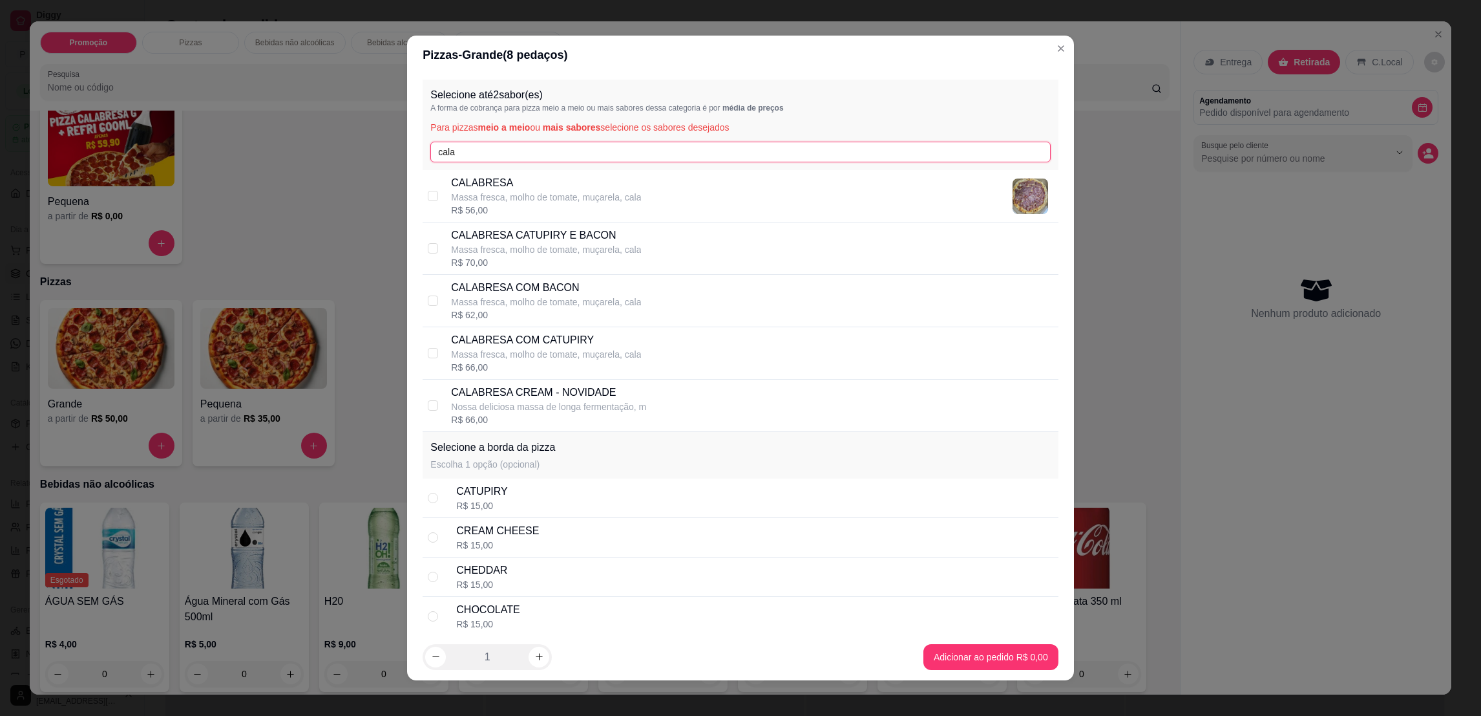
type input "cala"
click at [658, 345] on div "CALABRESA COM CATUPIRY Massa fresca, molho de tomate, muçarela, cala R$ 66,00" at bounding box center [752, 352] width 602 height 41
checkbox input "true"
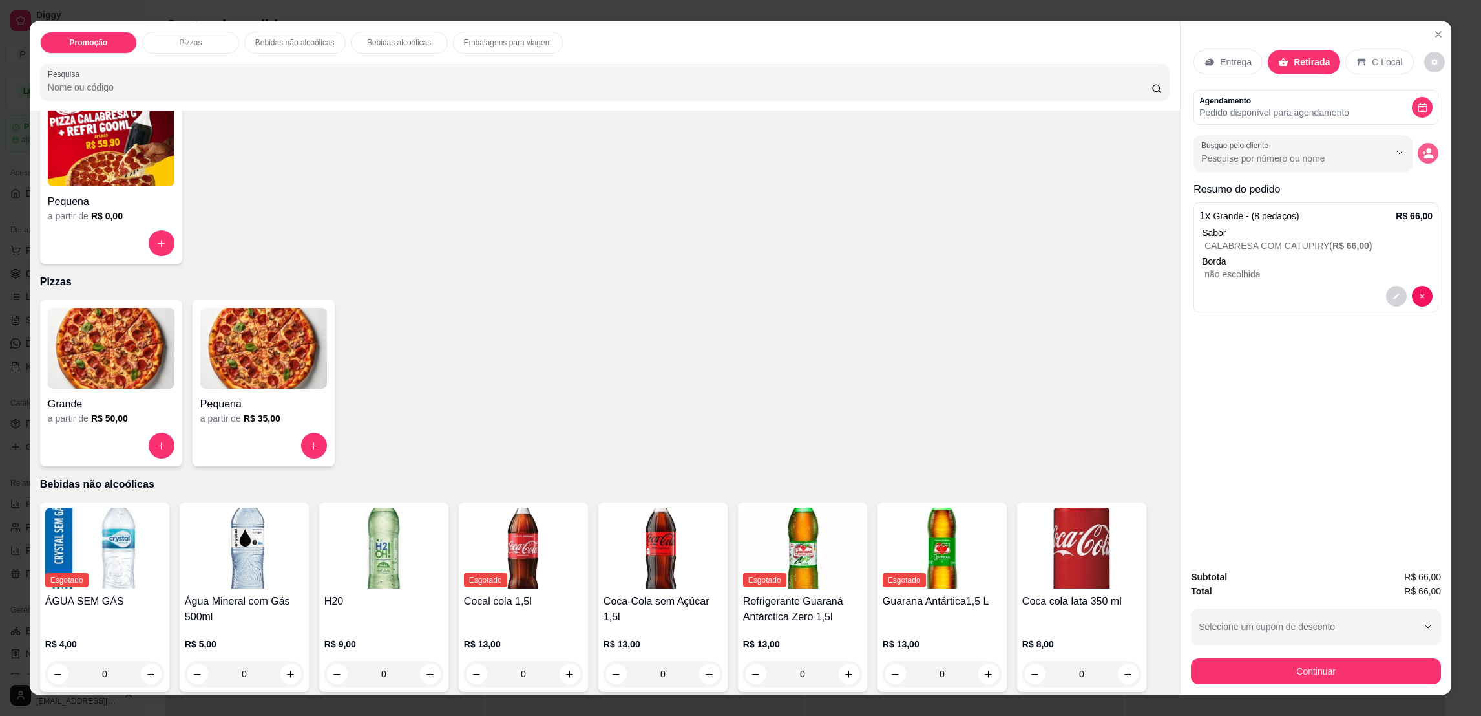
click at [1418, 154] on button "decrease-product-quantity" at bounding box center [1428, 153] width 21 height 21
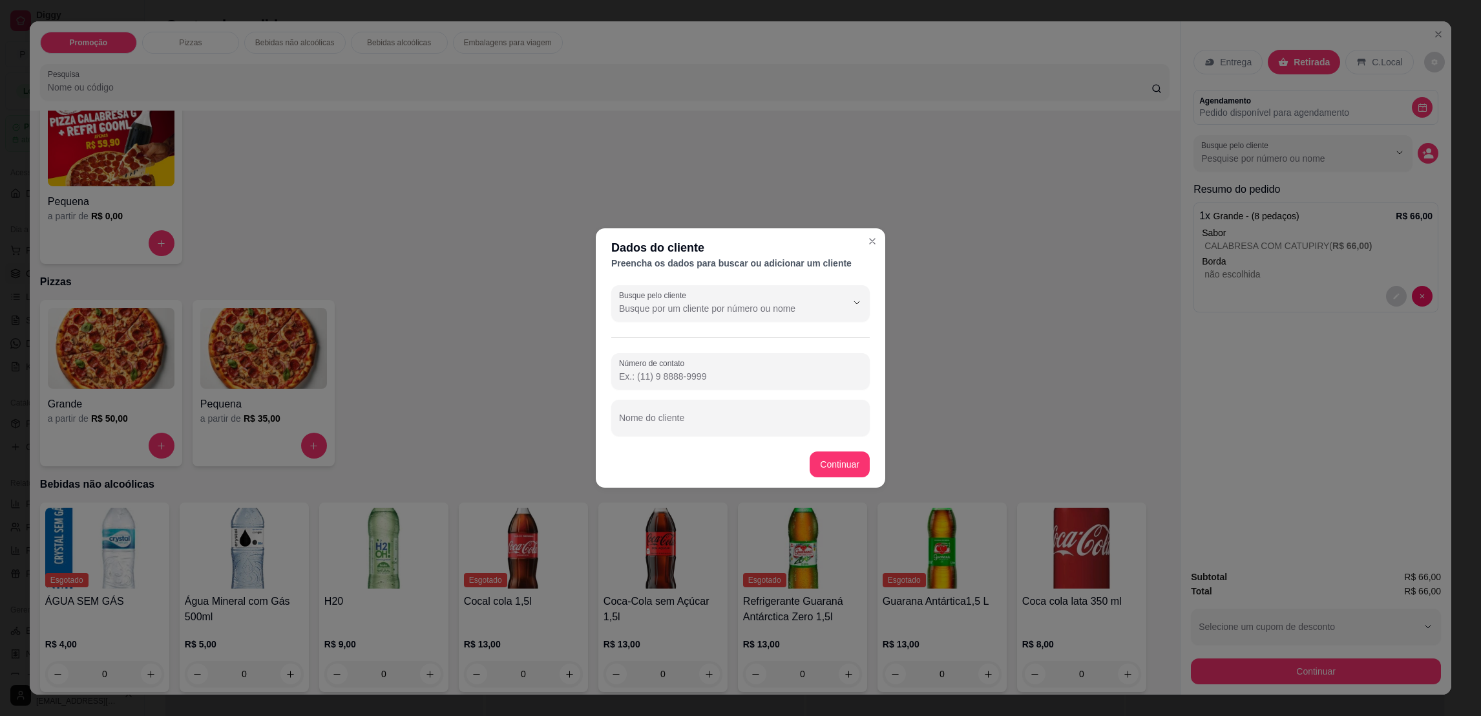
click at [669, 415] on div at bounding box center [740, 418] width 243 height 26
type input "[PERSON_NAME] ([PERSON_NAME])"
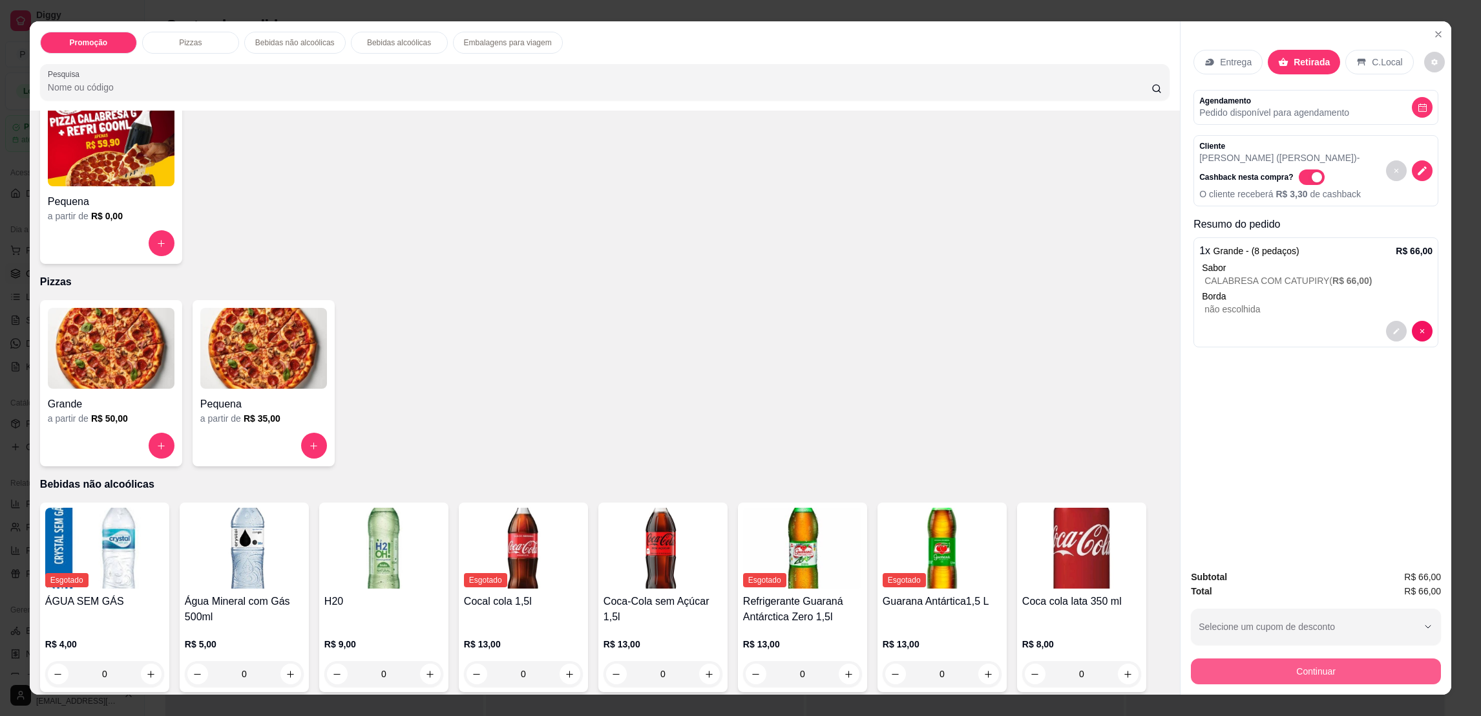
click at [1341, 672] on button "Continuar" at bounding box center [1316, 671] width 250 height 26
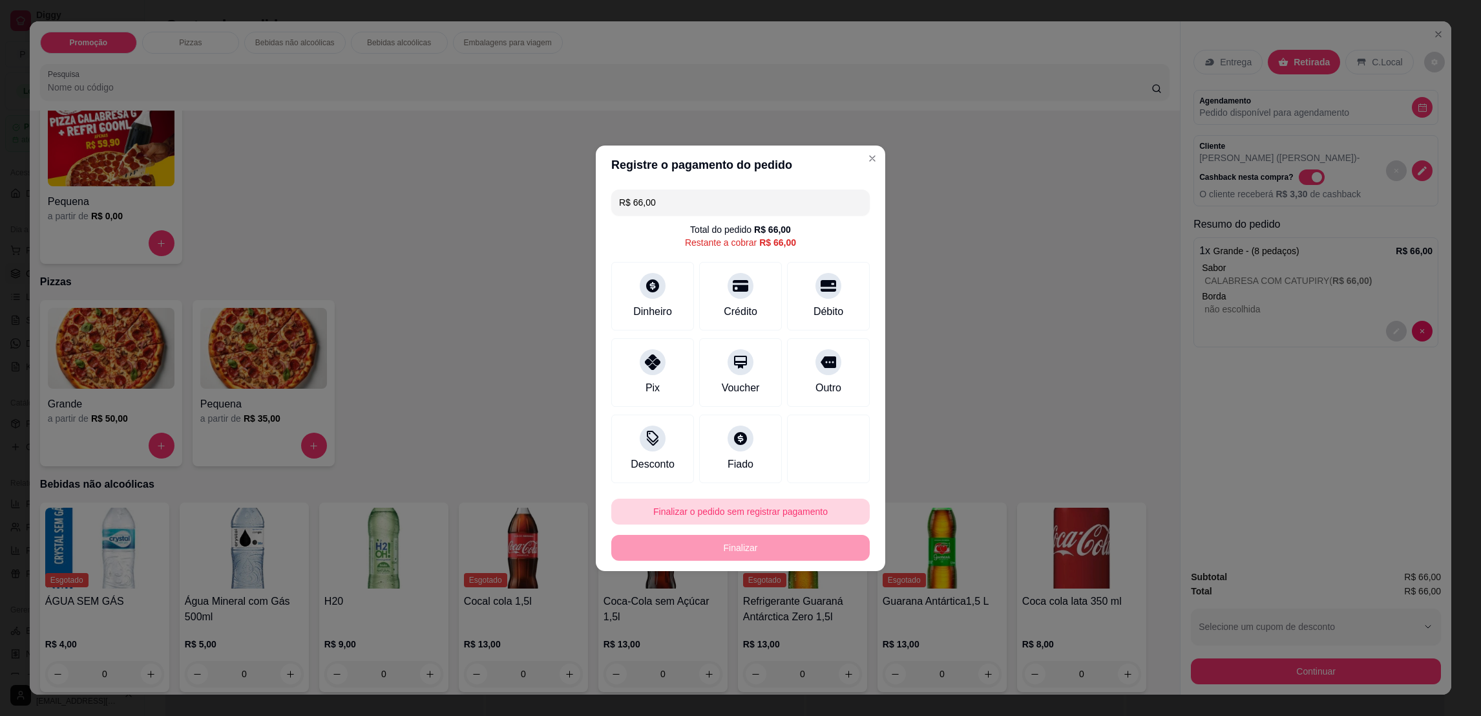
click at [763, 501] on button "Finalizar o pedido sem registrar pagamento" at bounding box center [740, 511] width 259 height 26
click at [838, 622] on button "Confirmar" at bounding box center [819, 618] width 48 height 20
type input "R$ 0,00"
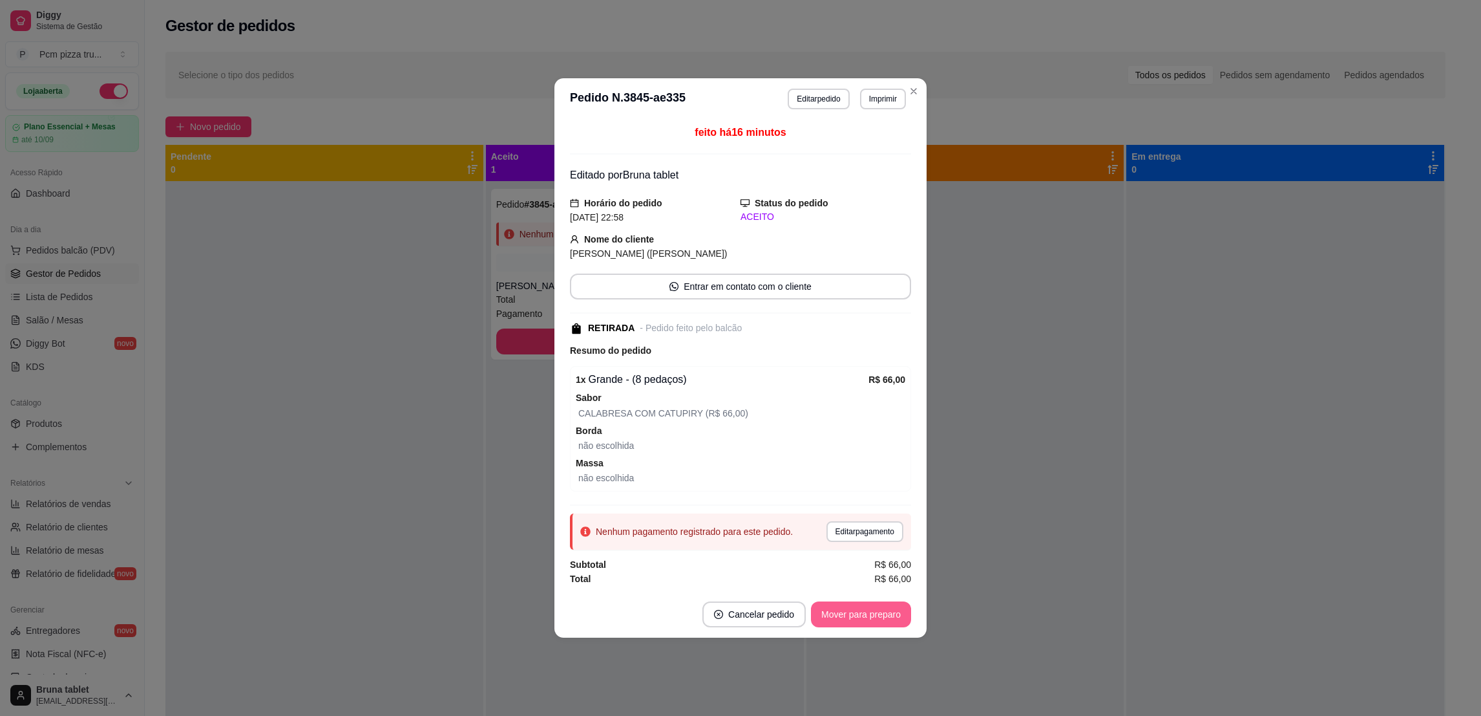
click at [848, 608] on button "Mover para preparo" at bounding box center [861, 614] width 100 height 26
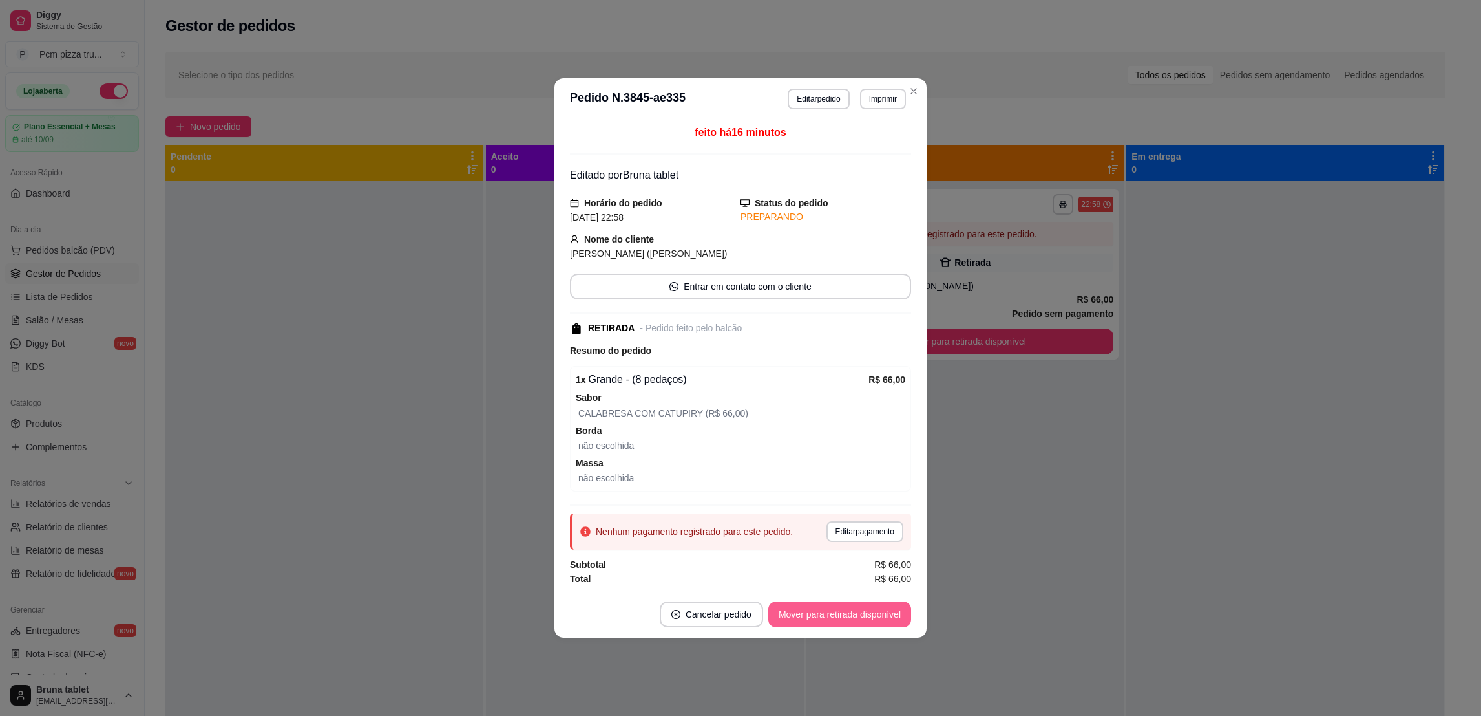
click at [848, 610] on button "Mover para retirada disponível" at bounding box center [840, 614] width 143 height 26
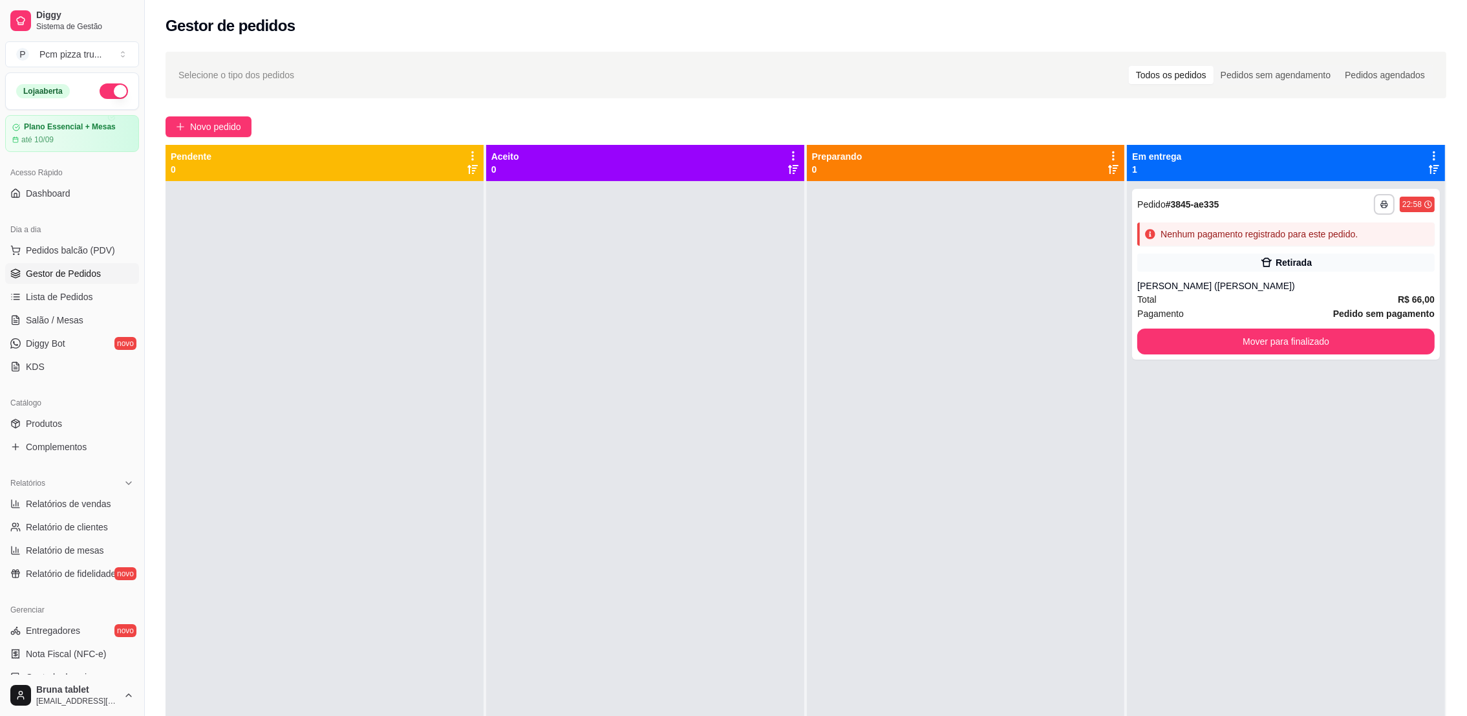
click at [100, 86] on button "button" at bounding box center [114, 91] width 28 height 16
click at [79, 500] on span "Relatórios de vendas" at bounding box center [68, 503] width 85 height 13
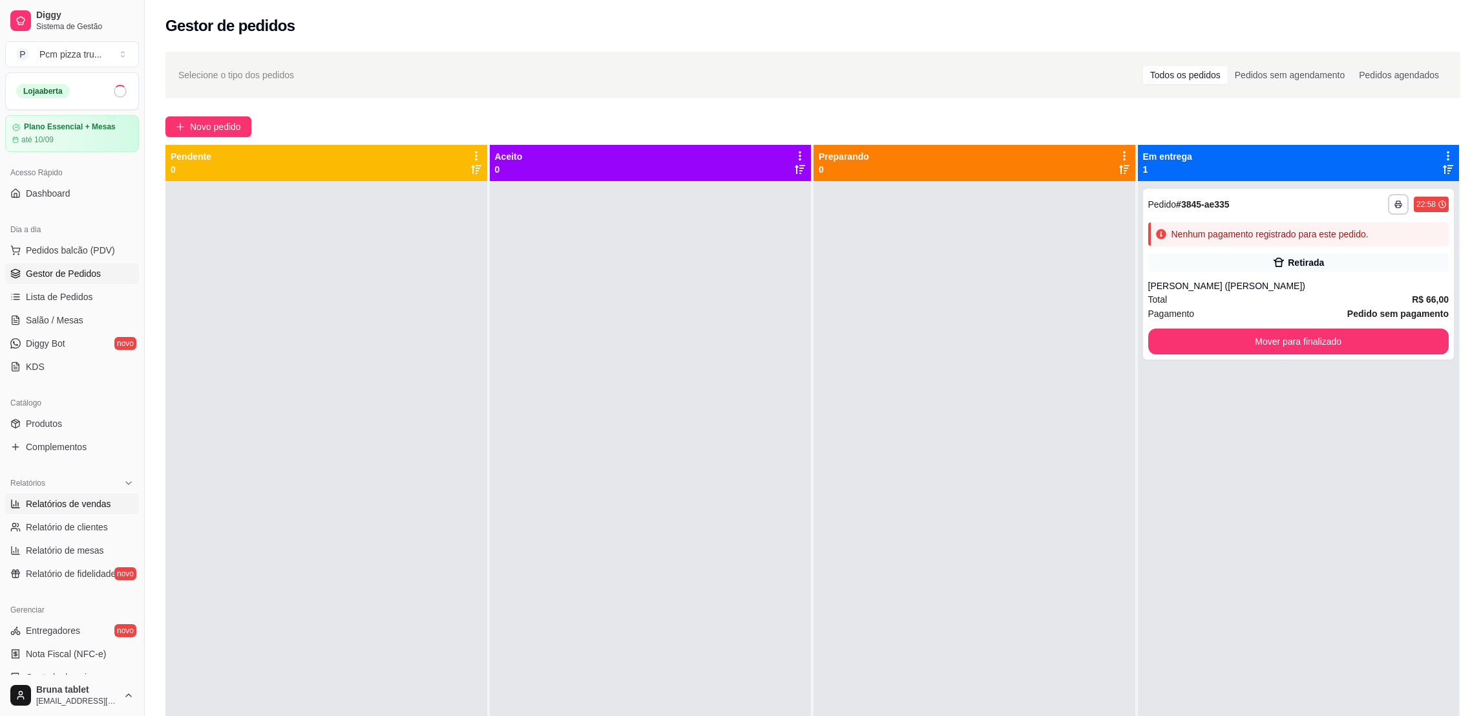
select select "ALL"
select select "0"
